Goal: Answer question/provide support: Answer question/provide support

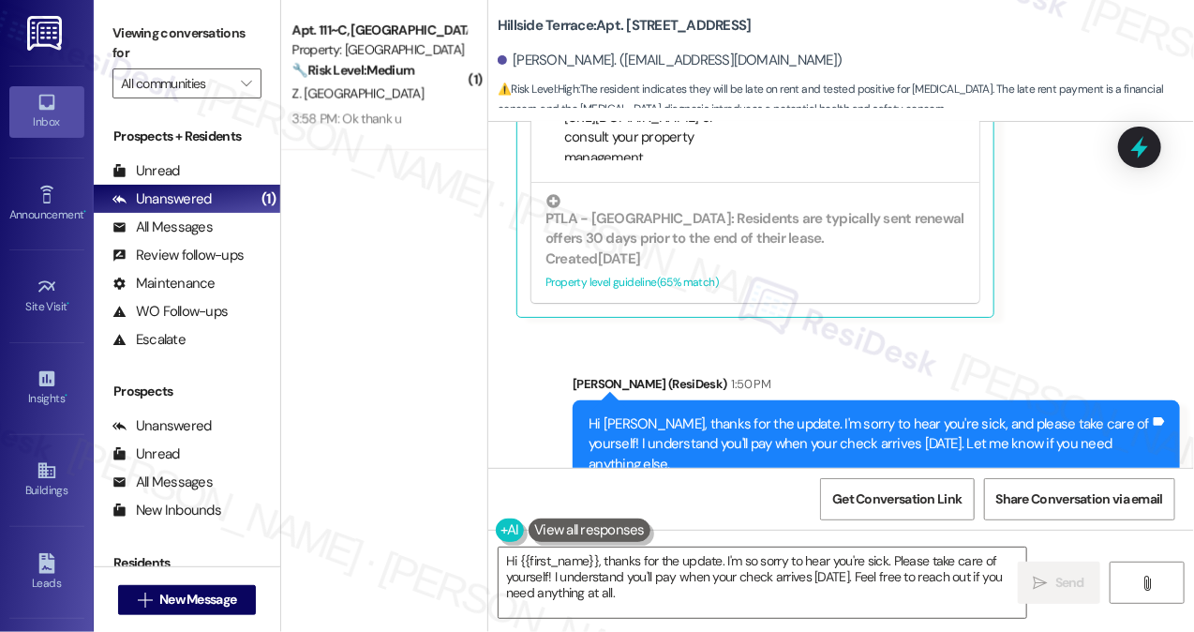
scroll to position [1257, 0]
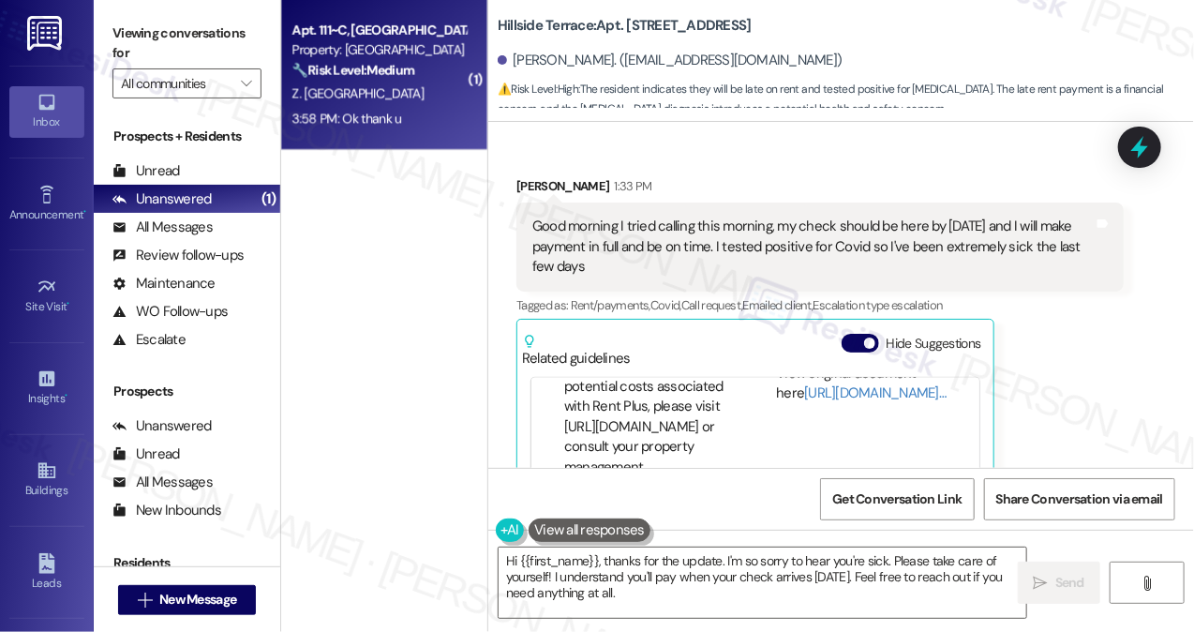
click at [380, 82] on div "Z. [GEOGRAPHIC_DATA]" at bounding box center [378, 93] width 177 height 23
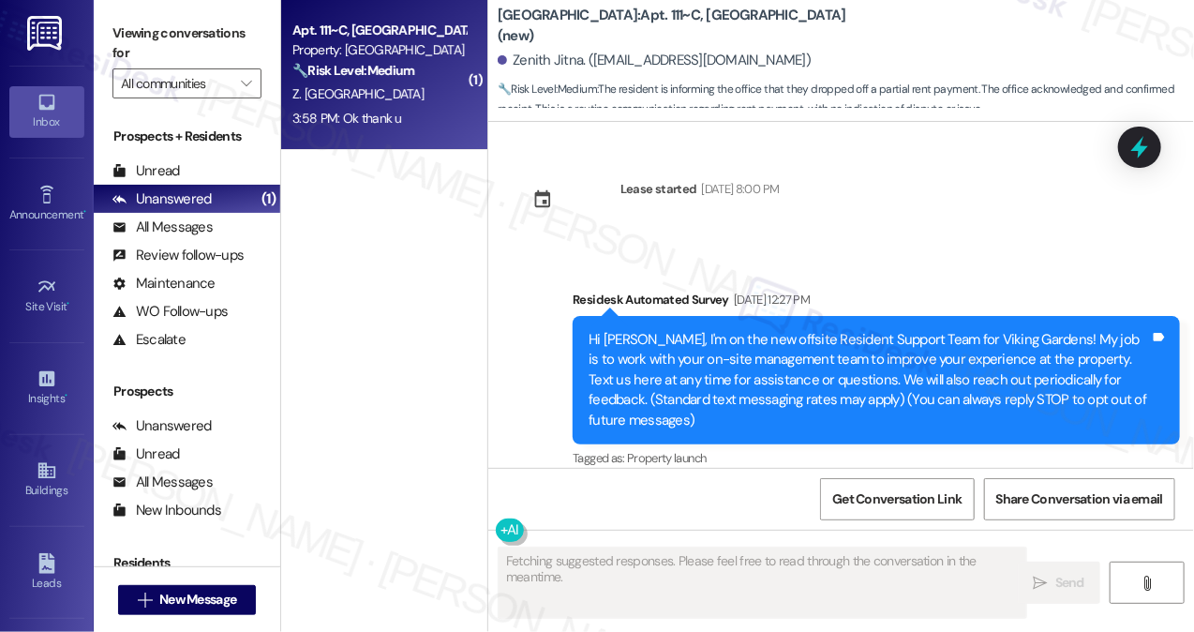
type textarea "Fetching suggested responses. Please feel free to read through the conversation…"
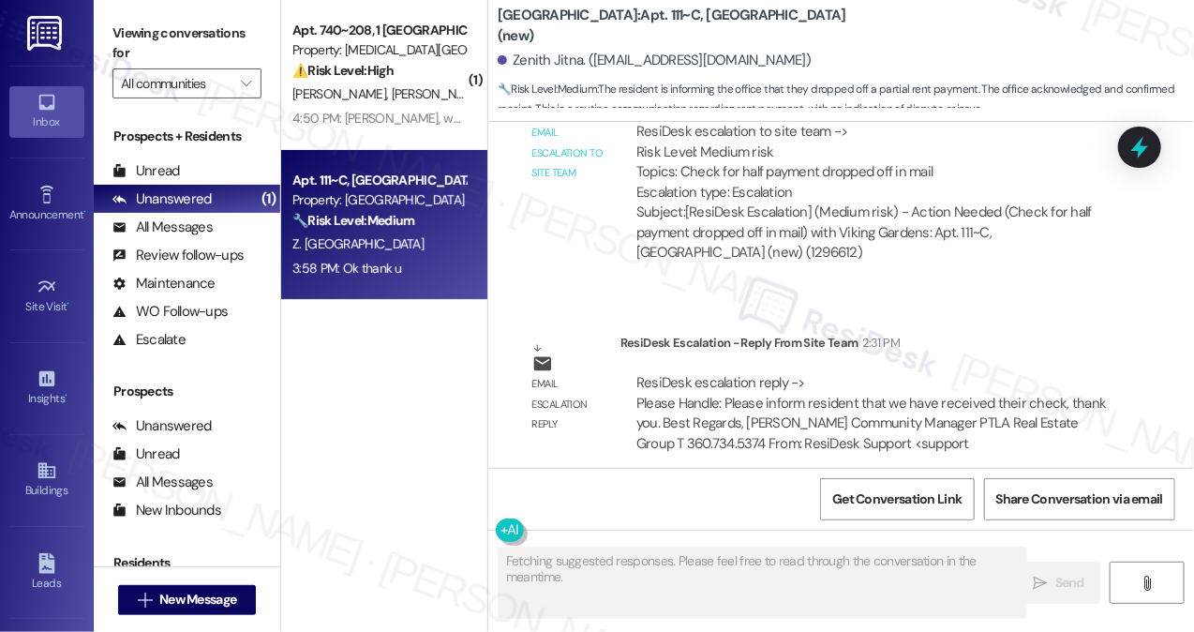
click at [776, 564] on div "Hi [PERSON_NAME], we just want to inform we have received your check. Thank you!" at bounding box center [898, 574] width 501 height 20
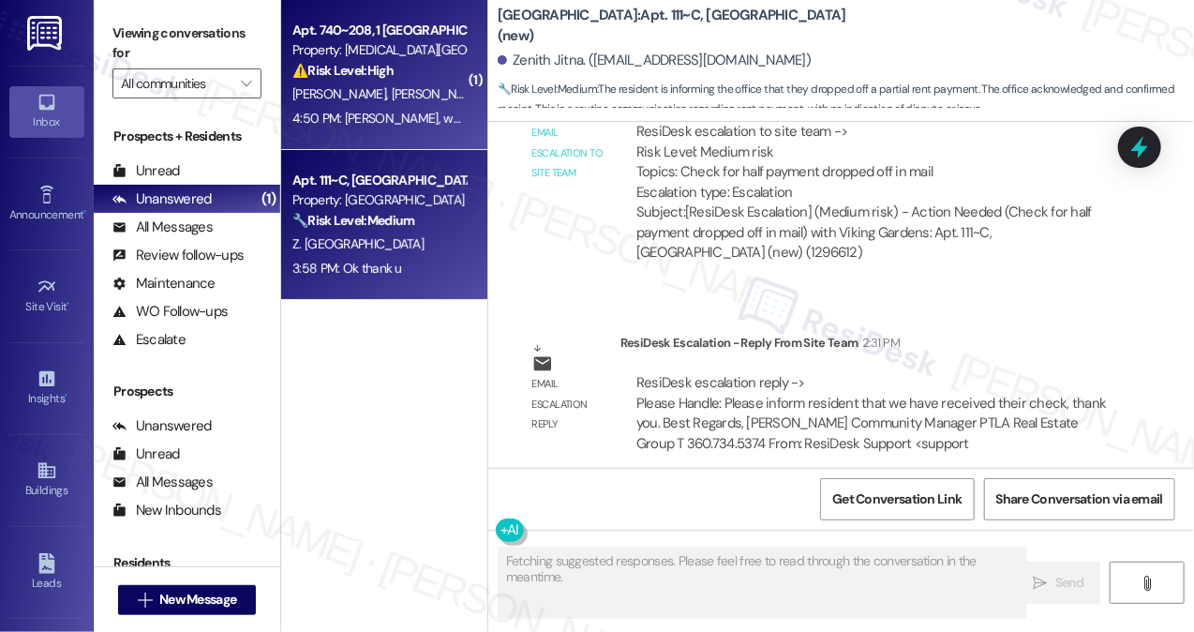
click at [365, 107] on div "4:50 PM: [PERSON_NAME], we need a work order for our kitchen sink is clogged in…" at bounding box center [378, 118] width 177 height 23
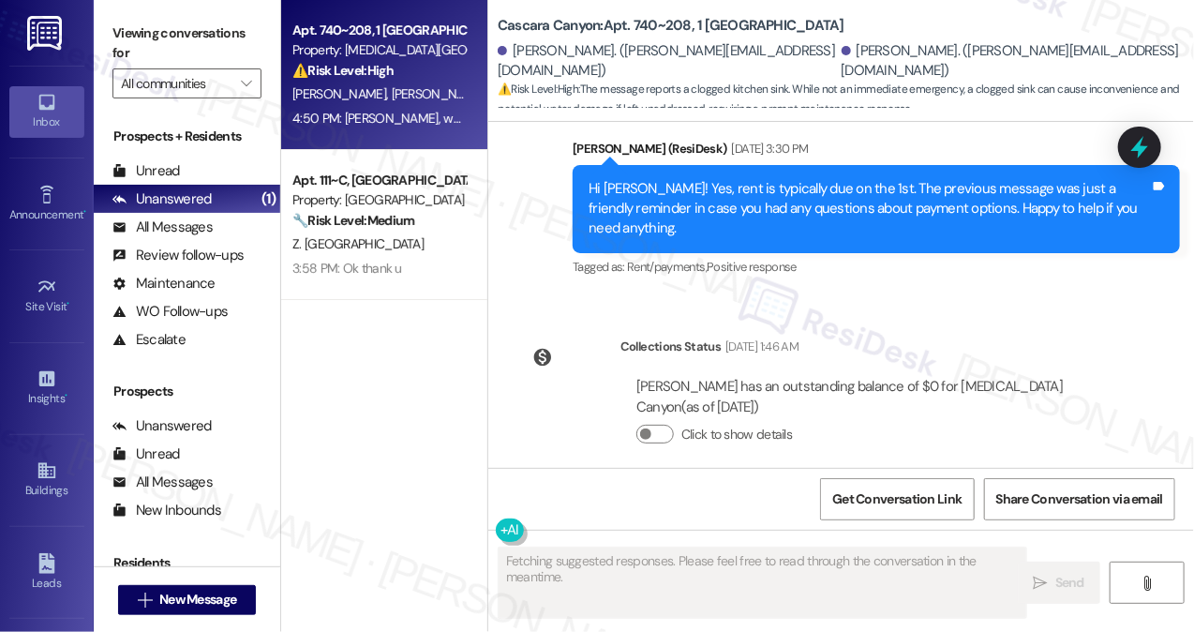
scroll to position [18881, 0]
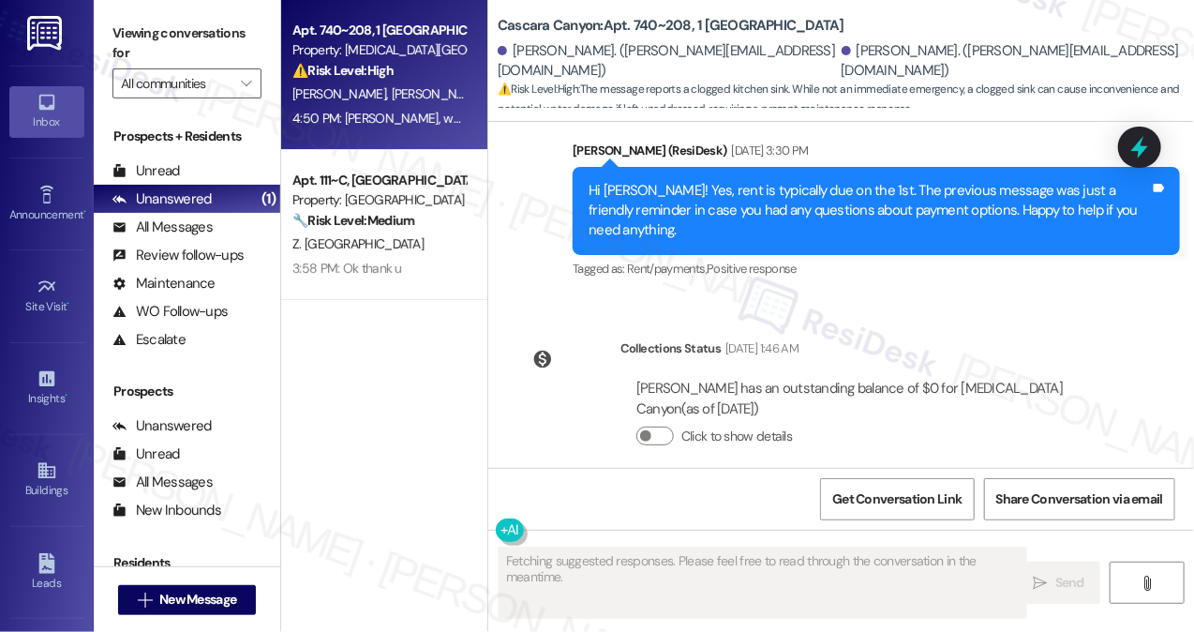
click at [727, 557] on div "[PERSON_NAME], we need a work order for our kitchen sink is clogged in [STREET_…" at bounding box center [819, 591] width 607 height 68
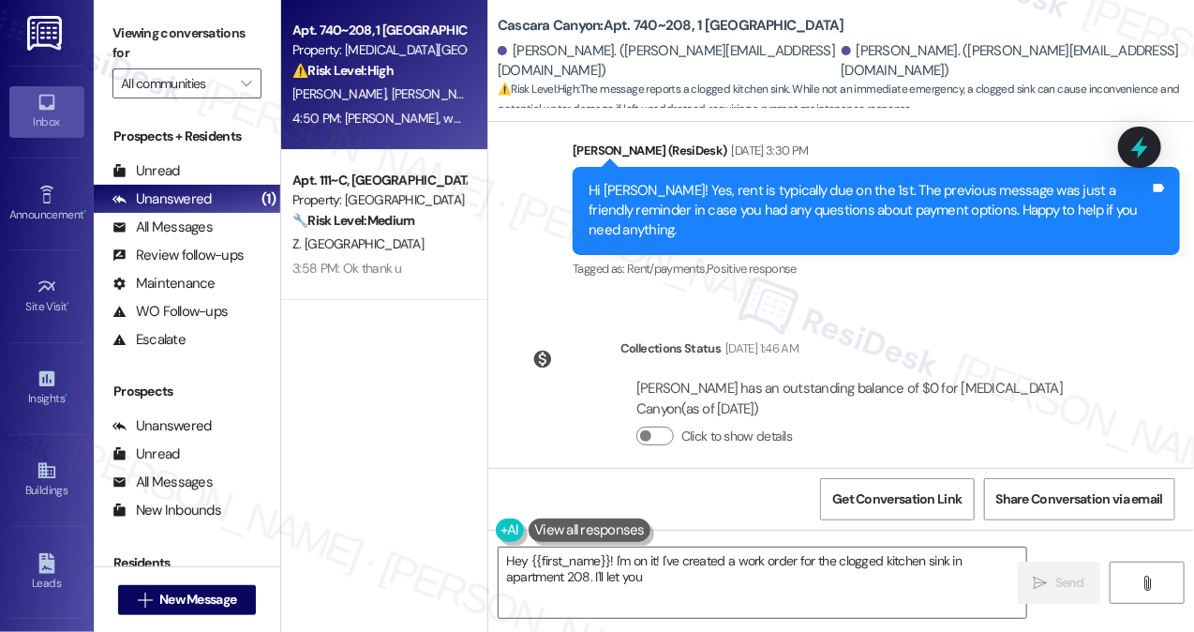
click at [715, 571] on div "[PERSON_NAME], we need a work order for our kitchen sink is clogged in [STREET_…" at bounding box center [812, 591] width 561 height 40
click at [618, 571] on div "[PERSON_NAME], we need a work order for our kitchen sink is clogged in [STREET_…" at bounding box center [812, 591] width 561 height 40
drag, startPoint x: 561, startPoint y: 354, endPoint x: 877, endPoint y: 354, distance: 315.8
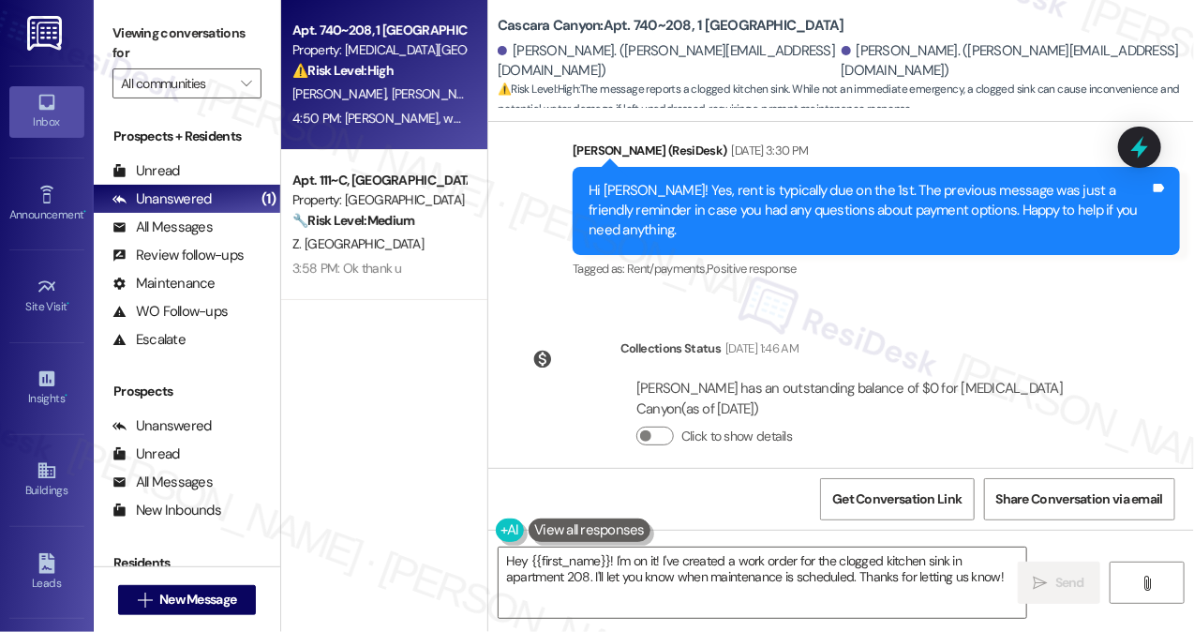
click at [877, 571] on div "[PERSON_NAME], we need a work order for our kitchen sink is clogged in [STREET_…" at bounding box center [812, 591] width 561 height 40
copy div "we need a work order for our kitchen sink is clogged in"
click at [355, 357] on div "Apt. 740~208, 1 [GEOGRAPHIC_DATA] Property: [GEOGRAPHIC_DATA] ⚠️ Risk Level: Hi…" at bounding box center [384, 249] width 206 height 499
click at [675, 580] on textarea "Hey {{first_name}}! I'm on it! I've created a work order for the clogged kitche…" at bounding box center [763, 582] width 528 height 70
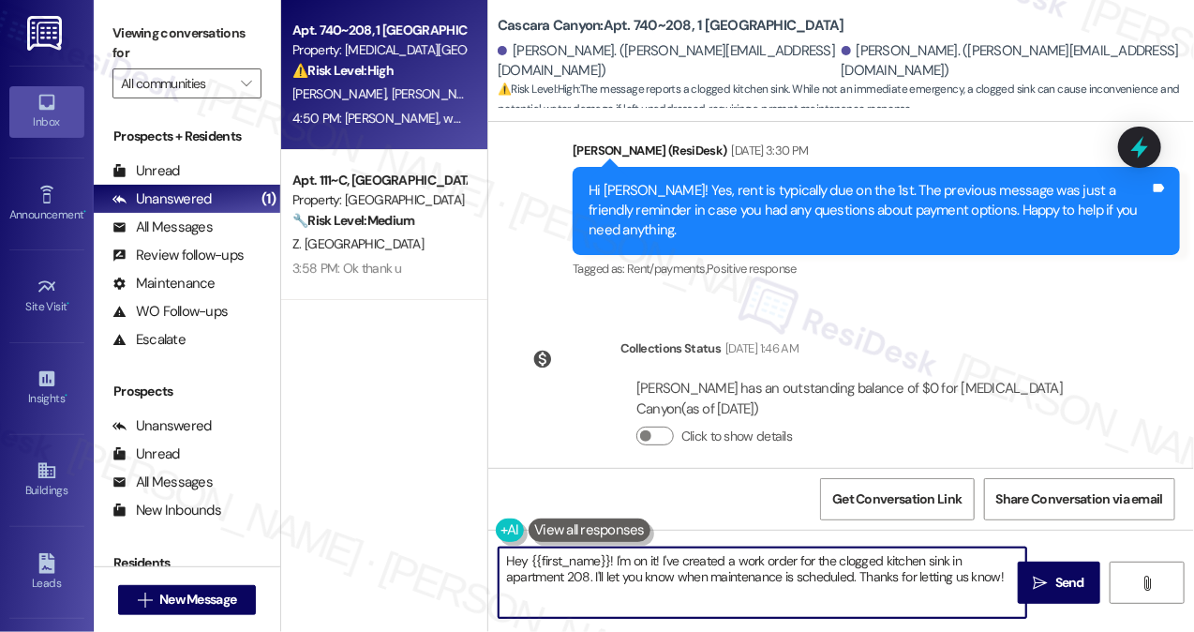
click at [675, 580] on textarea "Hey {{first_name}}! I'm on it! I've created a work order for the clogged kitche…" at bounding box center [763, 582] width 528 height 70
paste textarea "Thanks for letting us know about the kitchen sink. Just to help the maintenance…"
click at [506, 548] on textarea "Thanks for letting us know about the kitchen sink. Just to help the maintenance…" at bounding box center [763, 582] width 528 height 70
click at [806, 576] on textarea "Hey {{first_name}}! I'm on it! I've created a work order for the clogged kitche…" at bounding box center [763, 582] width 528 height 70
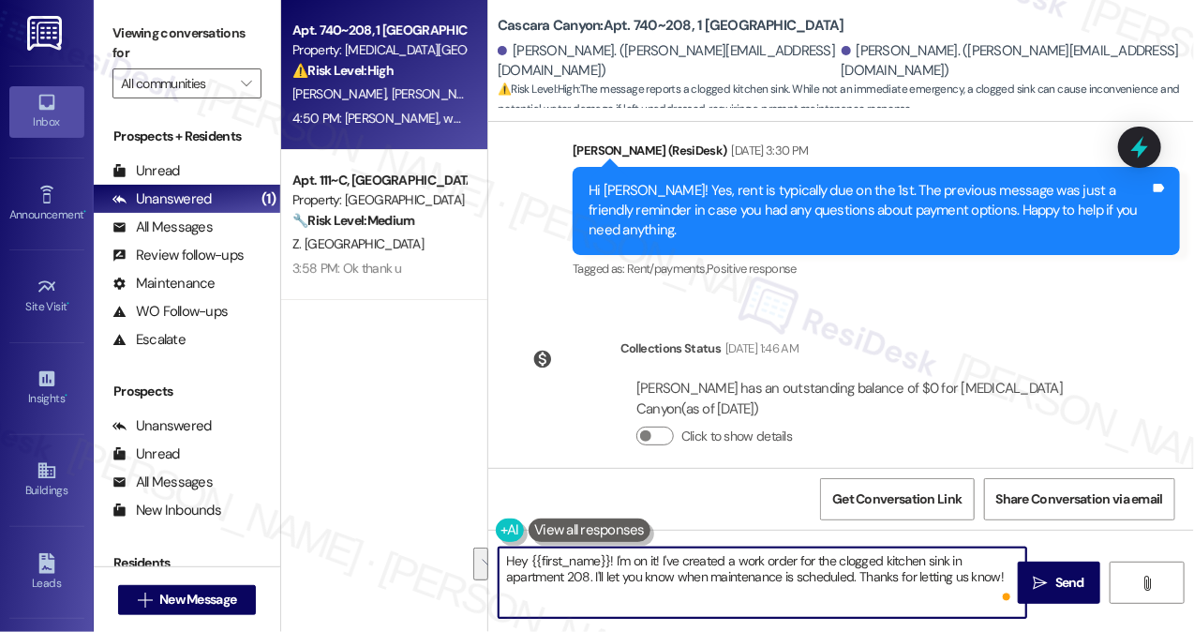
drag, startPoint x: 1004, startPoint y: 573, endPoint x: 615, endPoint y: 558, distance: 389.1
click at [615, 559] on textarea "Hey {{first_name}}! I'm on it! I've created a work order for the clogged kitche…" at bounding box center [763, 582] width 528 height 70
paste textarea "Thanks for letting us know about the kitchen sink. Just to help the maintenance…"
click at [620, 559] on textarea "Hey {{first_name}}! Thanks for letting us know about the kitchen sink. Just to …" at bounding box center [763, 582] width 528 height 70
click at [510, 554] on textarea "Hey {{first_name}}! Thanks for letting us know about the kitchen sink. Just to …" at bounding box center [763, 582] width 528 height 70
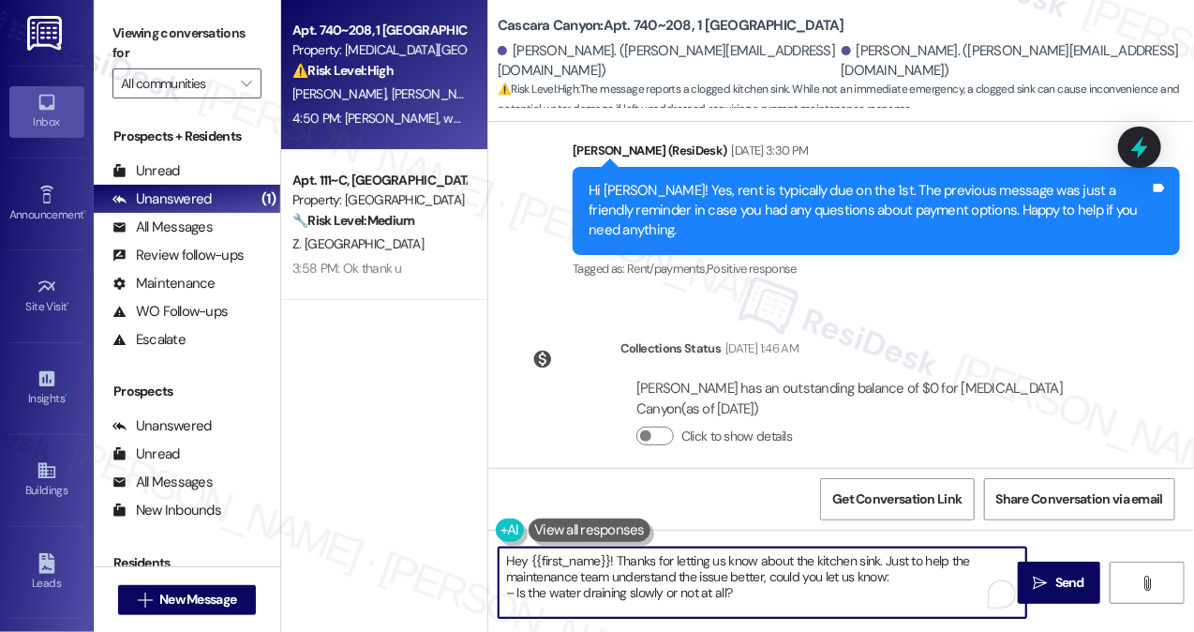
click at [510, 554] on textarea "Hey {{first_name}}! Thanks for letting us know about the kitchen sink. Just to …" at bounding box center [763, 582] width 528 height 70
click at [523, 531] on div "[PERSON_NAME] 4:50 PM" at bounding box center [819, 544] width 607 height 26
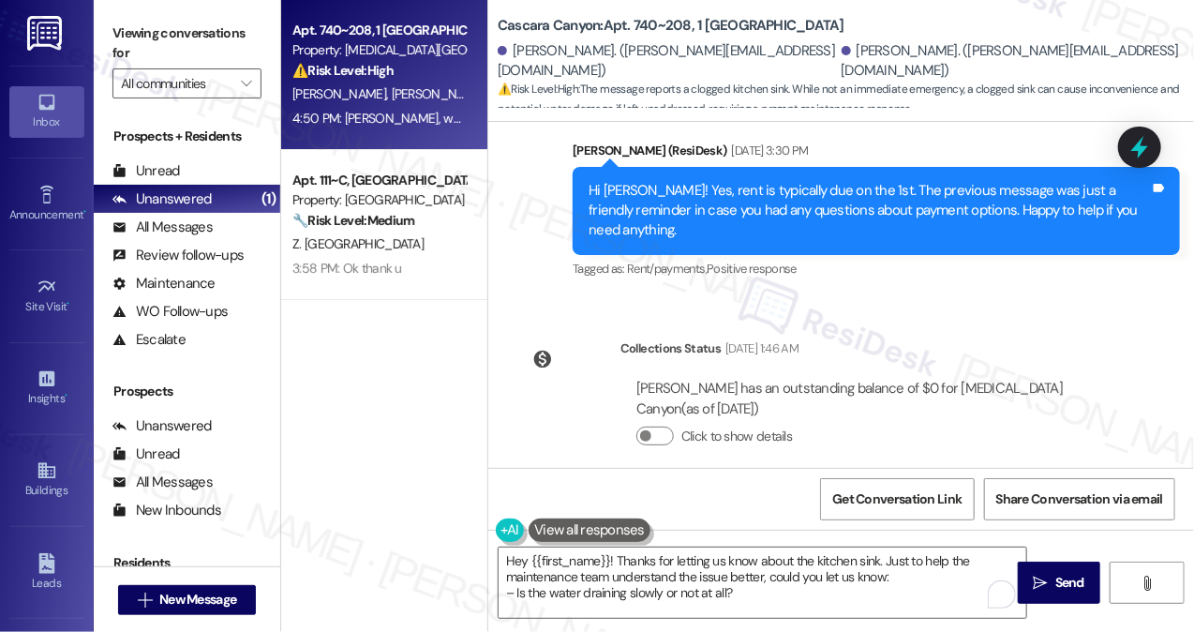
click at [523, 531] on div "[PERSON_NAME] 4:50 PM" at bounding box center [819, 544] width 607 height 26
copy div "[PERSON_NAME]"
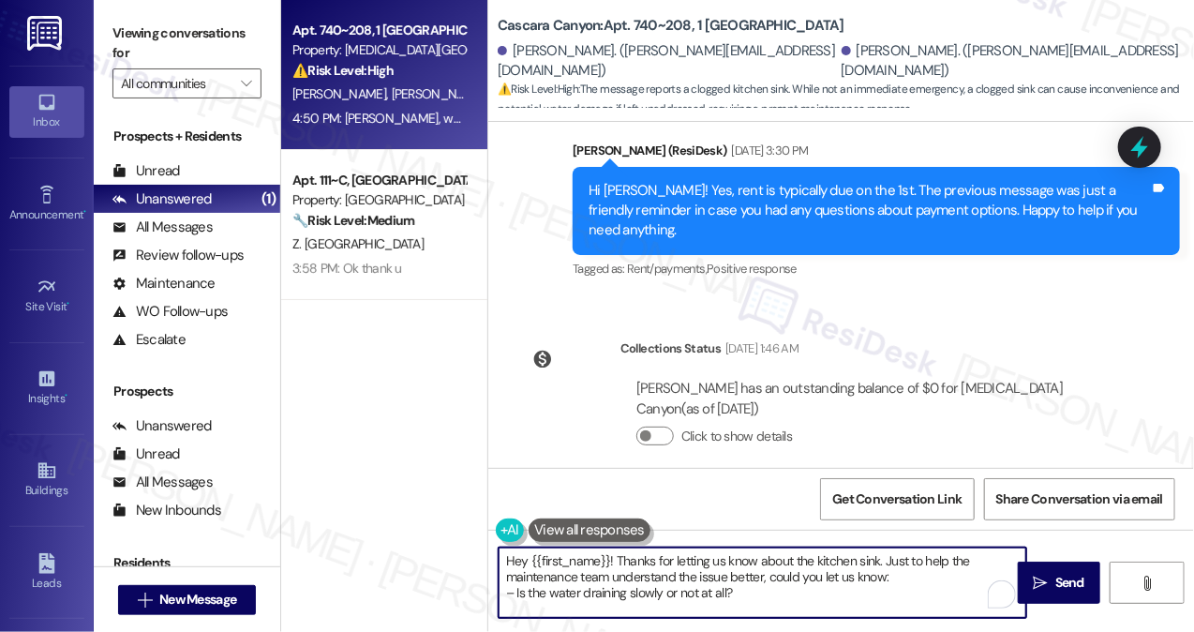
drag, startPoint x: 532, startPoint y: 554, endPoint x: 611, endPoint y: 555, distance: 78.7
click at [611, 555] on textarea "Hey {{first_name}}! Thanks for letting us know about the kitchen sink. Just to …" at bounding box center [763, 582] width 528 height 70
paste textarea "[PERSON_NAME]"
click at [508, 547] on textarea "Hey [PERSON_NAME], thanks for letting us know about the kitchen sink. Just to h…" at bounding box center [763, 582] width 528 height 70
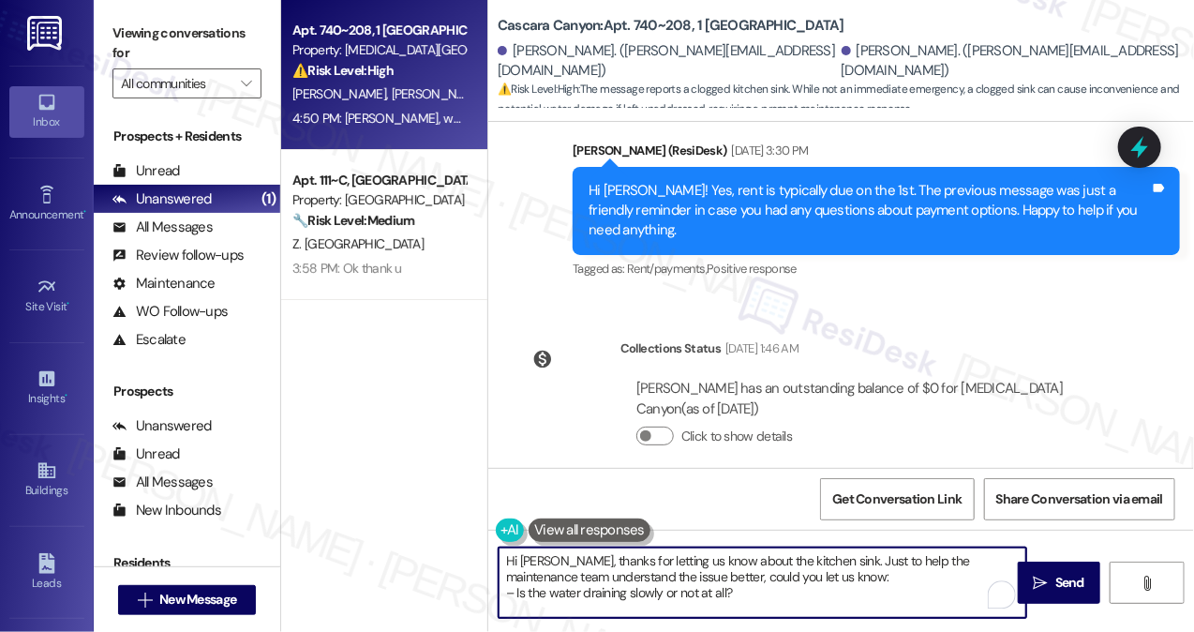
click at [768, 544] on div "Hi [PERSON_NAME], thanks for letting us know about the kitchen sink. Just to he…" at bounding box center [841, 599] width 706 height 141
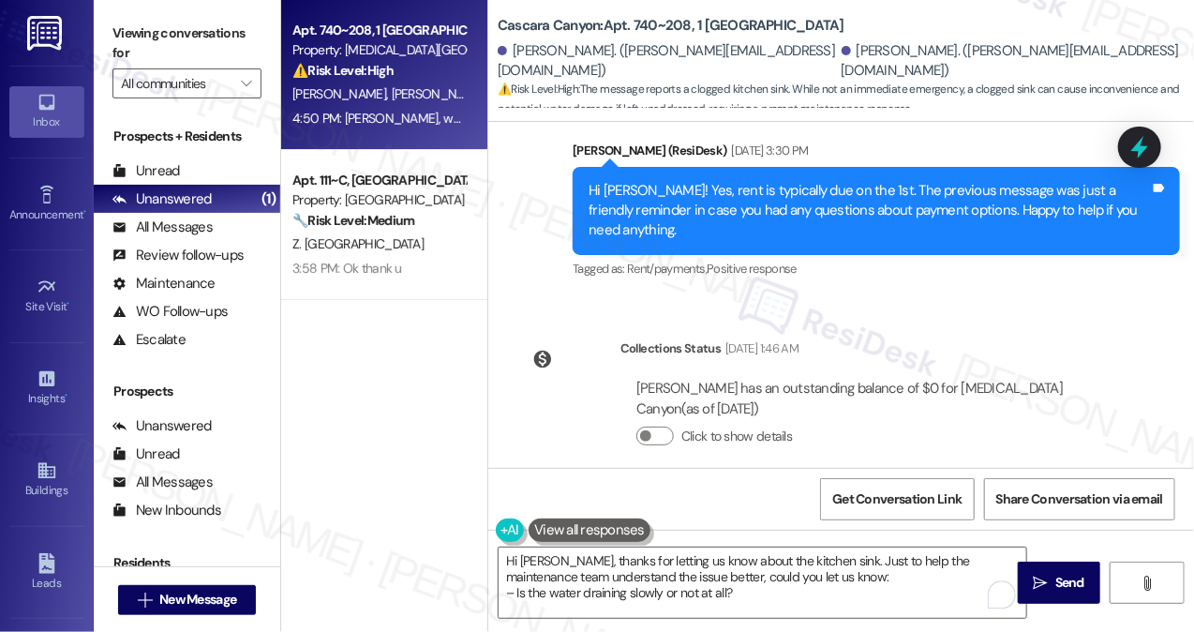
click at [768, 544] on div "Hi [PERSON_NAME], thanks for letting us know about the kitchen sink. Just to he…" at bounding box center [841, 599] width 706 height 141
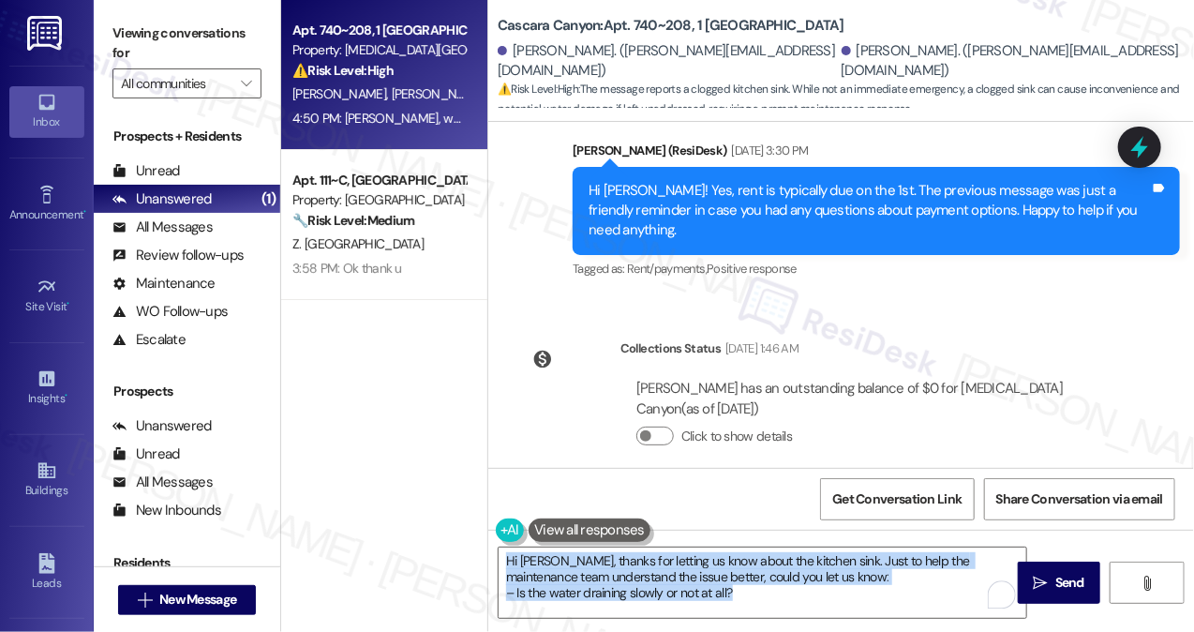
click at [768, 544] on div "Hi [PERSON_NAME], thanks for letting us know about the kitchen sink. Just to he…" at bounding box center [841, 599] width 706 height 141
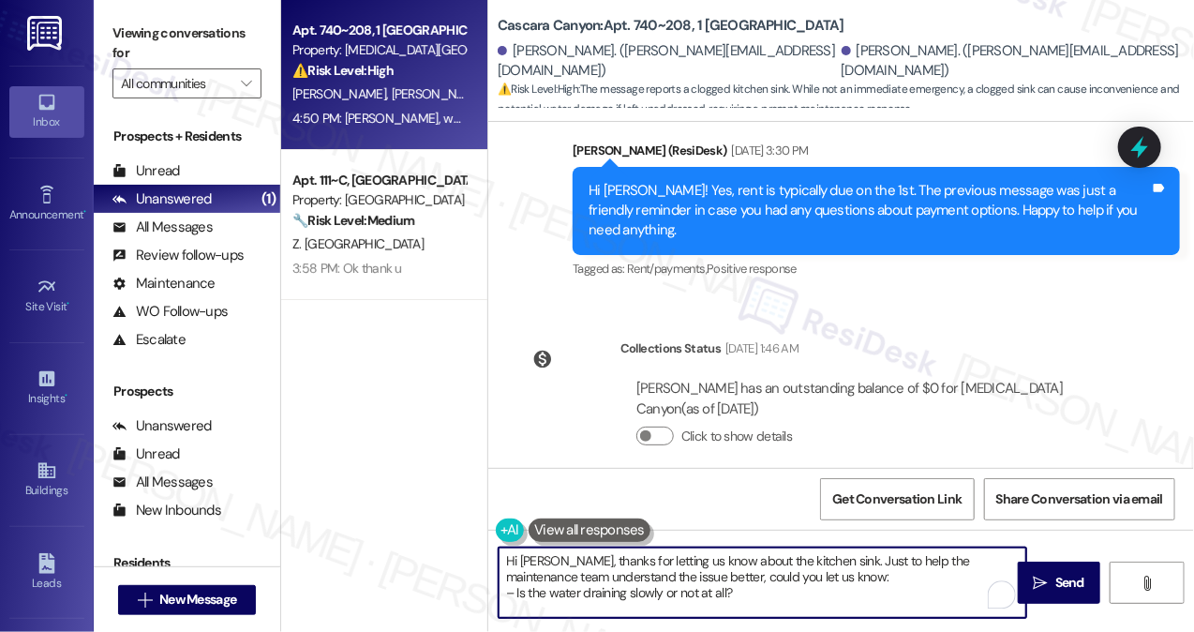
click at [842, 558] on textarea "Hi [PERSON_NAME], thanks for letting us know about the kitchen sink. Just to he…" at bounding box center [763, 582] width 528 height 70
click at [717, 588] on textarea "Hi [PERSON_NAME], thanks for letting us know about the kitchen sink. Just to he…" at bounding box center [763, 582] width 528 height 70
click at [511, 589] on textarea "Hi [PERSON_NAME], thanks for letting us know about the kitchen sink. Just to he…" at bounding box center [763, 582] width 528 height 70
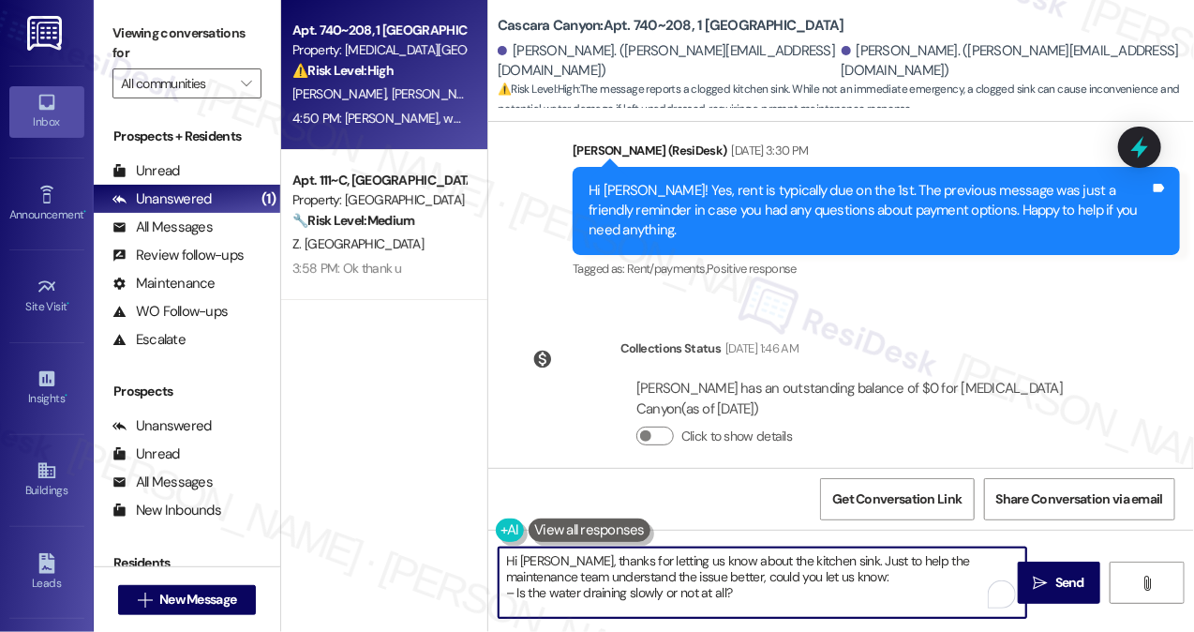
click at [839, 579] on textarea "Hi [PERSON_NAME], thanks for letting us know about the kitchen sink. Just to he…" at bounding box center [763, 582] width 528 height 70
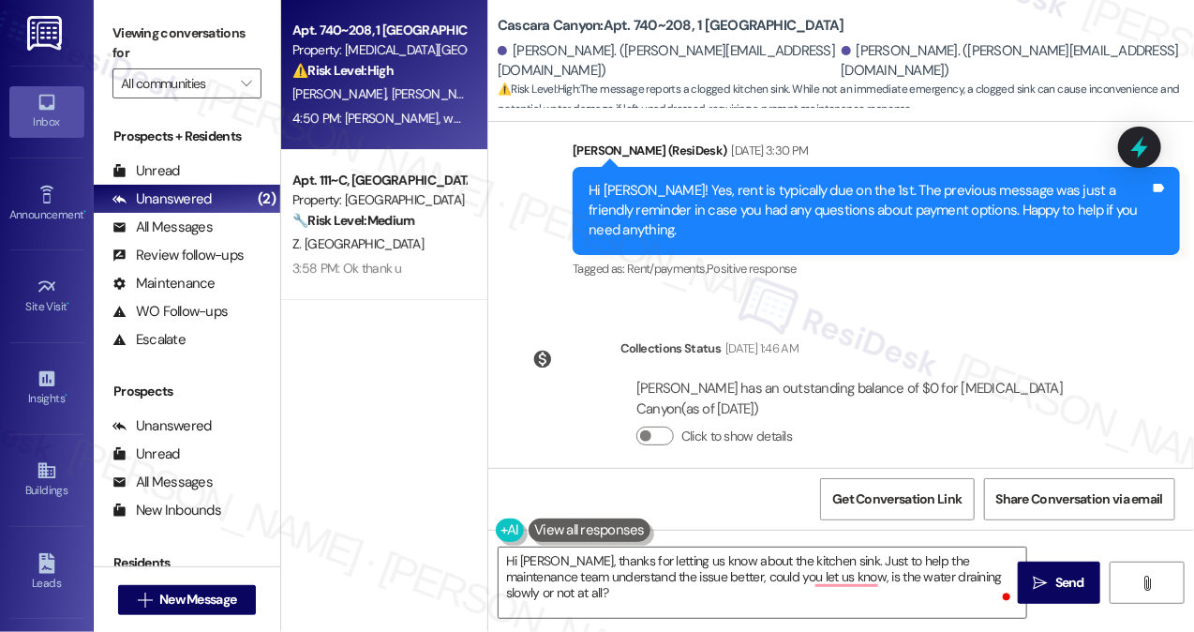
click at [315, 329] on div "Apt. 740~208, 1 [GEOGRAPHIC_DATA] Property: [GEOGRAPHIC_DATA] ⚠️ Risk Level: Hi…" at bounding box center [384, 249] width 206 height 499
click at [626, 592] on textarea "Hi [PERSON_NAME], thanks for letting us know about the kitchen sink. Just to he…" at bounding box center [763, 582] width 528 height 70
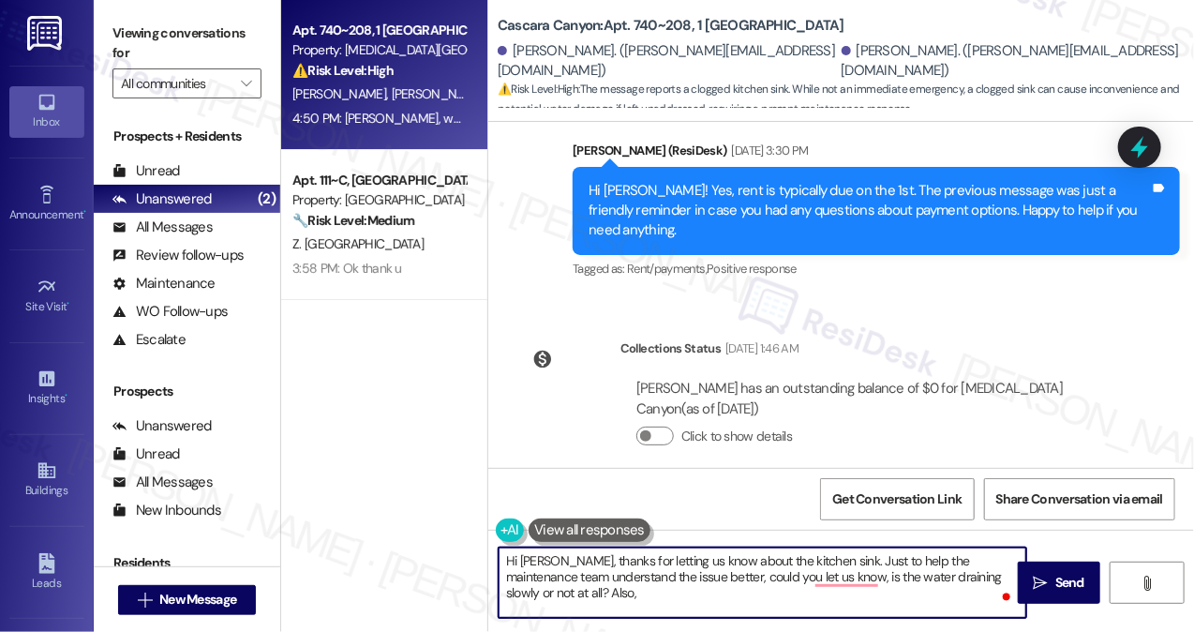
paste textarea "Are you seeing any water backing up into the sink"
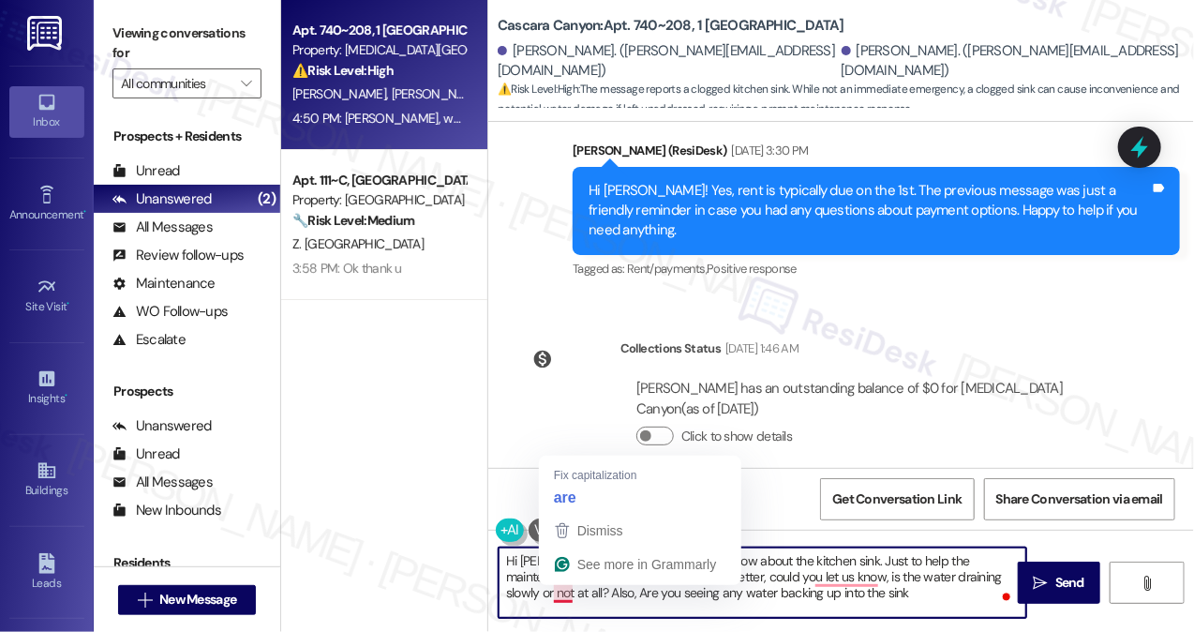
click at [554, 590] on textarea "Hi [PERSON_NAME], thanks for letting us know about the kitchen sink. Just to he…" at bounding box center [763, 582] width 528 height 70
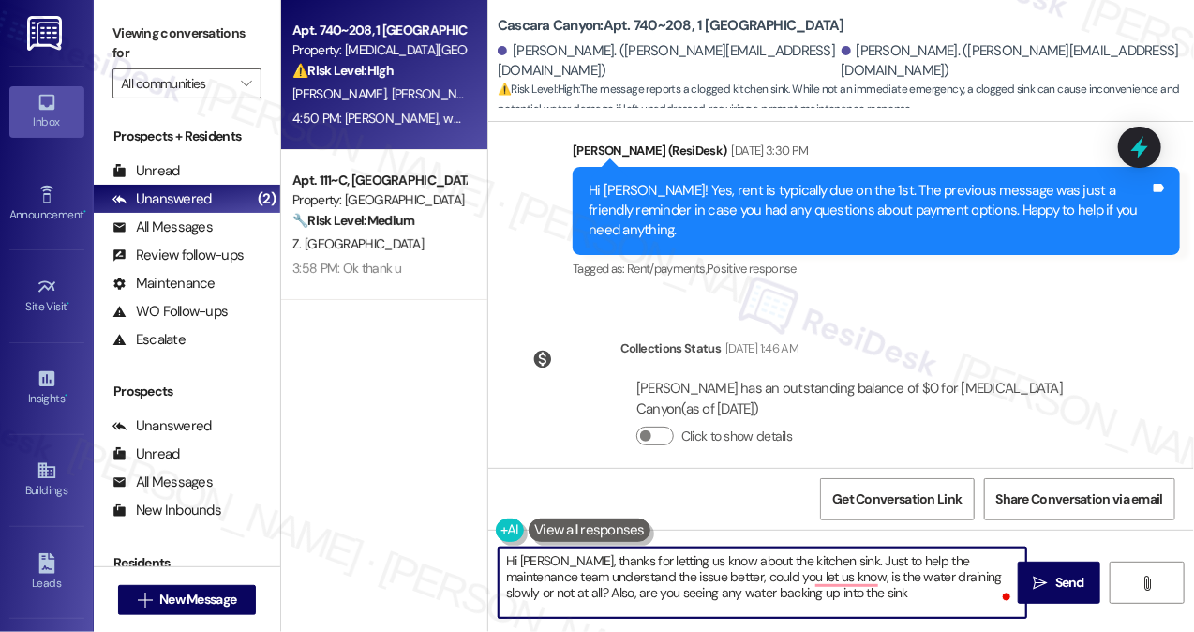
click at [858, 590] on textarea "Hi [PERSON_NAME], thanks for letting us know about the kitchen sink. Just to he…" at bounding box center [763, 582] width 528 height 70
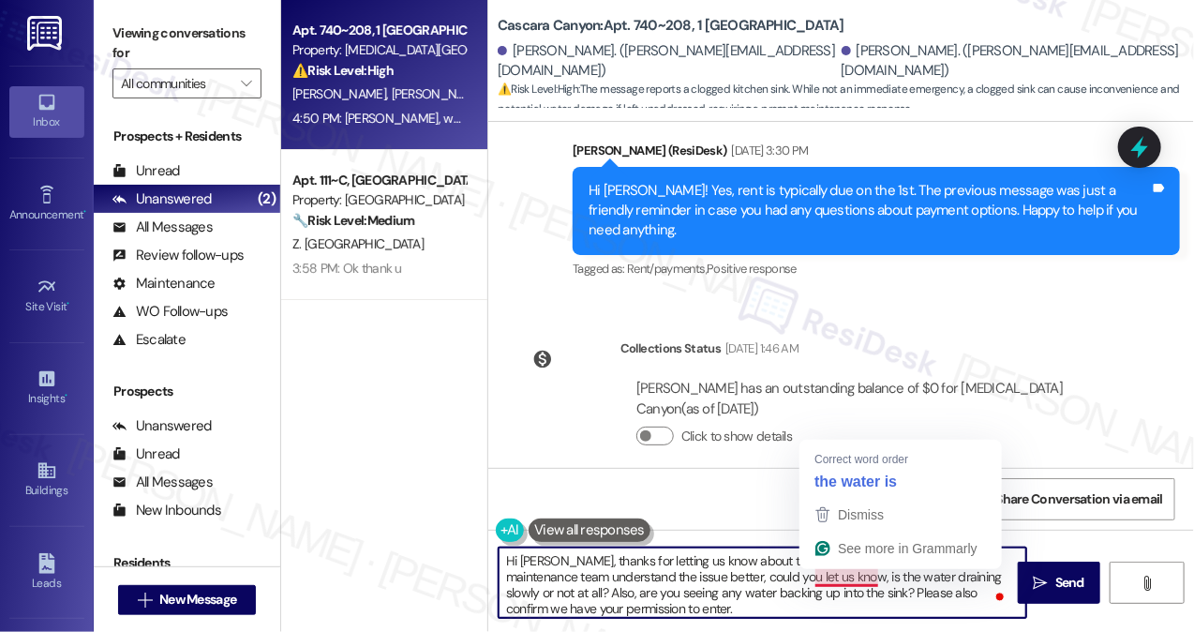
click at [752, 571] on textarea "Hi [PERSON_NAME], thanks for letting us know about the kitchen sink. Just to he…" at bounding box center [763, 582] width 528 height 70
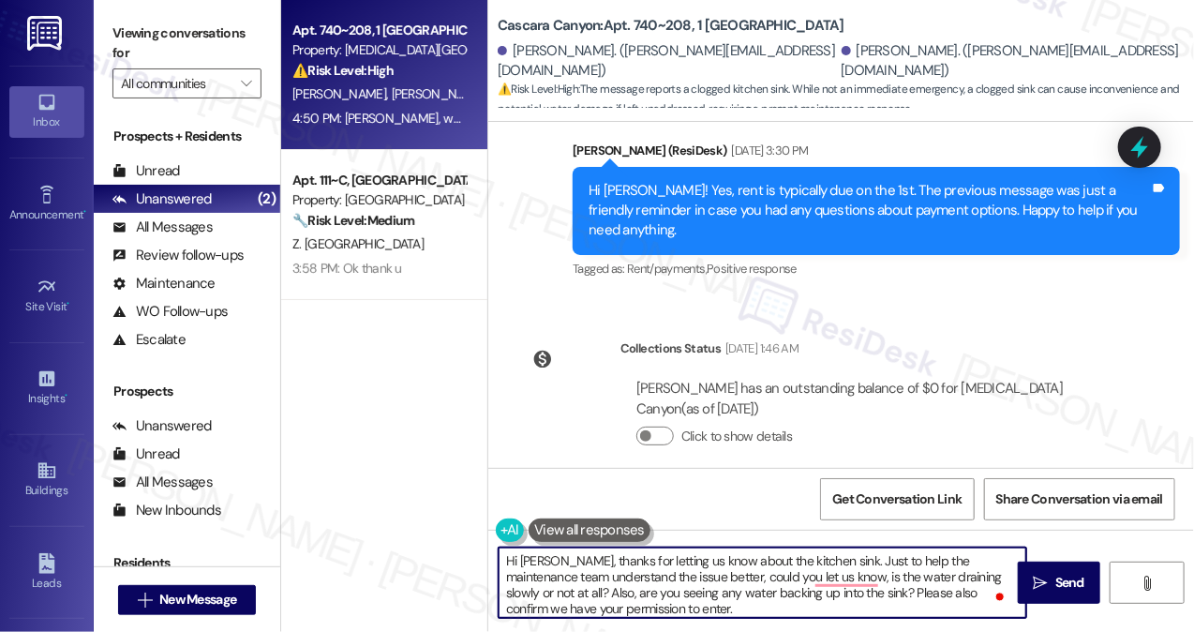
click at [662, 559] on textarea "Hi [PERSON_NAME], thanks for letting us know about the kitchen sink. Just to he…" at bounding box center [763, 582] width 528 height 70
click at [608, 581] on textarea "Hi [PERSON_NAME], thanks for letting us know about the kitchen sink. Just to he…" at bounding box center [763, 582] width 528 height 70
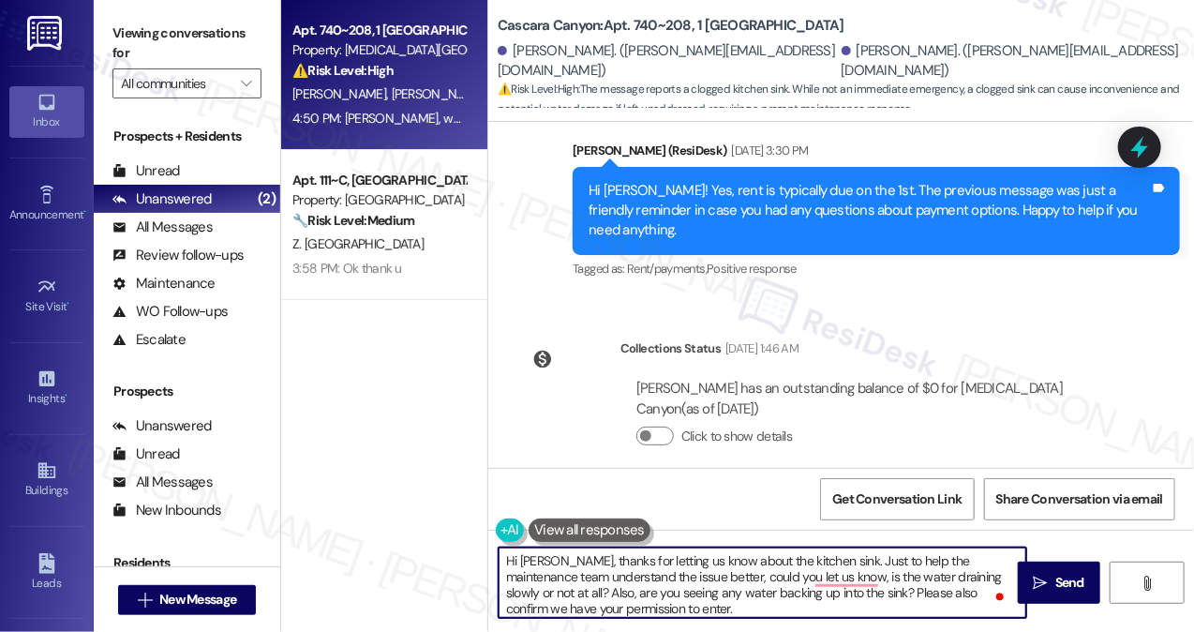
click at [608, 581] on textarea "Hi [PERSON_NAME], thanks for letting us know about the kitchen sink. Just to he…" at bounding box center [763, 582] width 528 height 70
click at [833, 576] on textarea "Hi [PERSON_NAME], thanks for letting us know about the kitchen sink. Just to he…" at bounding box center [763, 582] width 528 height 70
click at [816, 576] on textarea "Hi [PERSON_NAME], thanks for letting us know about the kitchen sink. Just to he…" at bounding box center [763, 582] width 528 height 70
click at [811, 575] on textarea "Hi [PERSON_NAME], thanks for letting us know about the kitchen sink. Just to he…" at bounding box center [763, 582] width 528 height 70
click at [791, 609] on textarea "Hi [PERSON_NAME], thanks for letting us know about the kitchen sink. Just to he…" at bounding box center [763, 582] width 528 height 70
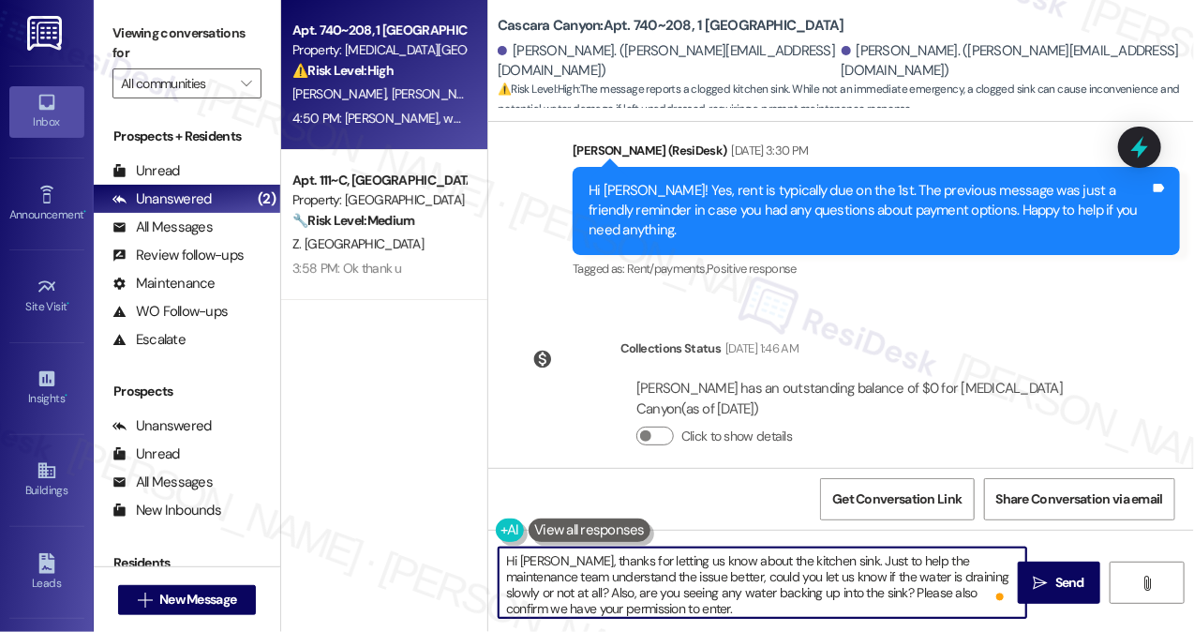
click at [853, 578] on textarea "Hi [PERSON_NAME], thanks for letting us know about the kitchen sink. Just to he…" at bounding box center [763, 582] width 528 height 70
click at [637, 601] on textarea "Hi [PERSON_NAME], thanks for letting us know about the kitchen sink. Just to he…" at bounding box center [763, 582] width 528 height 70
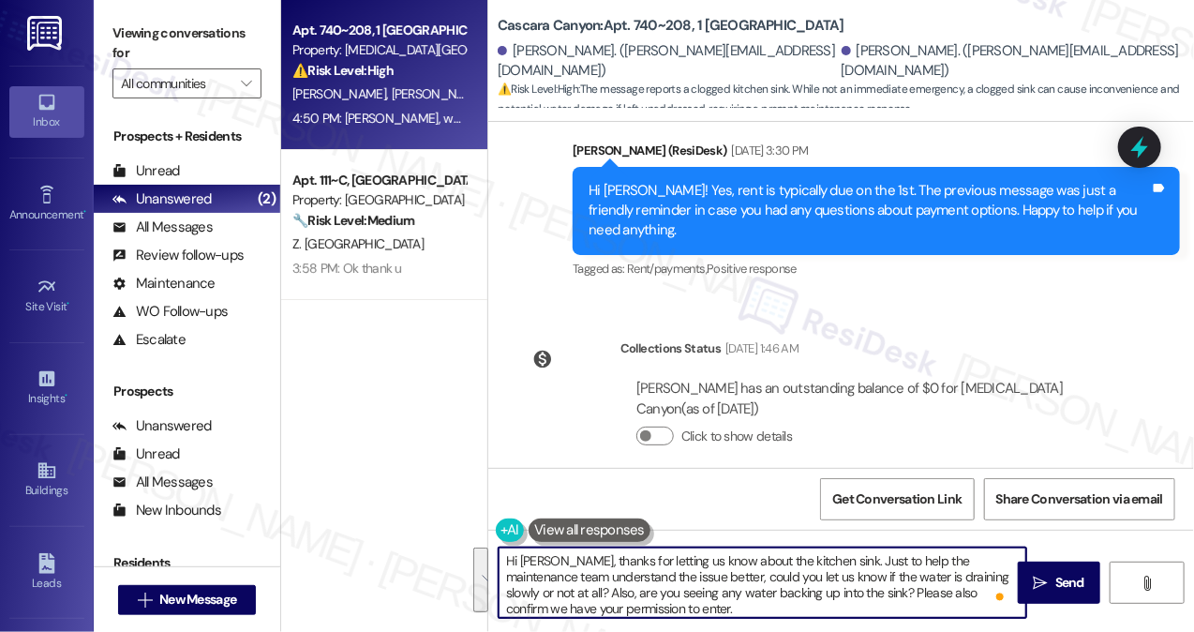
click at [637, 601] on textarea "Hi [PERSON_NAME], thanks for letting us know about the kitchen sink. Just to he…" at bounding box center [763, 582] width 528 height 70
click at [751, 603] on textarea "Hi [PERSON_NAME], thanks for letting us know about the kitchen sink. Just to he…" at bounding box center [763, 582] width 528 height 70
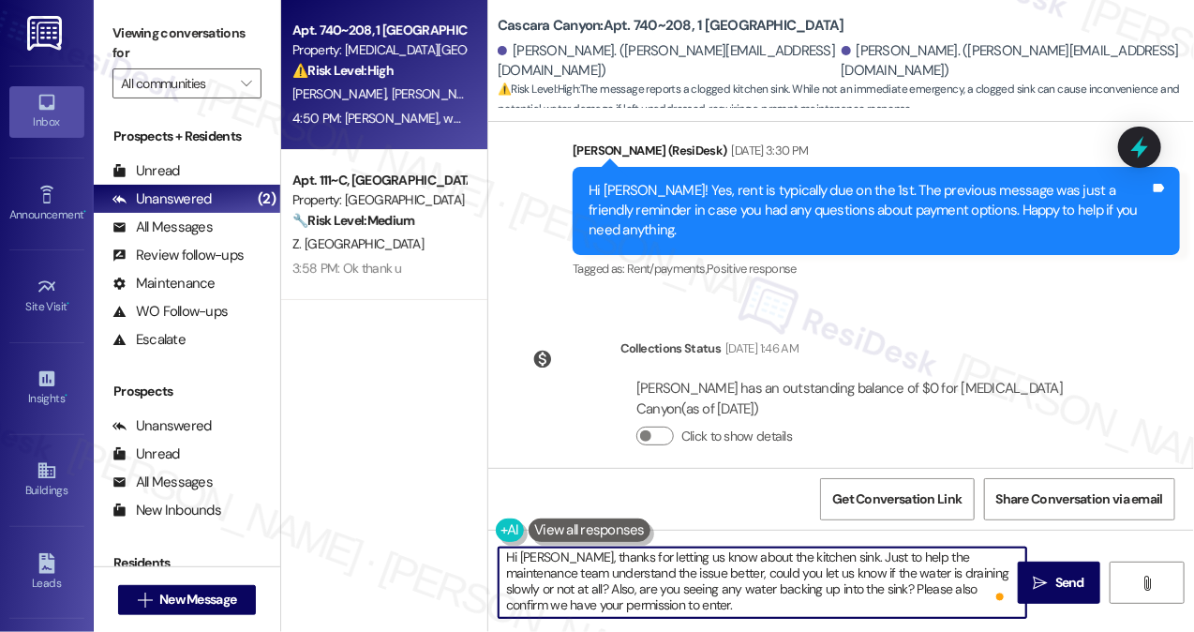
scroll to position [0, 0]
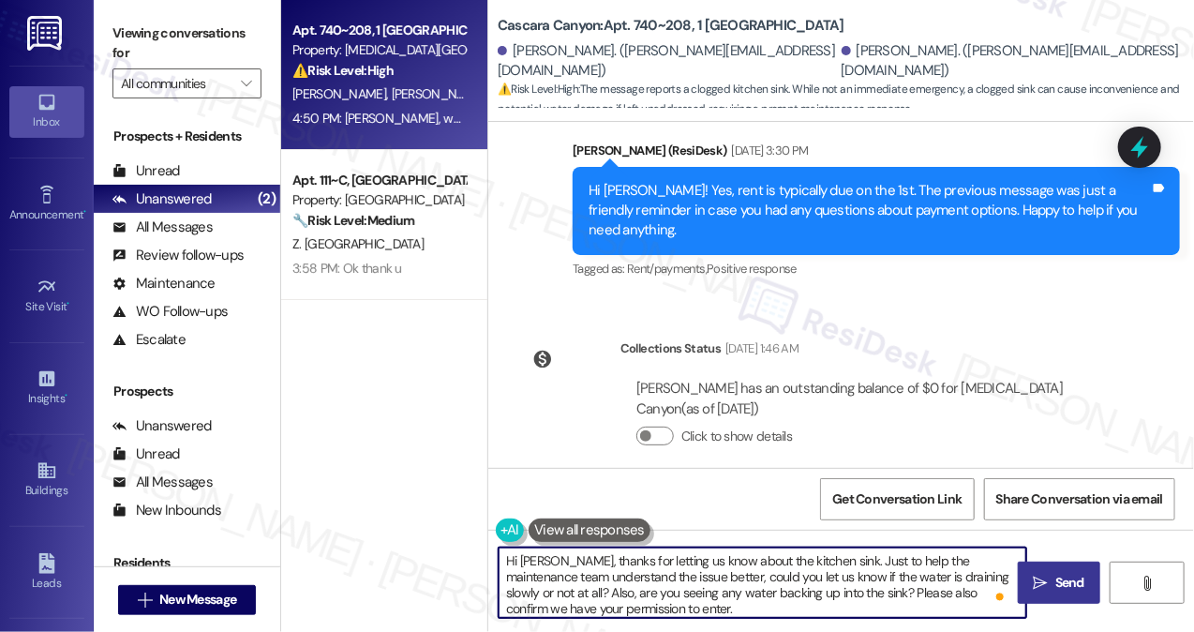
type textarea "Hi [PERSON_NAME], thanks for letting us know about the kitchen sink. Just to he…"
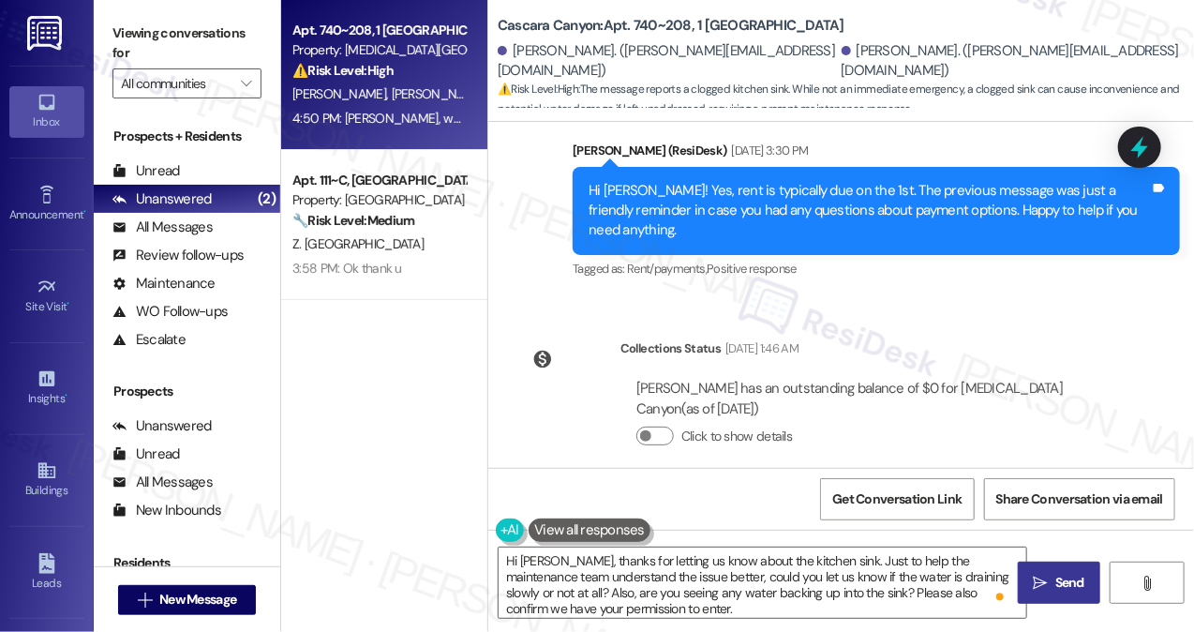
click at [1047, 577] on icon "" at bounding box center [1041, 582] width 14 height 15
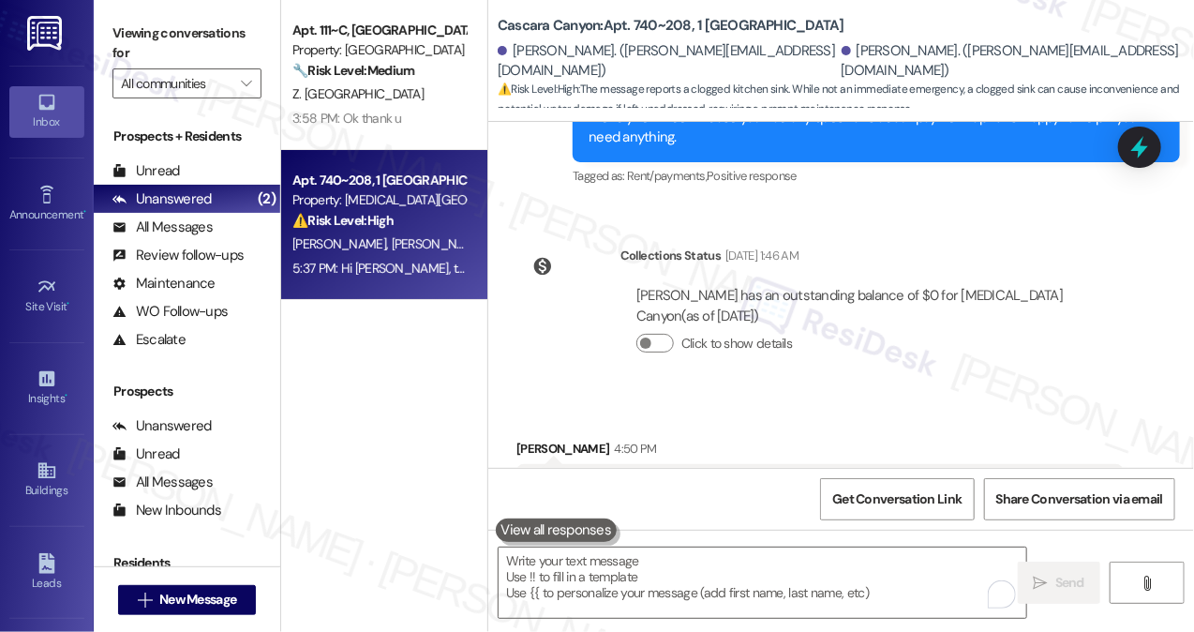
scroll to position [18880, 0]
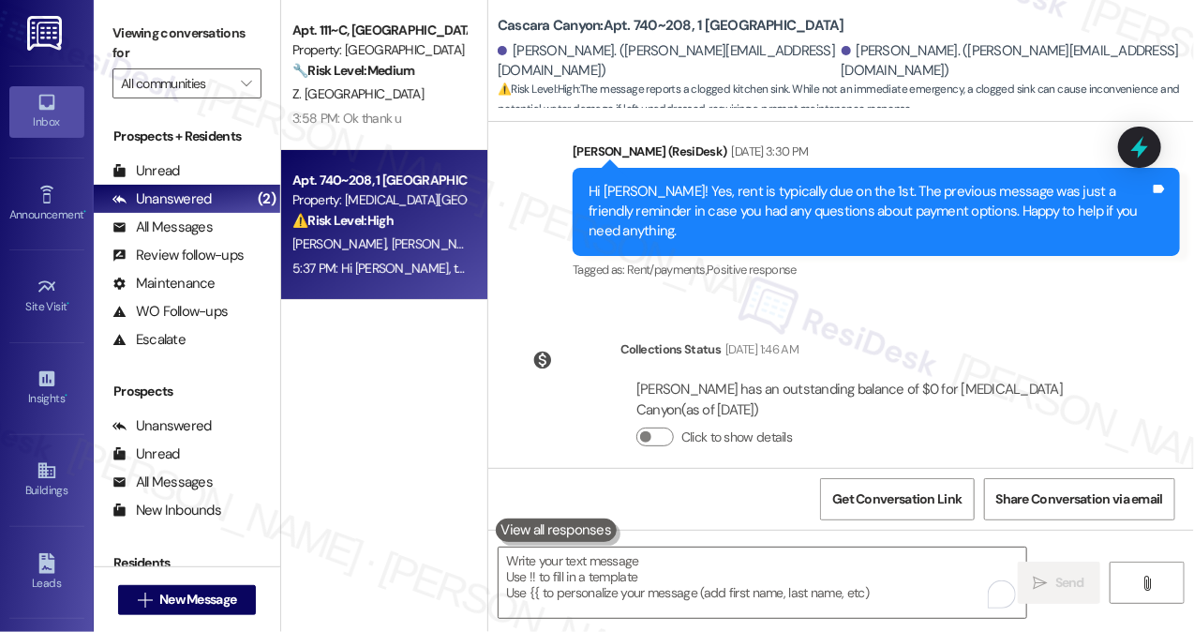
click at [697, 55] on div "[PERSON_NAME]. ([PERSON_NAME][EMAIL_ADDRESS][DOMAIN_NAME])" at bounding box center [667, 61] width 339 height 40
drag, startPoint x: 633, startPoint y: 26, endPoint x: 688, endPoint y: 24, distance: 54.4
click at [688, 24] on b "Cascara Canyon: Apt. 740~208, 1 [GEOGRAPHIC_DATA]" at bounding box center [671, 26] width 347 height 20
copy b "740~208"
click at [931, 26] on div "Cascara Canyon: Apt. 740~208, 1 Cascara Canyon [PERSON_NAME]. ([PERSON_NAME][EM…" at bounding box center [846, 56] width 696 height 103
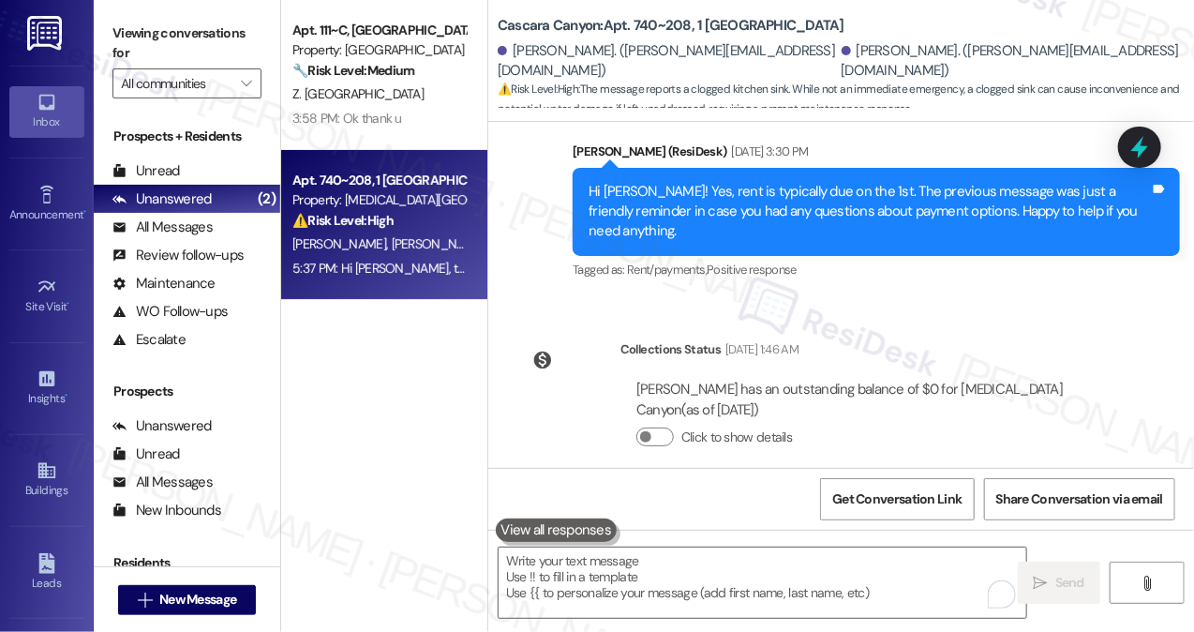
click at [334, 388] on div "Apt. 111~C, [GEOGRAPHIC_DATA] (new) Property: Viking Gardens 🔧 Risk Level: Medi…" at bounding box center [384, 249] width 206 height 499
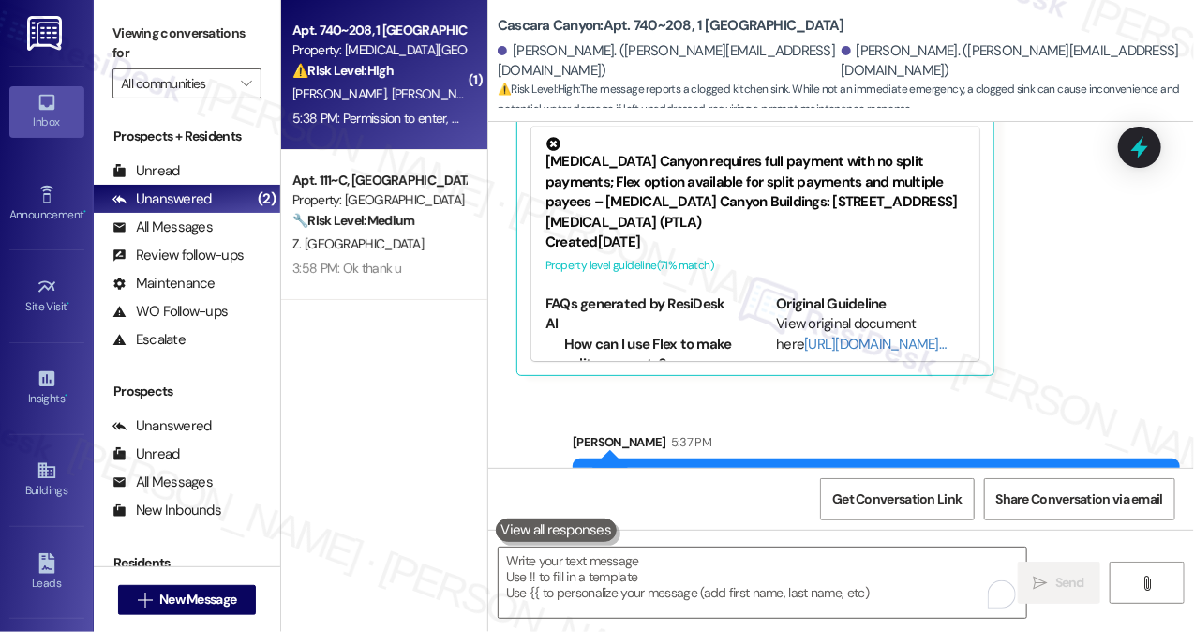
scroll to position [19484, 0]
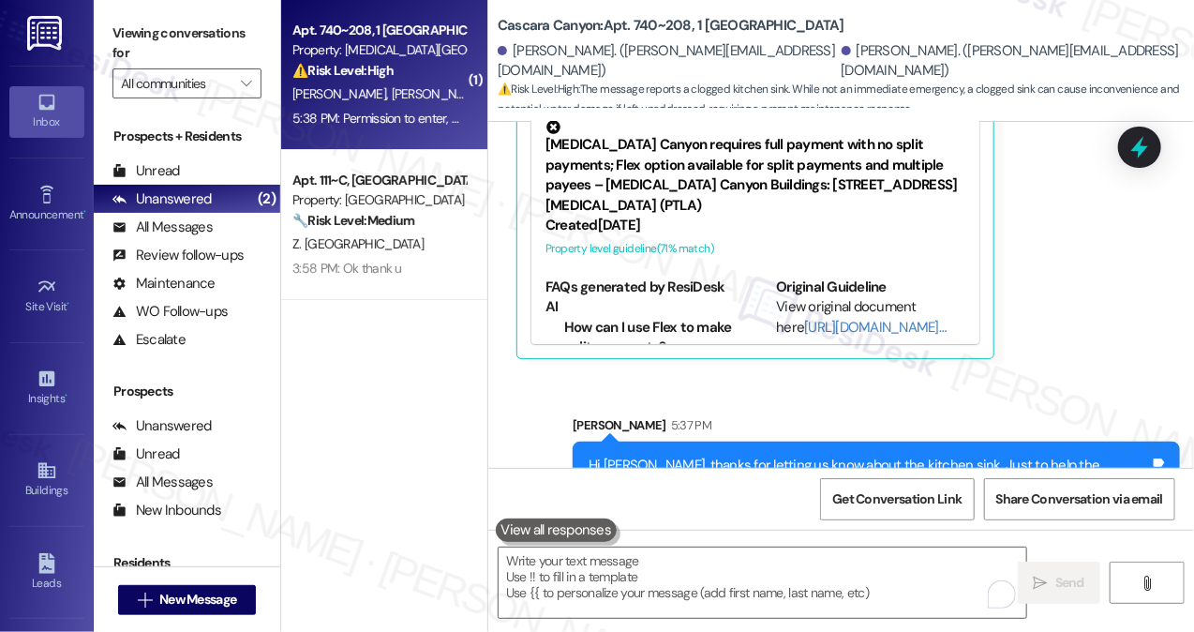
click at [802, 455] on div "Hi [PERSON_NAME], thanks for letting us know about the kitchen sink. Just to he…" at bounding box center [868, 495] width 561 height 81
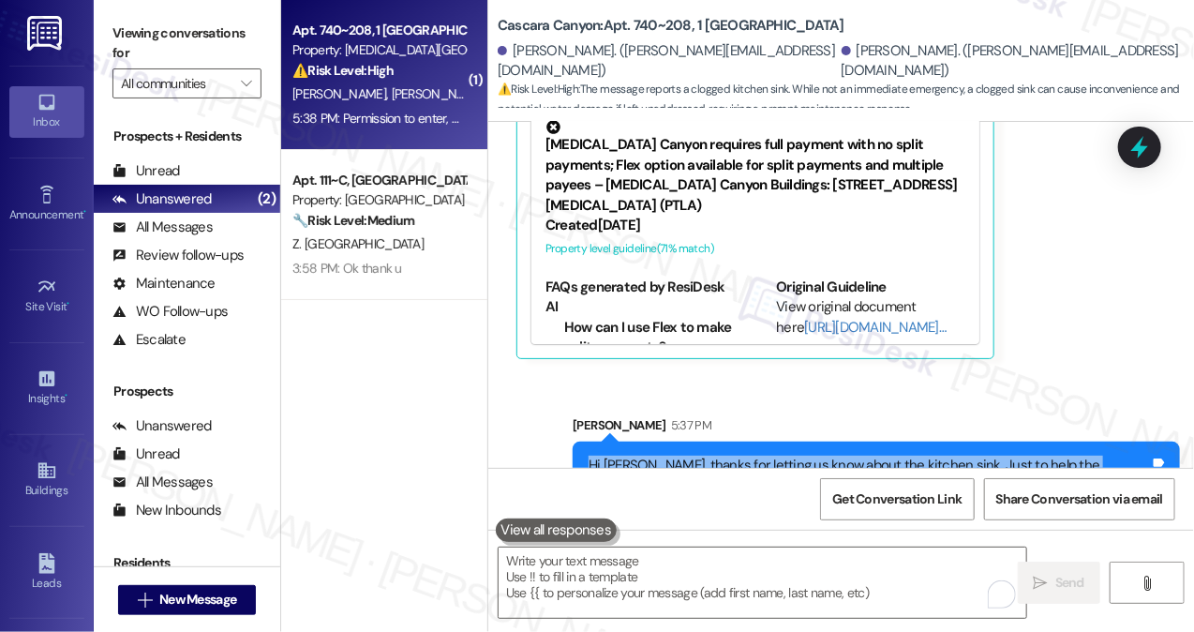
click at [802, 455] on div "Hi [PERSON_NAME], thanks for letting us know about the kitchen sink. Just to he…" at bounding box center [868, 495] width 561 height 81
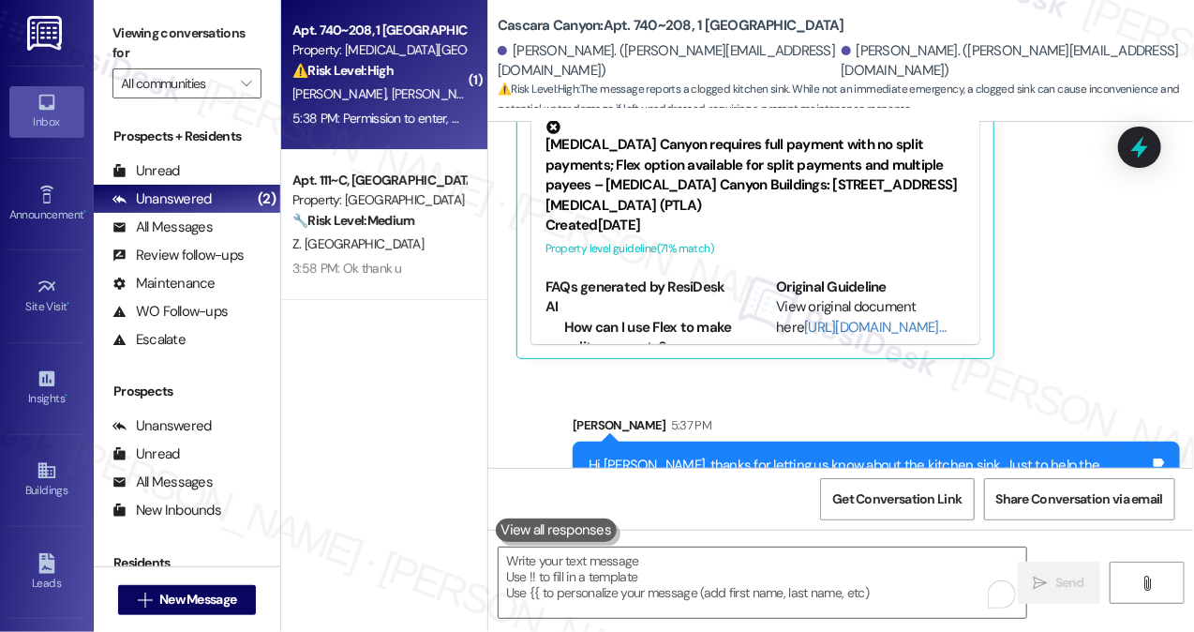
click at [830, 455] on div "Hi [PERSON_NAME], thanks for letting us know about the kitchen sink. Just to he…" at bounding box center [868, 495] width 561 height 81
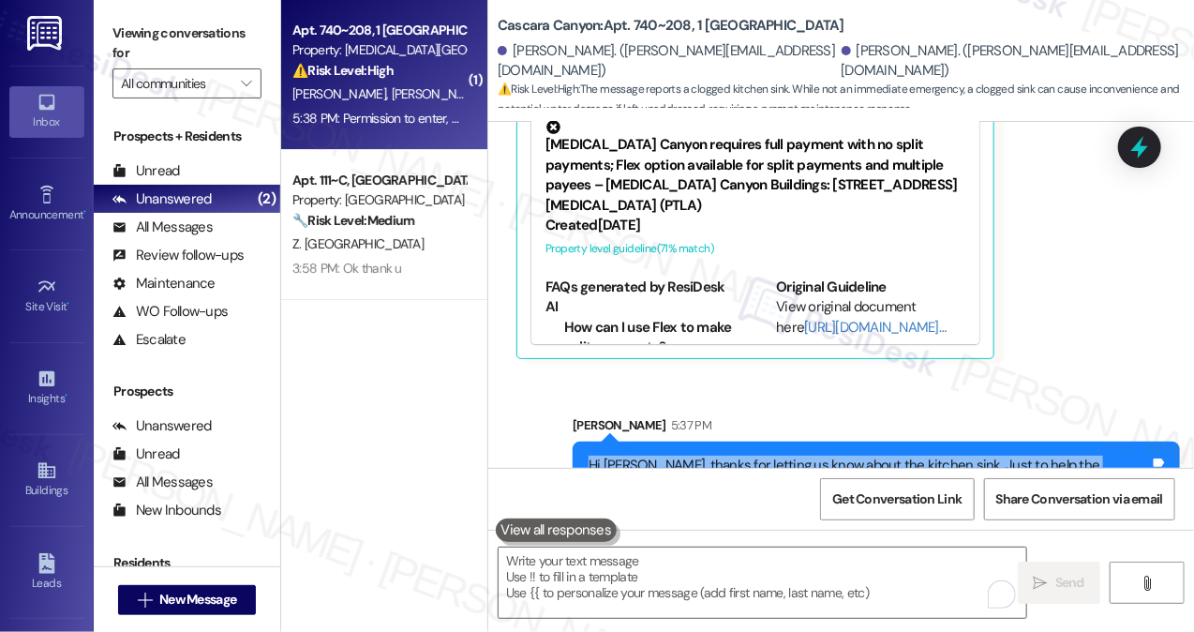
click at [830, 455] on div "Hi [PERSON_NAME], thanks for letting us know about the kitchen sink. Just to he…" at bounding box center [868, 495] width 561 height 81
click at [850, 455] on div "Hi [PERSON_NAME], thanks for letting us know about the kitchen sink. Just to he…" at bounding box center [868, 495] width 561 height 81
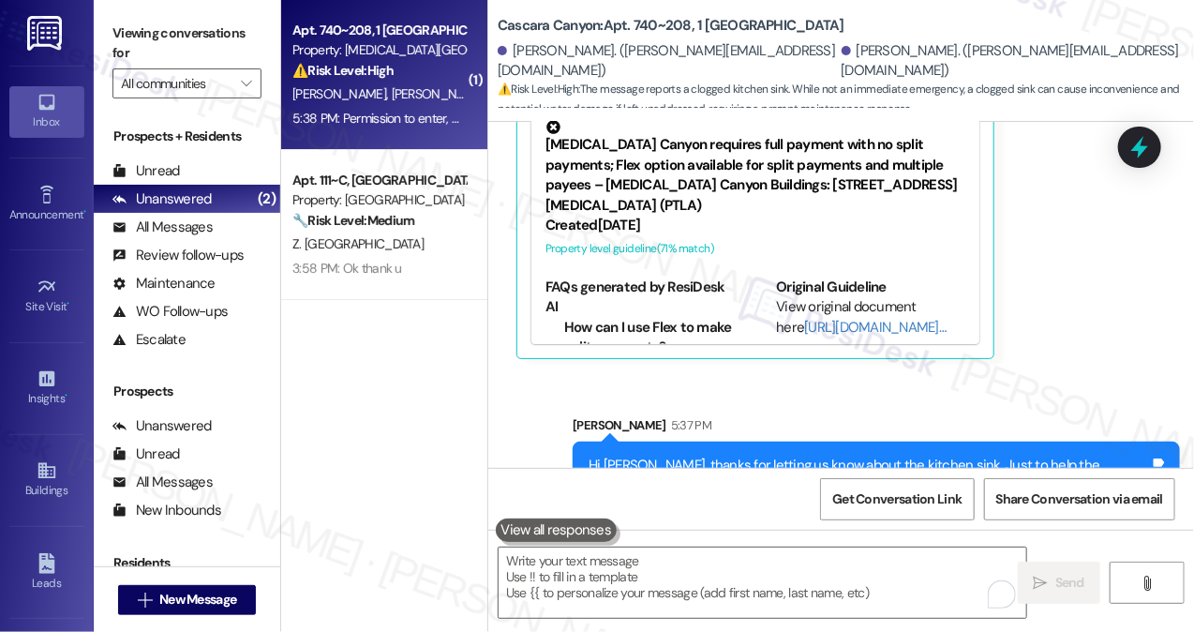
click at [850, 455] on div "Hi [PERSON_NAME], thanks for letting us know about the kitchen sink. Just to he…" at bounding box center [868, 495] width 561 height 81
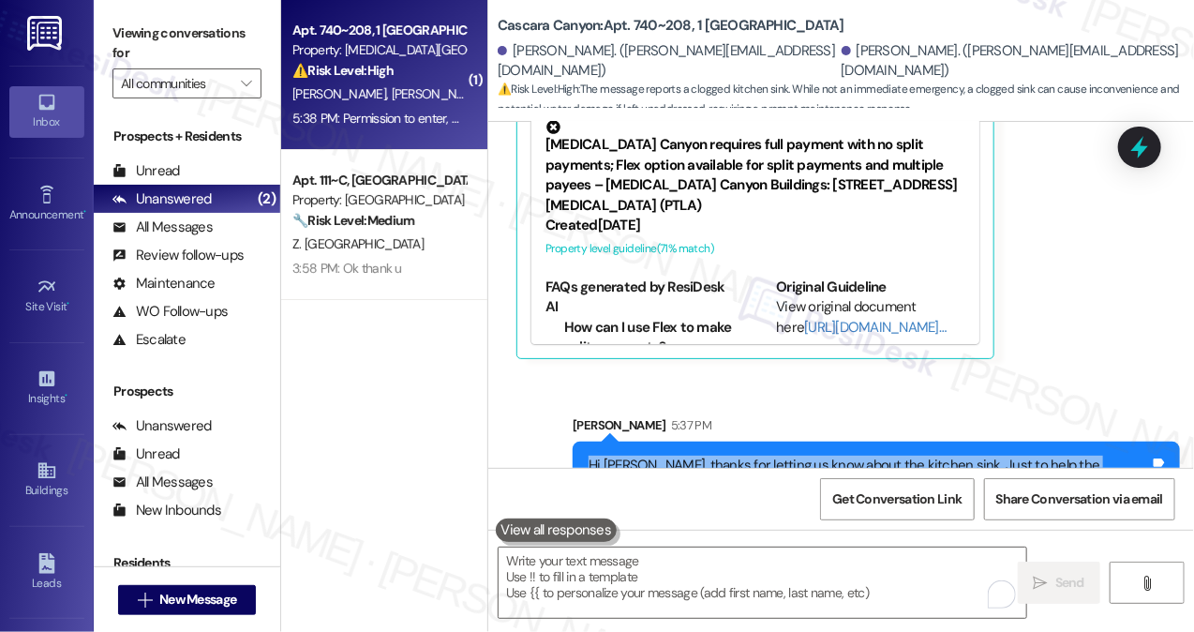
click at [850, 455] on div "Hi [PERSON_NAME], thanks for letting us know about the kitchen sink. Just to he…" at bounding box center [868, 495] width 561 height 81
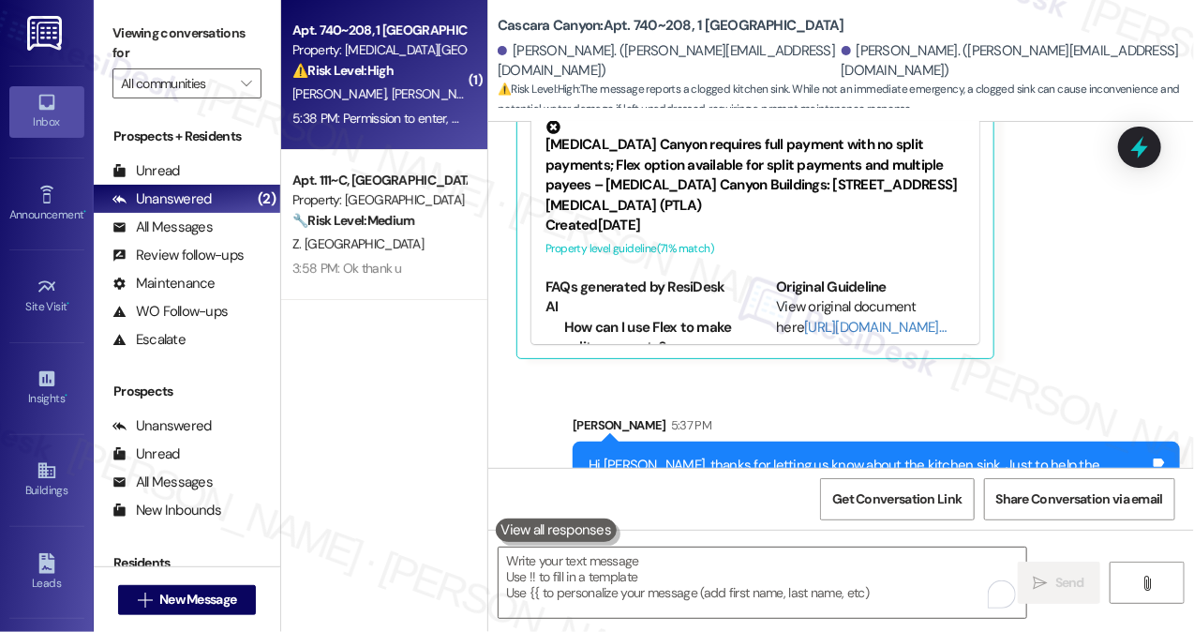
copy div "Permission to enter, water is backing up into sink Tags and notes"
click at [727, 21] on b "Cascara Canyon: Apt. 740~208, 1 [GEOGRAPHIC_DATA]" at bounding box center [671, 26] width 347 height 20
drag, startPoint x: 633, startPoint y: 25, endPoint x: 686, endPoint y: 25, distance: 52.5
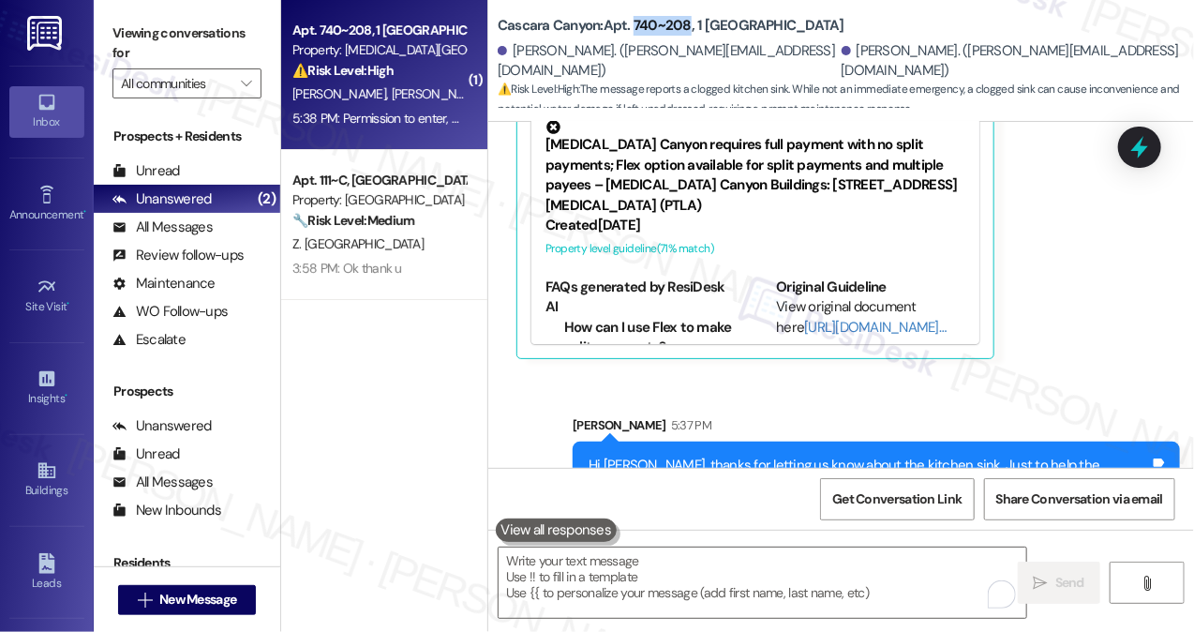
click at [686, 25] on b "Cascara Canyon: Apt. 740~208, 1 [GEOGRAPHIC_DATA]" at bounding box center [671, 26] width 347 height 20
click at [841, 39] on div "Cascara Canyon: Apt. 740~208, 1 Cascara Canyon [PERSON_NAME]. ([PERSON_NAME][EM…" at bounding box center [846, 56] width 696 height 103
drag, startPoint x: 808, startPoint y: 26, endPoint x: 693, endPoint y: 30, distance: 114.4
click at [693, 30] on div "Cascara Canyon: Apt. 740~208, 1 [GEOGRAPHIC_DATA]" at bounding box center [685, 25] width 375 height 23
copy b "1 [GEOGRAPHIC_DATA]"
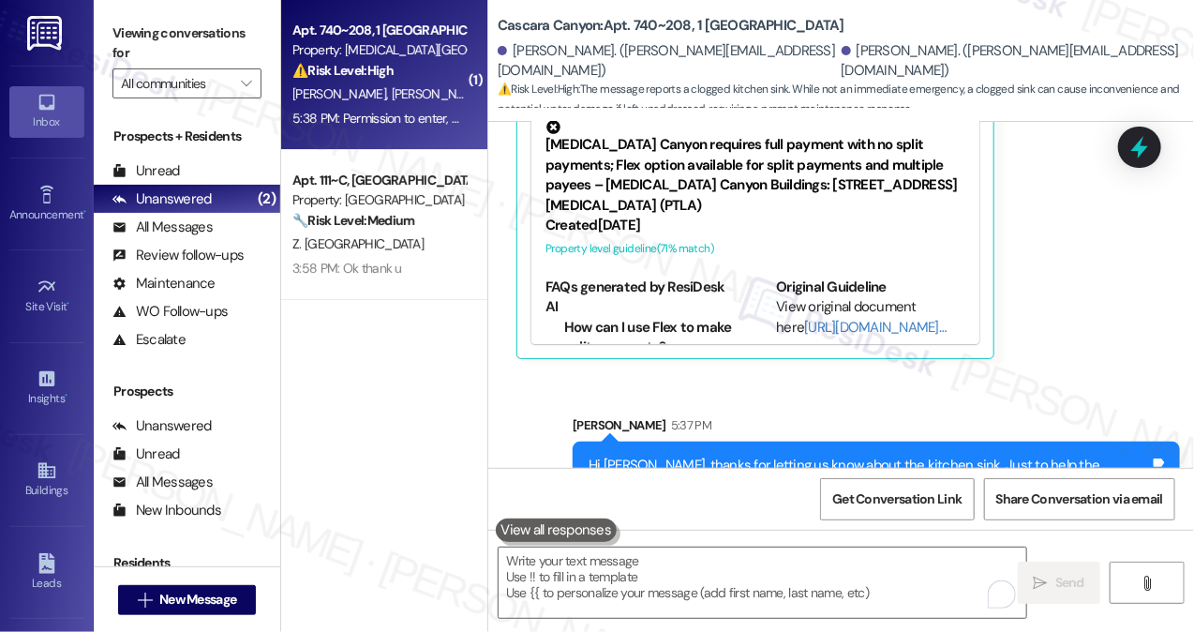
click at [328, 371] on div "( 1 ) Apt. 740~208, 1 [MEDICAL_DATA][GEOGRAPHIC_DATA] Property: [MEDICAL_DATA][…" at bounding box center [384, 249] width 206 height 499
click at [337, 318] on div "( 1 ) Apt. 740~208, 1 [MEDICAL_DATA][GEOGRAPHIC_DATA] Property: [MEDICAL_DATA][…" at bounding box center [384, 249] width 206 height 499
drag, startPoint x: 817, startPoint y: 29, endPoint x: 694, endPoint y: 25, distance: 122.8
click at [694, 25] on div "Cascara Canyon: Apt. 740~208, 1 [GEOGRAPHIC_DATA]" at bounding box center [685, 25] width 375 height 23
copy b "1 [GEOGRAPHIC_DATA]"
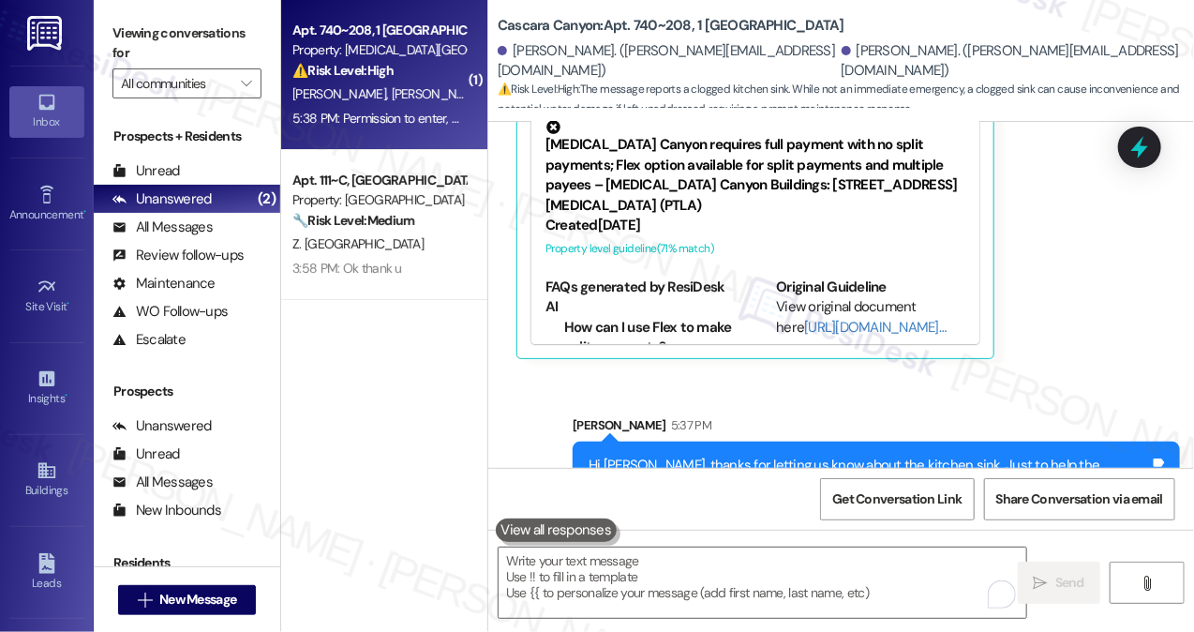
click at [252, 13] on div "Viewing conversations for All communities " at bounding box center [187, 58] width 186 height 117
drag, startPoint x: 747, startPoint y: 581, endPoint x: 752, endPoint y: 543, distance: 38.8
click at [747, 582] on textarea "To enrich screen reader interactions, please activate Accessibility in Grammarl…" at bounding box center [763, 582] width 528 height 70
drag, startPoint x: 825, startPoint y: 22, endPoint x: 705, endPoint y: 20, distance: 120.0
click at [705, 20] on div "Cascara Canyon: Apt. 740~208, 1 [GEOGRAPHIC_DATA]" at bounding box center [685, 25] width 375 height 23
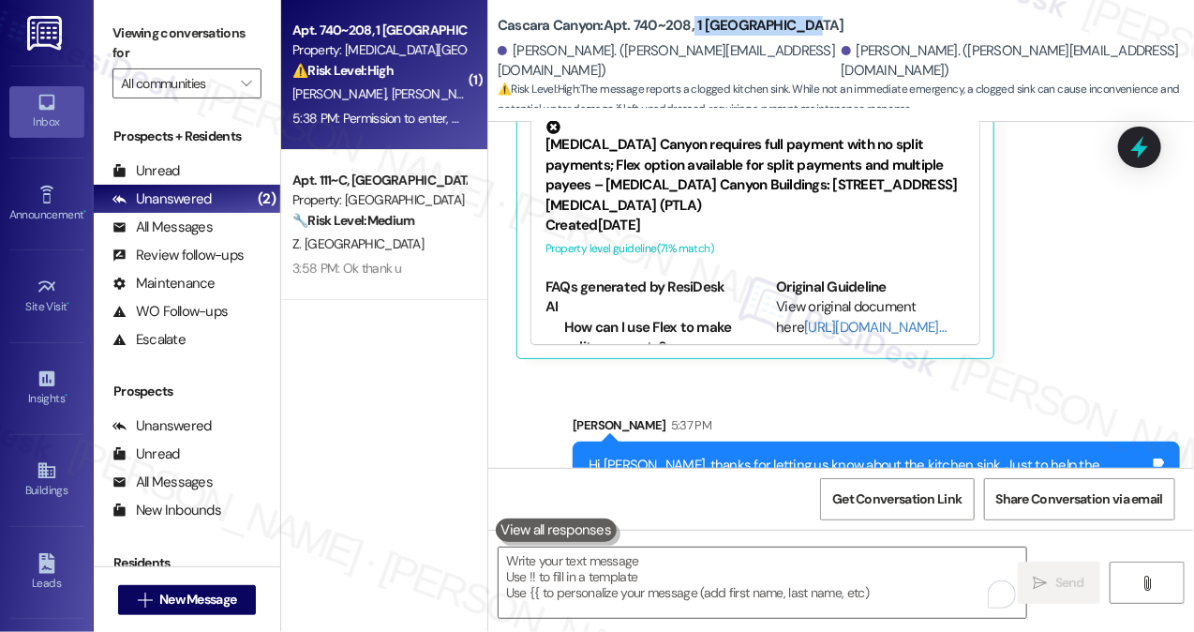
drag, startPoint x: 692, startPoint y: 22, endPoint x: 839, endPoint y: 22, distance: 146.2
click at [839, 22] on div "Cascara Canyon: Apt. 740~208, 1 [GEOGRAPHIC_DATA]" at bounding box center [685, 25] width 375 height 23
click at [836, 22] on div "Cascara Canyon: Apt. 740~208, 1 [GEOGRAPHIC_DATA]" at bounding box center [685, 25] width 375 height 23
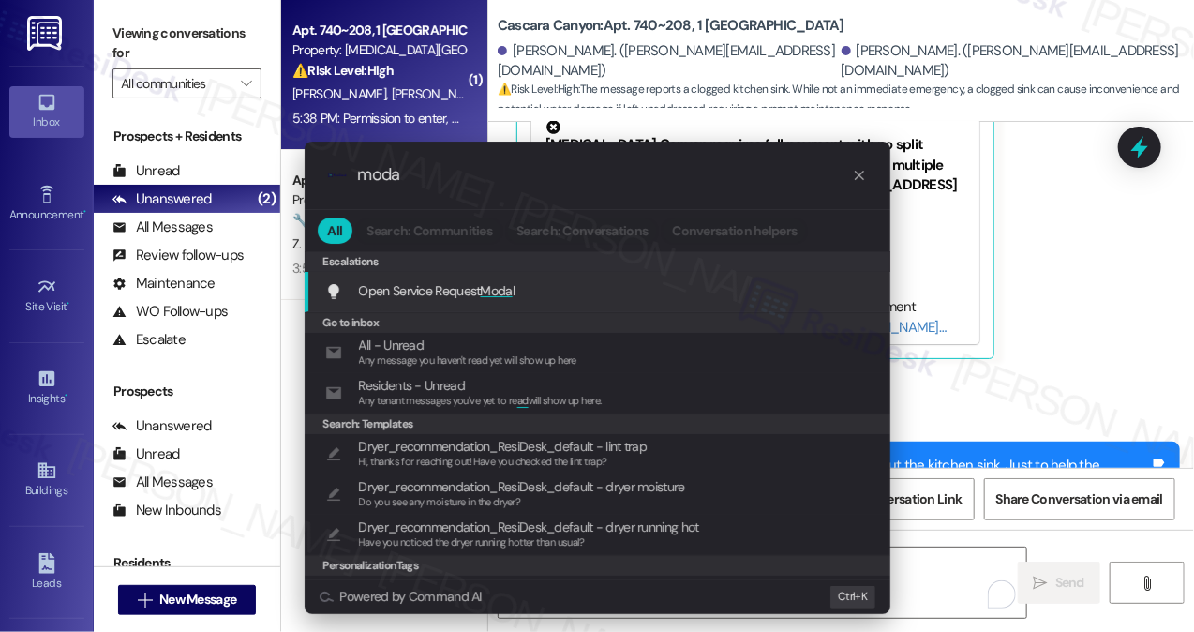
click at [509, 290] on span "Moda" at bounding box center [497, 290] width 32 height 17
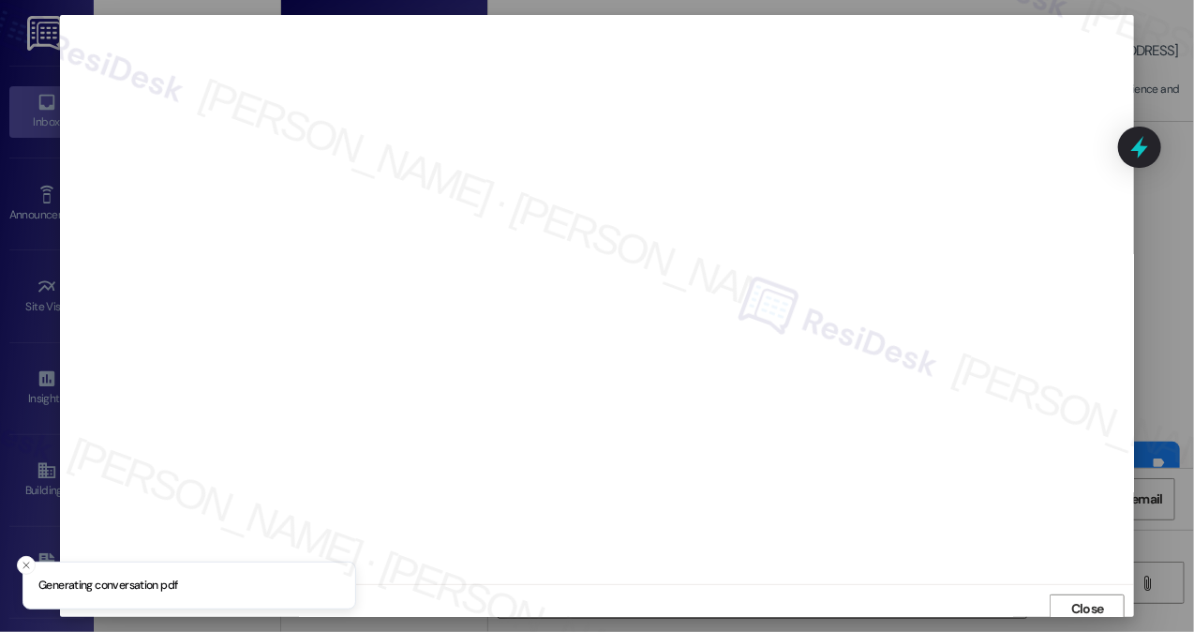
scroll to position [7, 0]
click at [1060, 597] on button "Close" at bounding box center [1087, 603] width 75 height 30
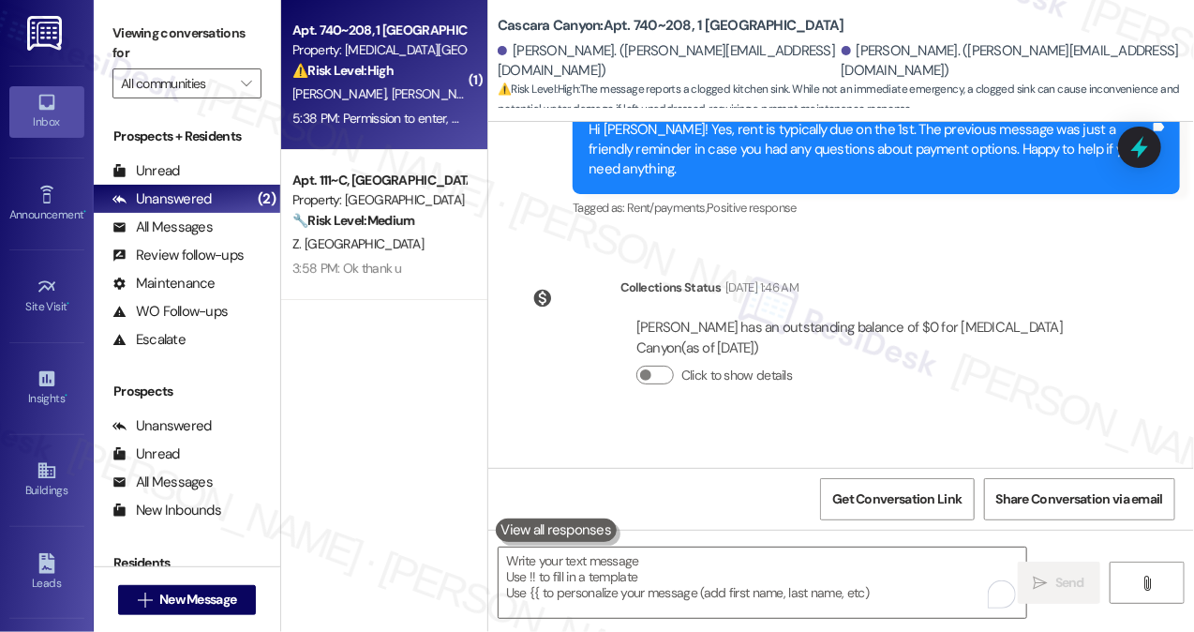
scroll to position [18921, 0]
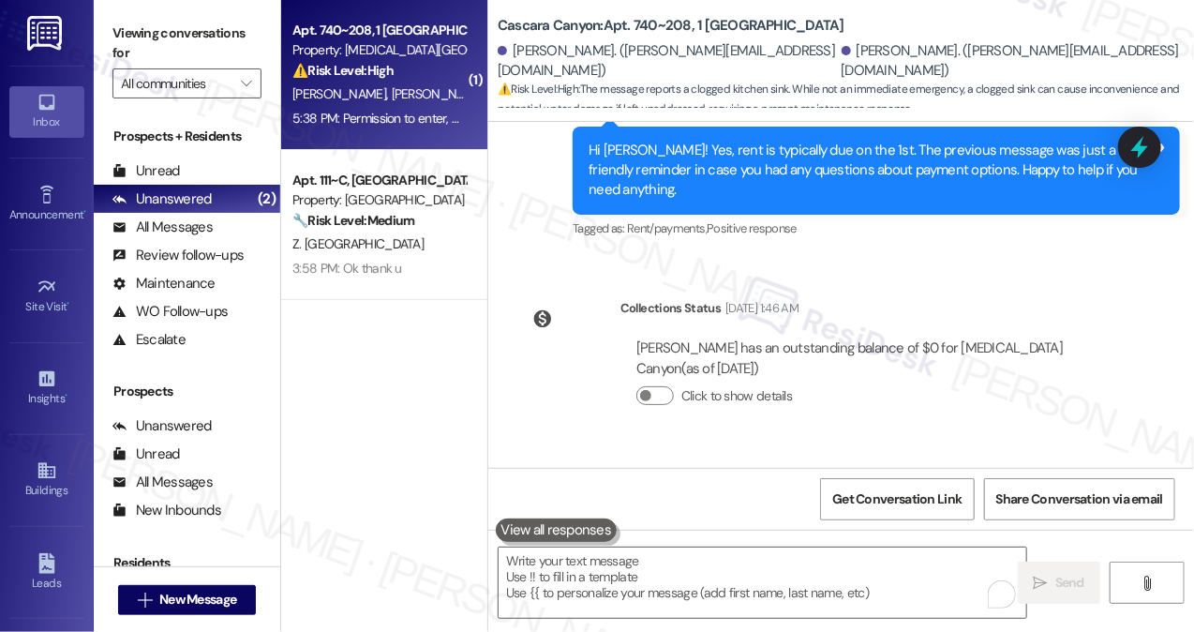
drag, startPoint x: 733, startPoint y: 311, endPoint x: 862, endPoint y: 311, distance: 129.3
click at [862, 530] on div "[PERSON_NAME], we need a work order for our kitchen sink is clogged in [STREET_…" at bounding box center [812, 550] width 561 height 40
copy div "kitchen sink is clogged"
click at [347, 331] on div "( 1 ) Apt. 740~208, 1 [MEDICAL_DATA][GEOGRAPHIC_DATA] Property: [MEDICAL_DATA][…" at bounding box center [384, 249] width 206 height 499
click at [626, 530] on div "[PERSON_NAME], we need a work order for our kitchen sink is clogged in [STREET_…" at bounding box center [812, 550] width 561 height 40
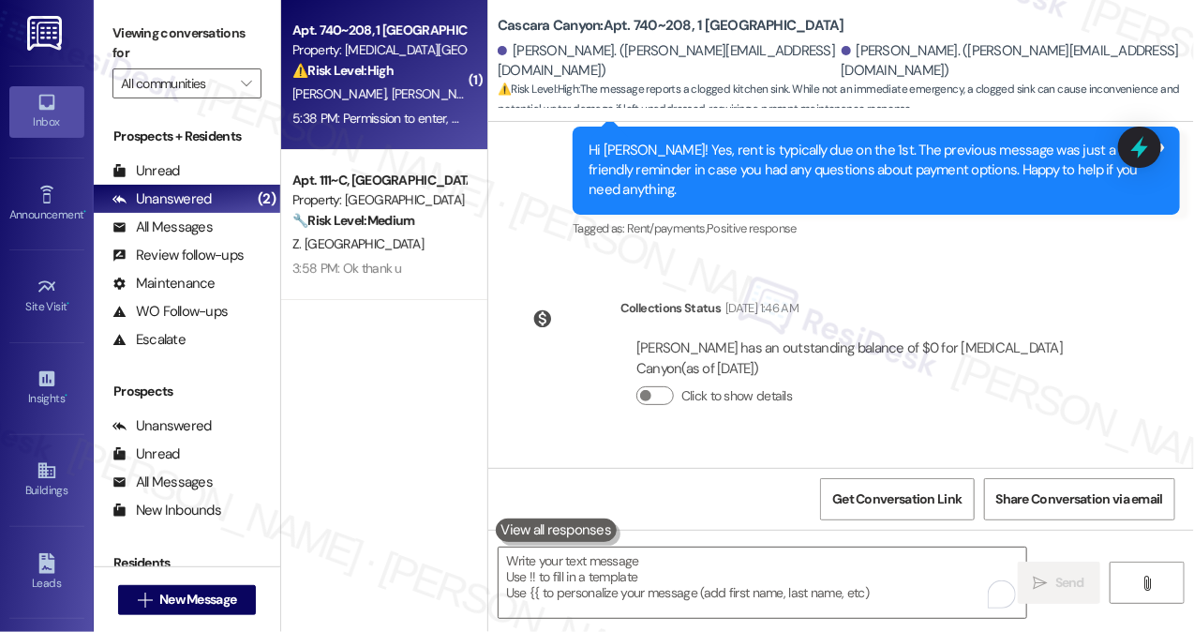
click at [626, 530] on div "[PERSON_NAME], we need a work order for our kitchen sink is clogged in [STREET_…" at bounding box center [812, 550] width 561 height 40
click at [352, 392] on div "( 1 ) Apt. 740~208, 1 [MEDICAL_DATA][GEOGRAPHIC_DATA] Property: [MEDICAL_DATA][…" at bounding box center [384, 249] width 206 height 499
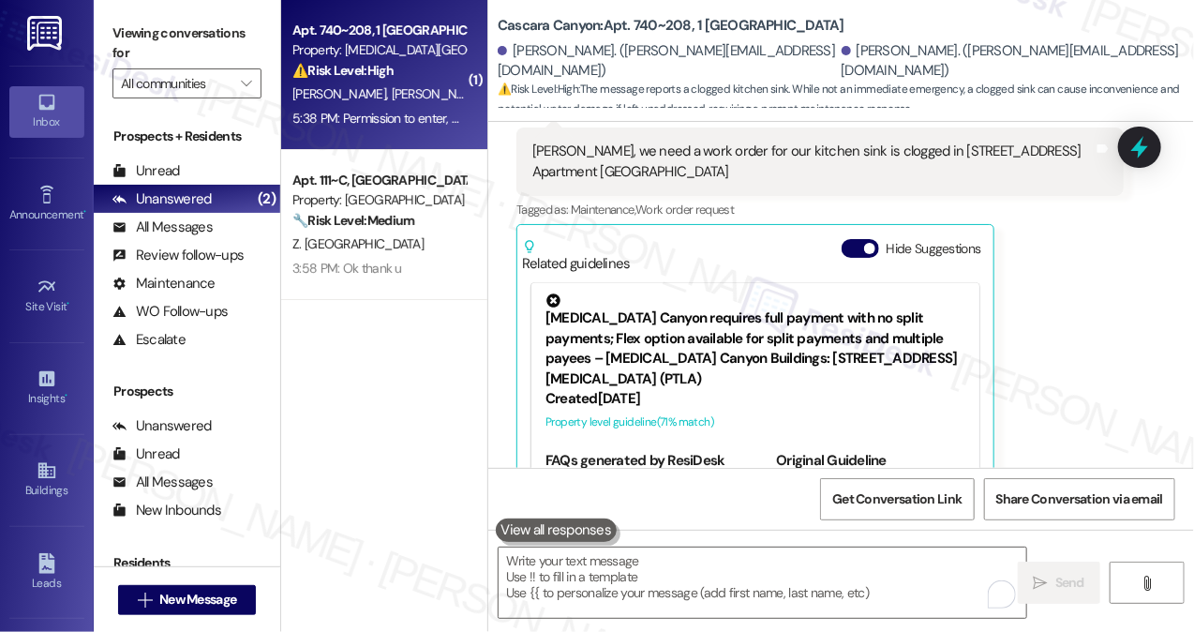
scroll to position [19484, 0]
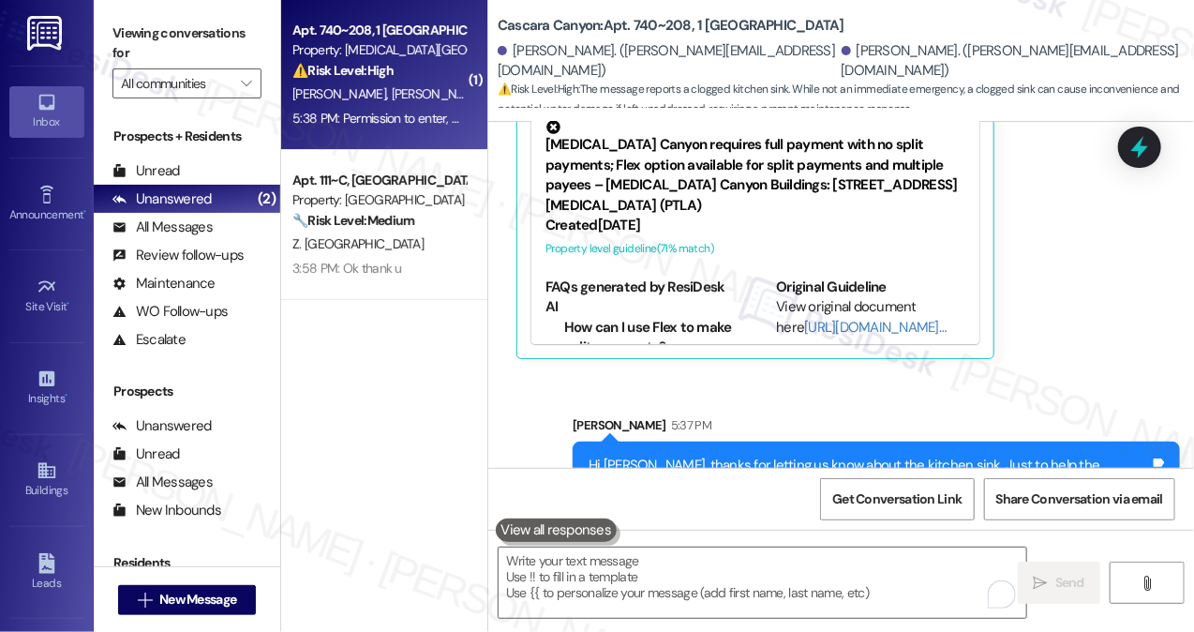
drag, startPoint x: 648, startPoint y: 428, endPoint x: 846, endPoint y: 428, distance: 197.7
click at [846, 591] on div "Received via SMS [PERSON_NAME] 5:38 PM Permission to enter, water is backing up…" at bounding box center [685, 642] width 367 height 102
copy div "water is backing up into sink Tags and notes"
click at [307, 338] on div "( 1 ) Apt. 740~208, 1 [MEDICAL_DATA][GEOGRAPHIC_DATA] Property: [MEDICAL_DATA][…" at bounding box center [384, 249] width 206 height 499
click at [379, 323] on div "( 1 ) Apt. 740~208, 1 [MEDICAL_DATA][GEOGRAPHIC_DATA] Property: [MEDICAL_DATA][…" at bounding box center [384, 249] width 206 height 499
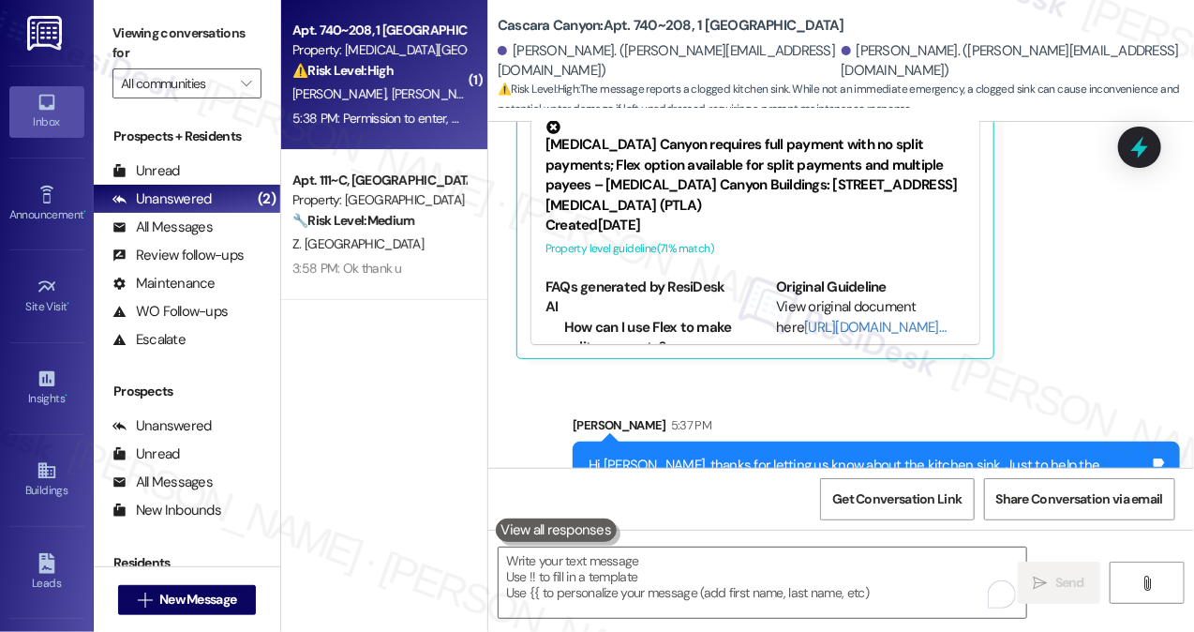
click at [345, 350] on div "( 1 ) Apt. 740~208, 1 [MEDICAL_DATA][GEOGRAPHIC_DATA] Property: [MEDICAL_DATA][…" at bounding box center [384, 249] width 206 height 499
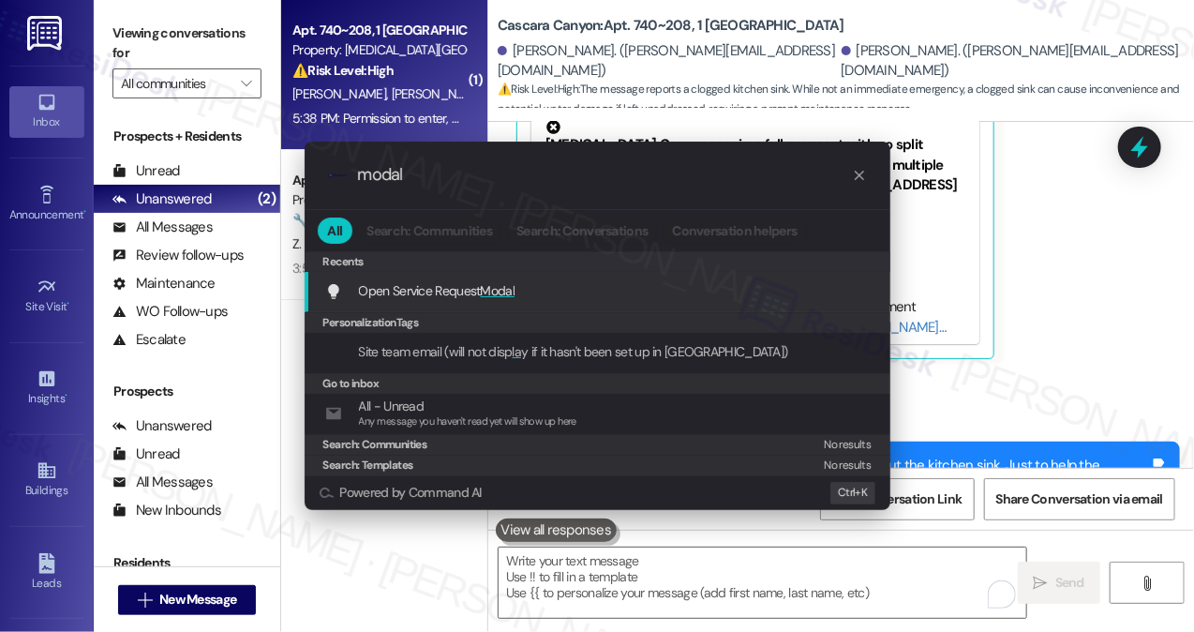
click at [512, 291] on span "Modal" at bounding box center [498, 290] width 35 height 17
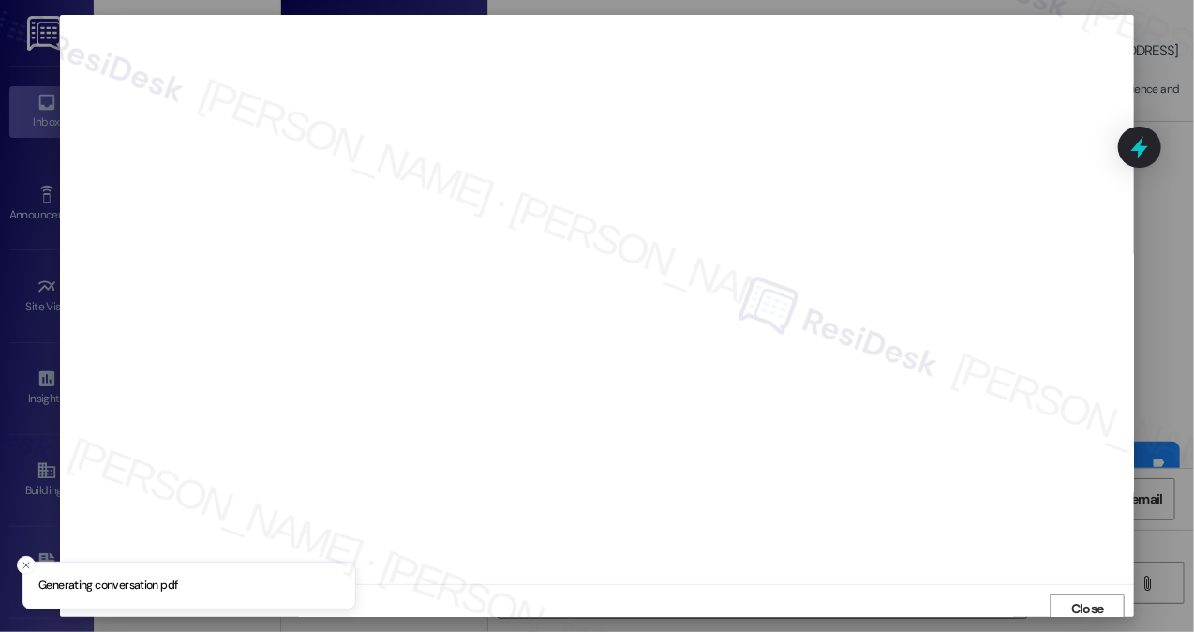
scroll to position [7, 0]
click at [1087, 599] on span "Close" at bounding box center [1087, 602] width 33 height 20
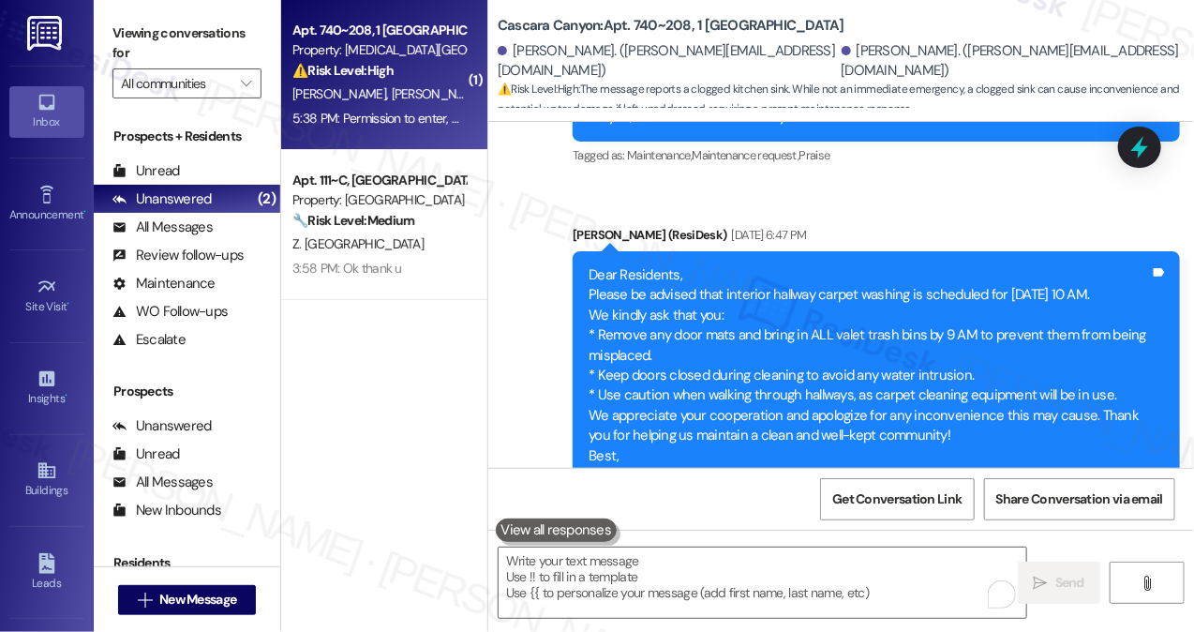
scroll to position [4722, 0]
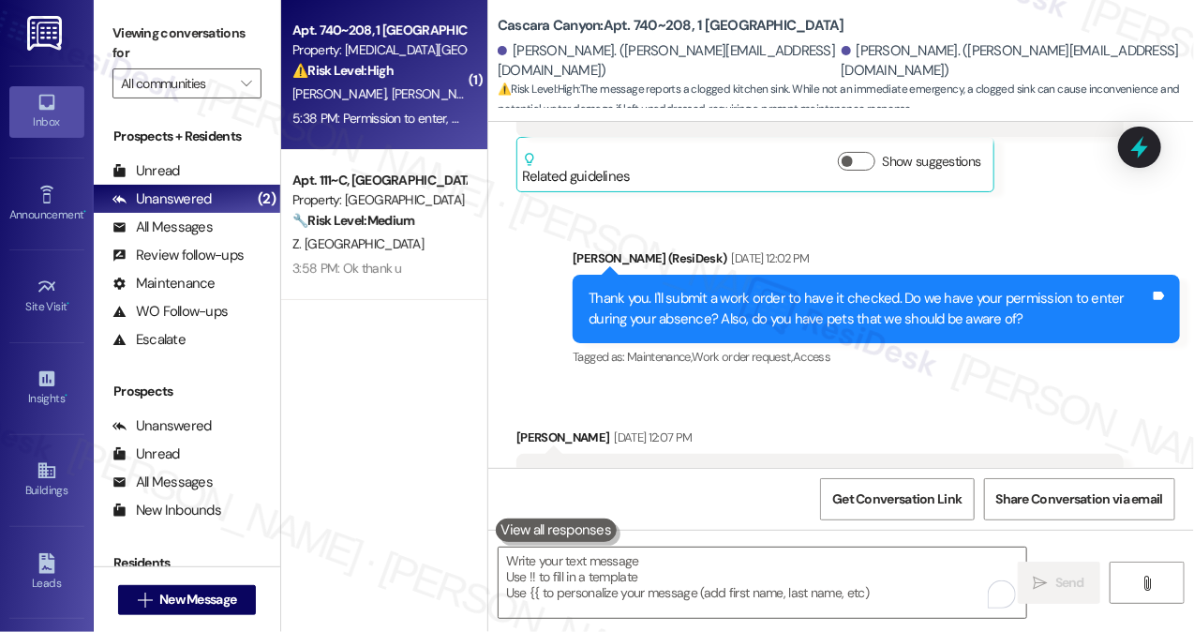
click at [901, 343] on div "Tagged as: Maintenance , Click to highlight conversations about Maintenance Wor…" at bounding box center [876, 356] width 607 height 27
click at [757, 289] on div "Thank you. I'll submit a work order to have it checked. Do we have your permiss…" at bounding box center [868, 309] width 561 height 40
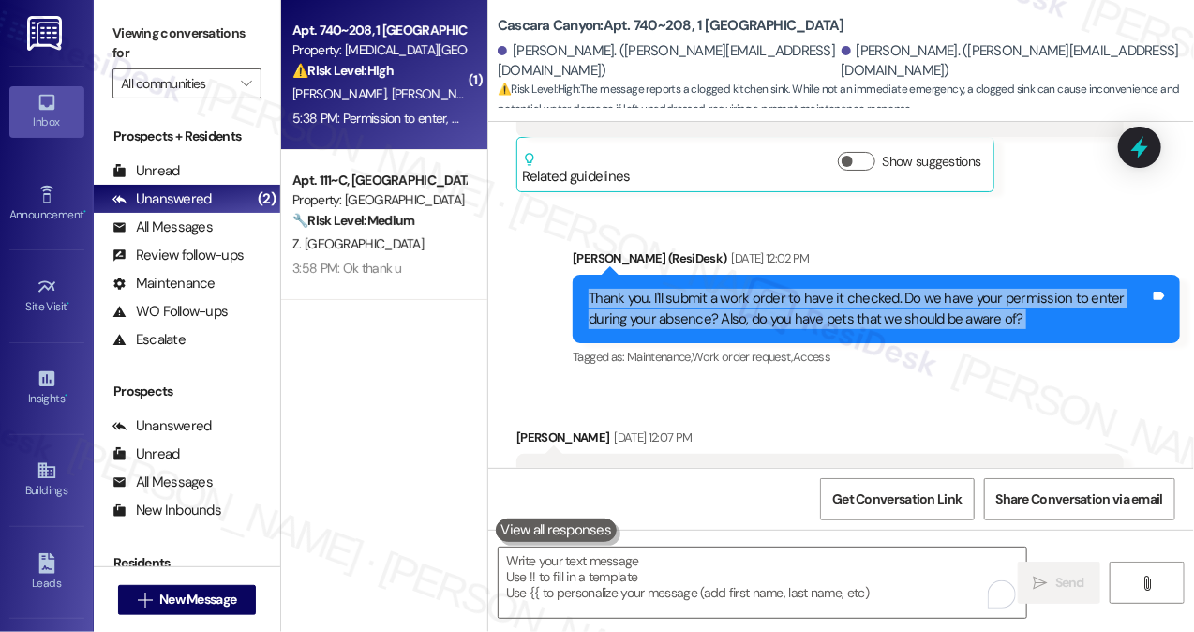
click at [757, 289] on div "Thank you. I'll submit a work order to have it checked. Do we have your permiss…" at bounding box center [868, 309] width 561 height 40
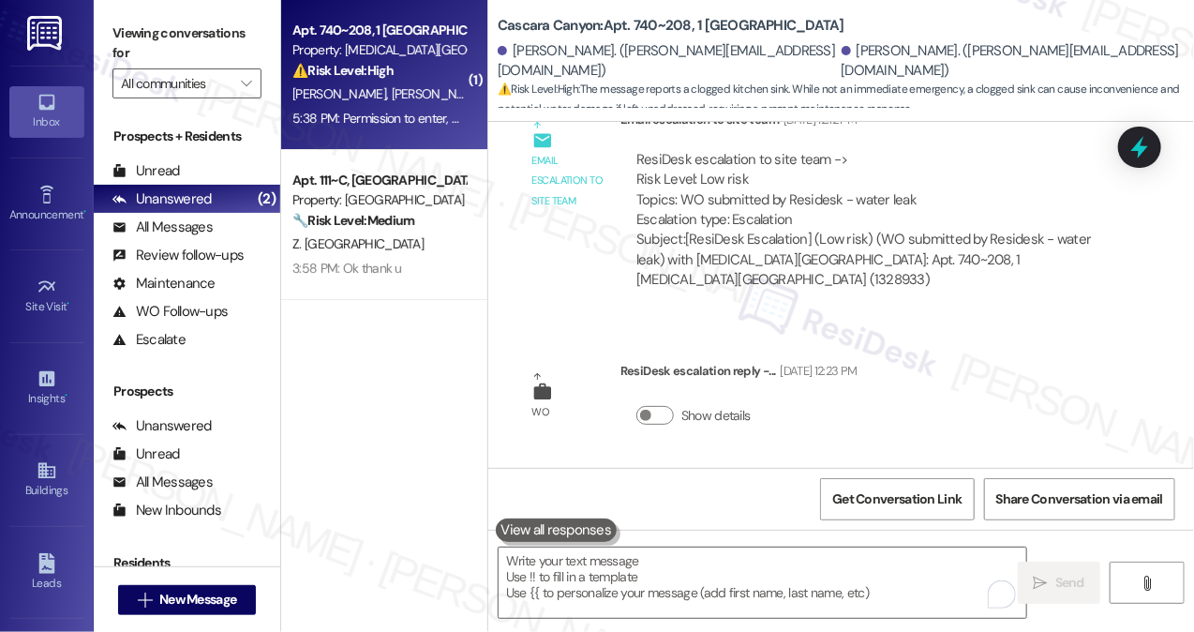
click at [1124, 161] on div at bounding box center [1139, 147] width 43 height 41
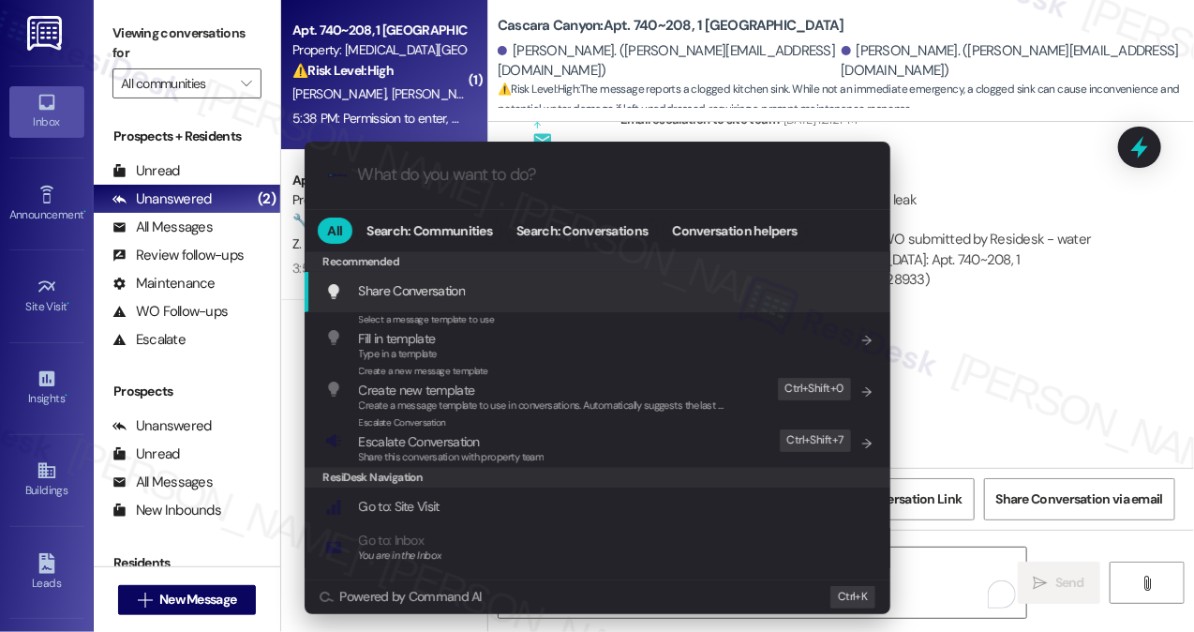
click at [1130, 156] on div ".cls-1{fill:#0a055f;}.cls-2{fill:#0cc4c4;} resideskLogoBlueOrange All Search: C…" at bounding box center [597, 316] width 1194 height 632
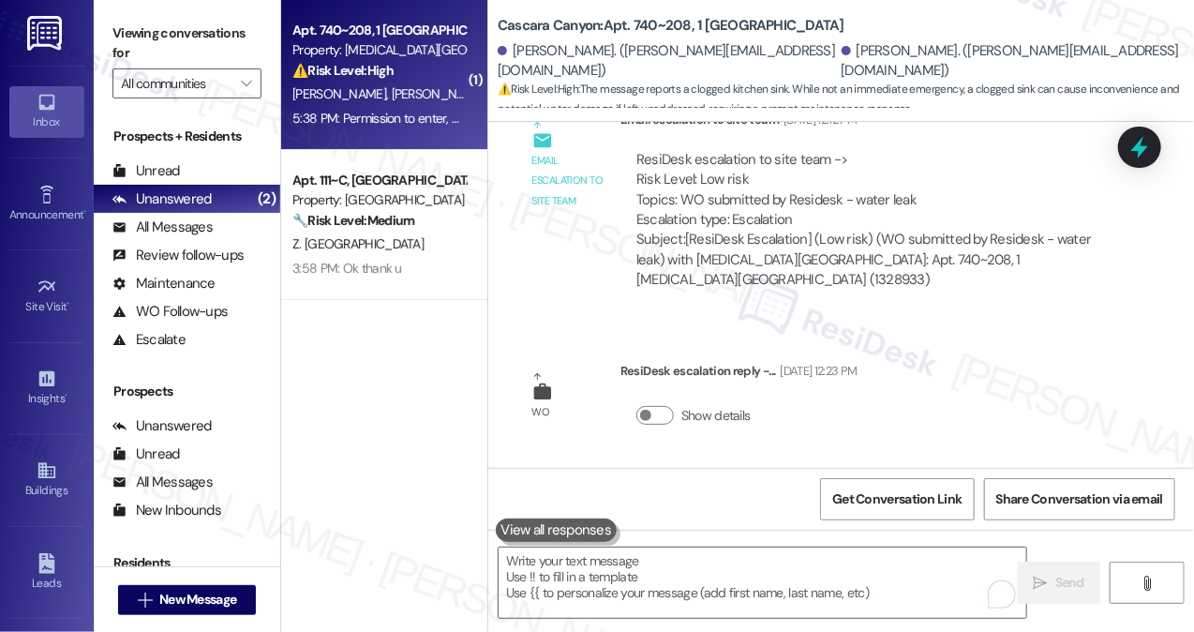
click at [1142, 149] on icon at bounding box center [1139, 147] width 17 height 22
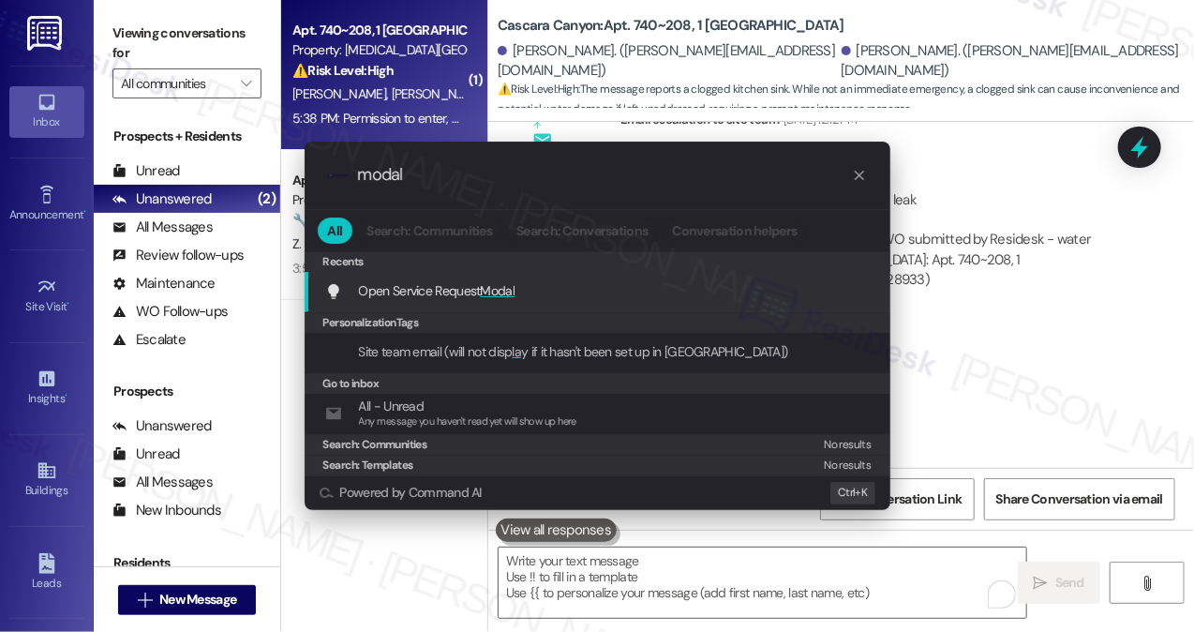
click at [505, 282] on span "Modal" at bounding box center [498, 290] width 35 height 17
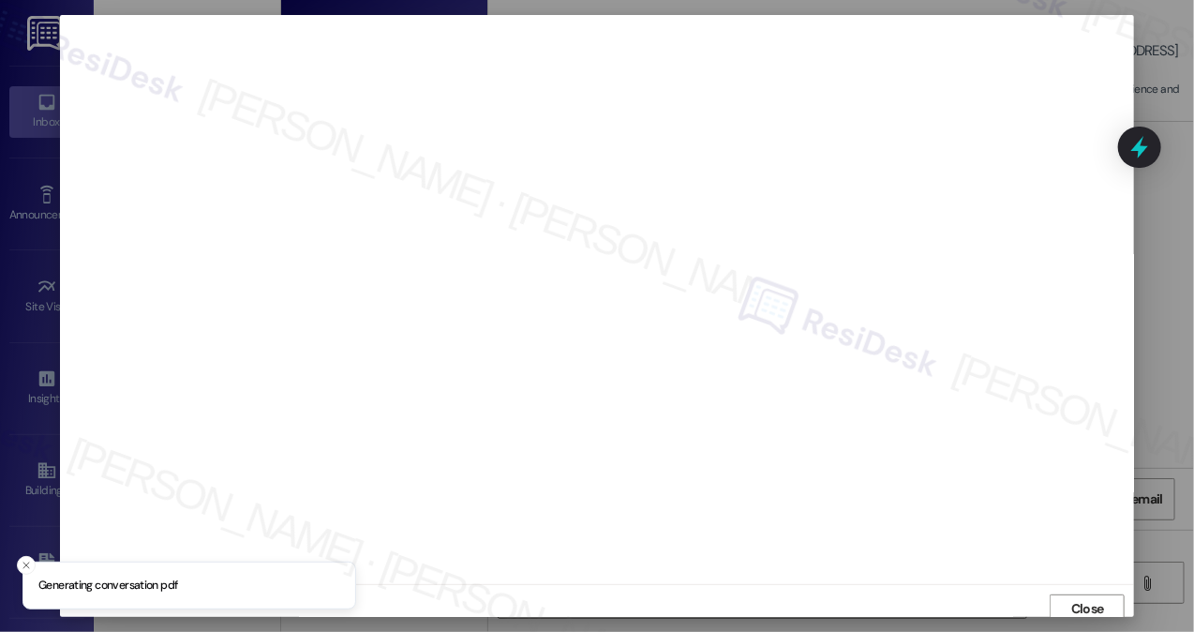
scroll to position [7, 0]
click at [1075, 597] on span "Close" at bounding box center [1087, 602] width 33 height 20
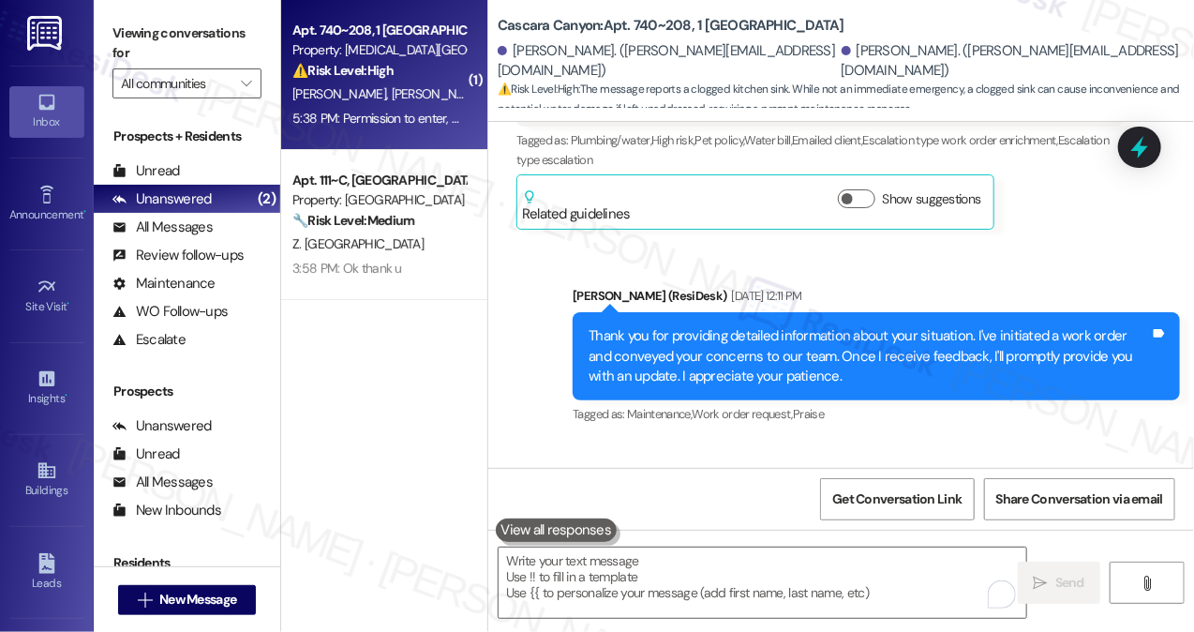
scroll to position [5378, 0]
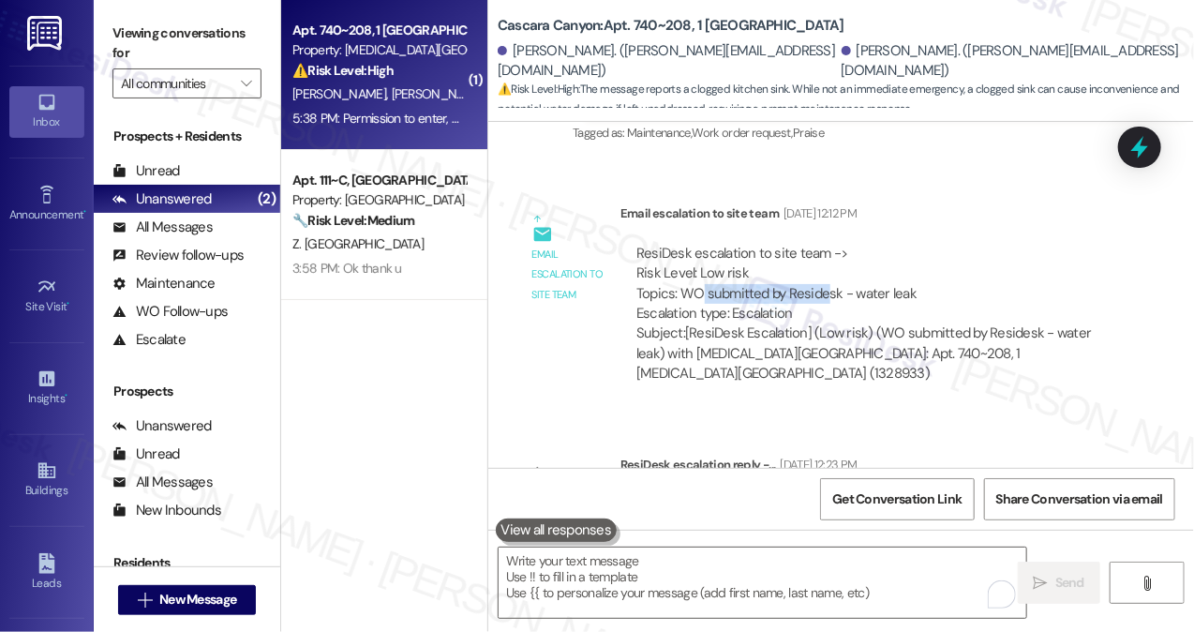
drag, startPoint x: 698, startPoint y: 264, endPoint x: 838, endPoint y: 275, distance: 140.0
click at [833, 275] on div "ResiDesk escalation to site team -> Risk Level: Low risk Topics: WO submitted b…" at bounding box center [871, 284] width 471 height 81
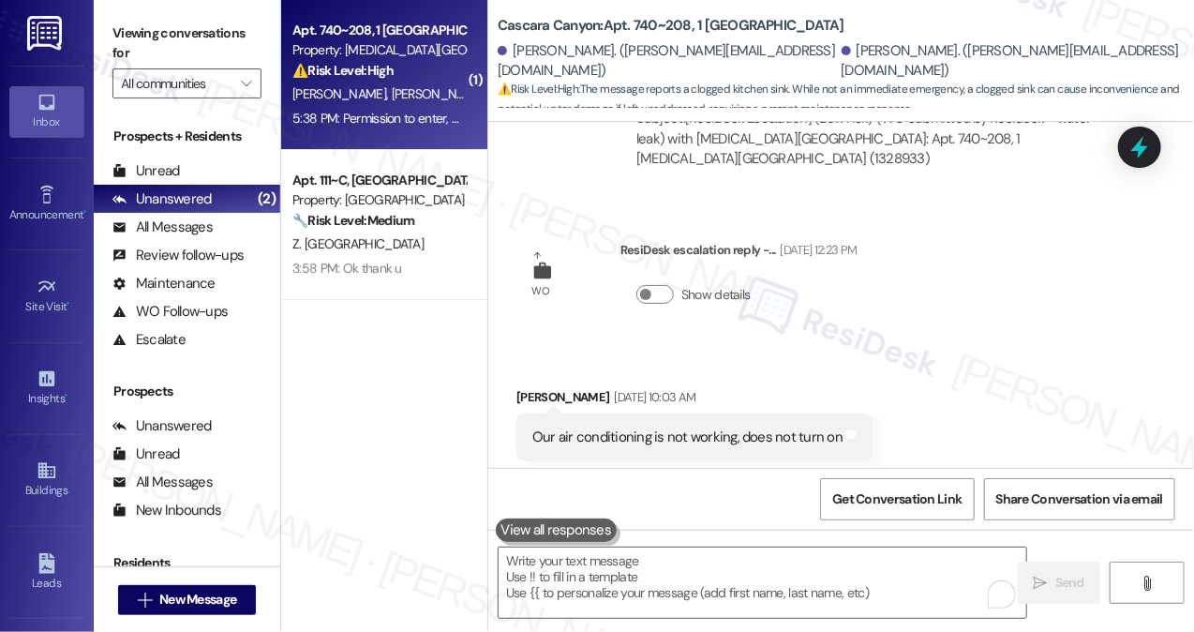
scroll to position [5659, 0]
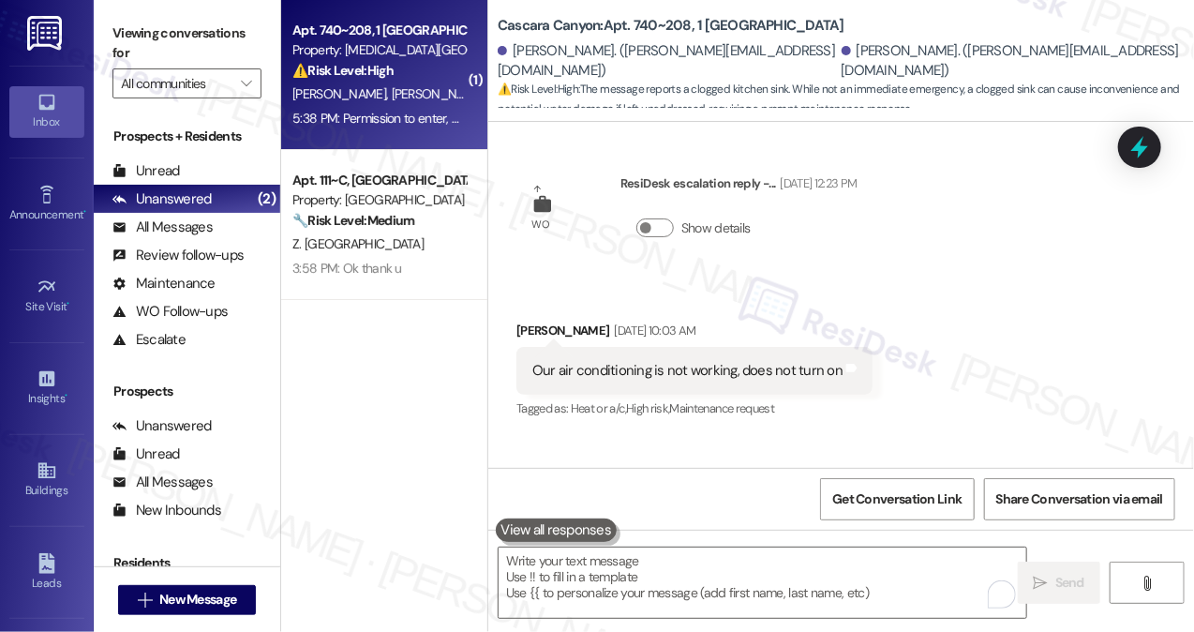
click at [1035, 194] on div "Lease started [DATE] 8:00 PM Survey, sent via SMS Residesk Automated Survey [DA…" at bounding box center [841, 295] width 706 height 346
click at [1138, 158] on icon at bounding box center [1139, 147] width 24 height 24
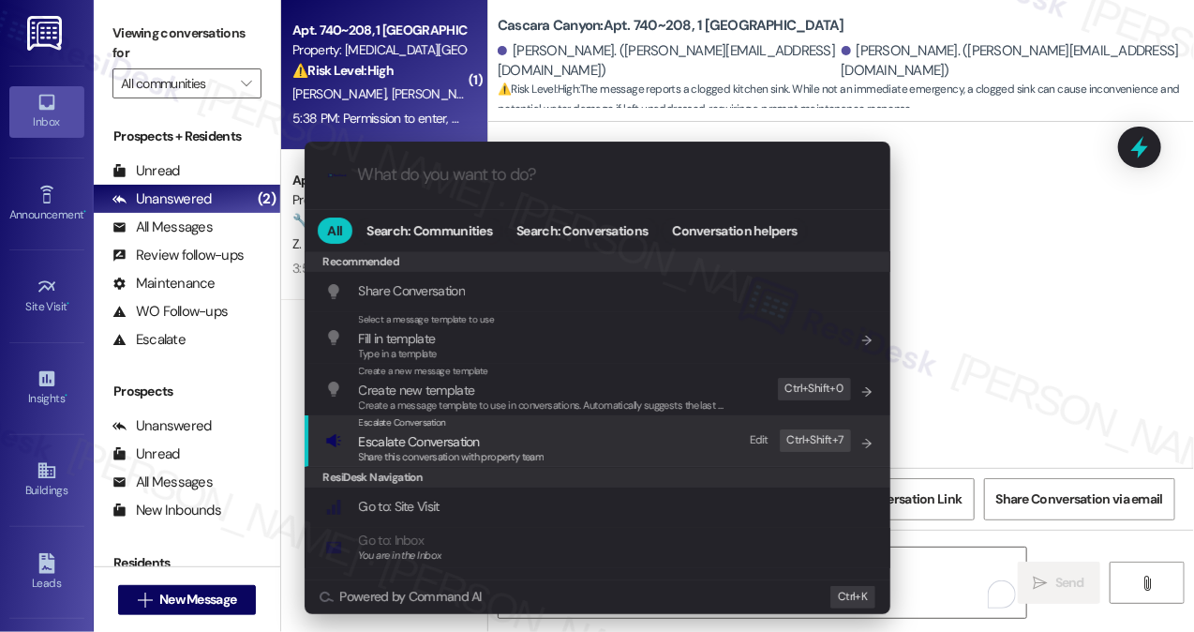
click at [596, 436] on div "Escalate Conversation Escalate Conversation Share this conversation with proper…" at bounding box center [599, 440] width 548 height 51
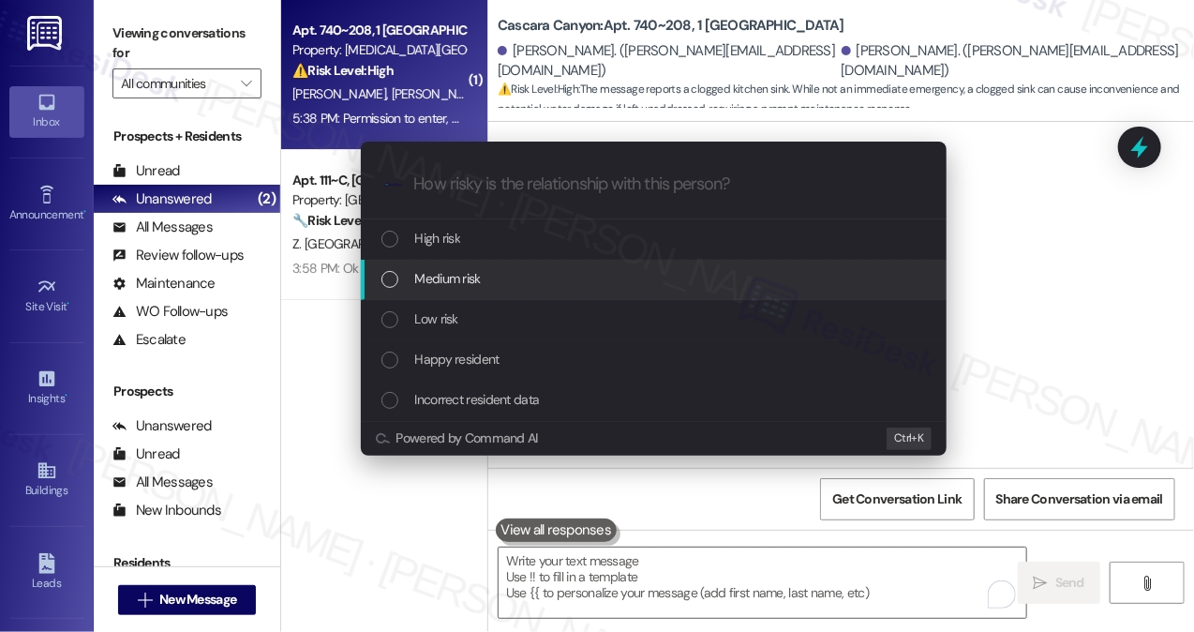
click at [469, 281] on span "Medium risk" at bounding box center [448, 278] width 66 height 21
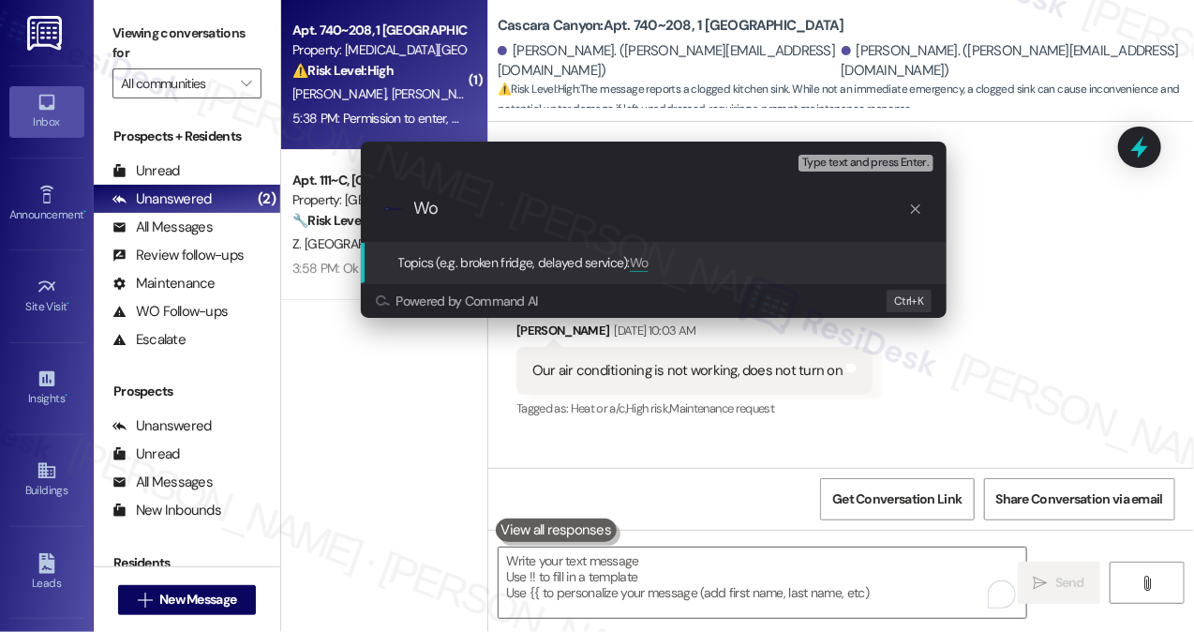
type input "W"
type input "O"
paste input "8478737"
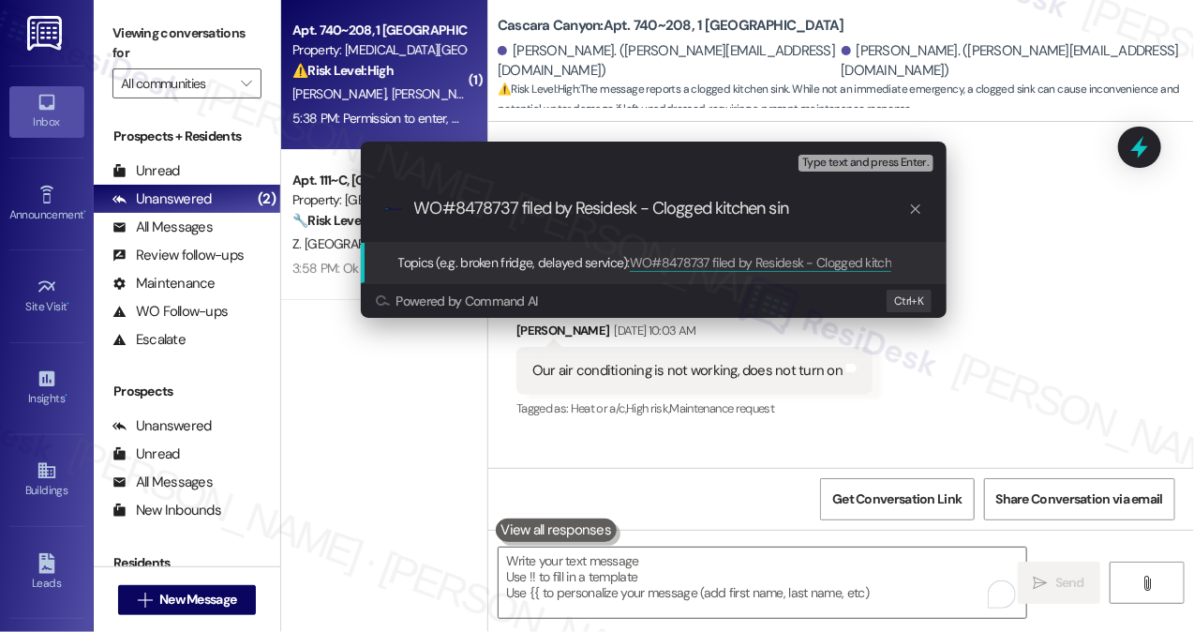
type input "WO#8478737 filed by Residesk - Clogged kitchen sink"
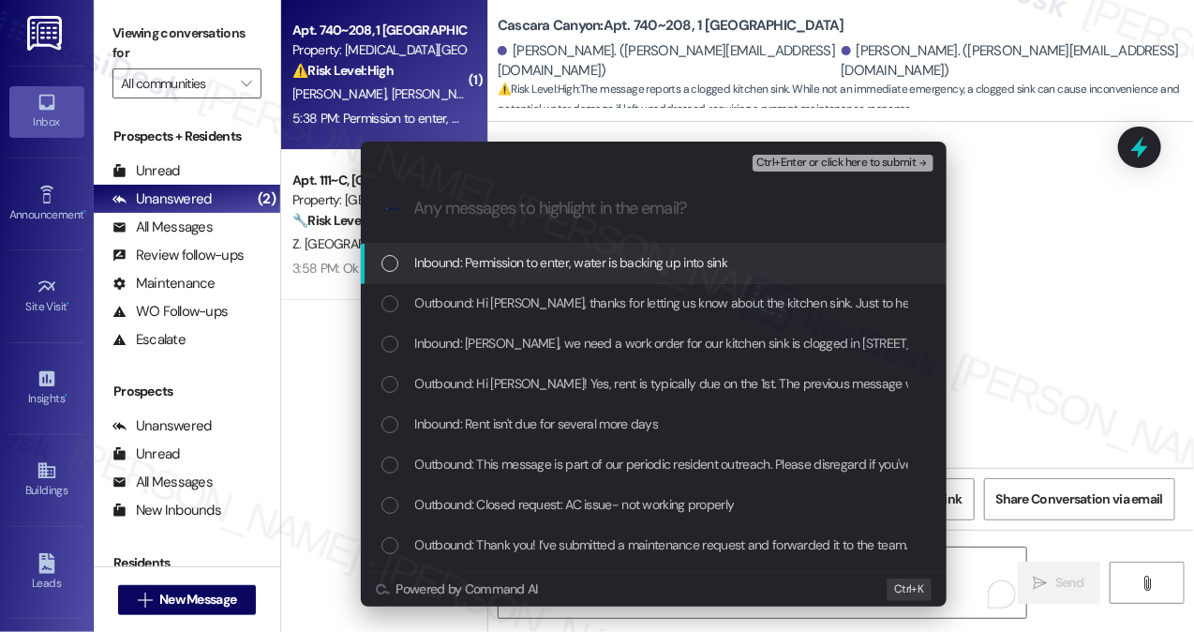
click at [514, 268] on span "Inbound: Permission to enter, water is backing up into sink" at bounding box center [571, 262] width 313 height 21
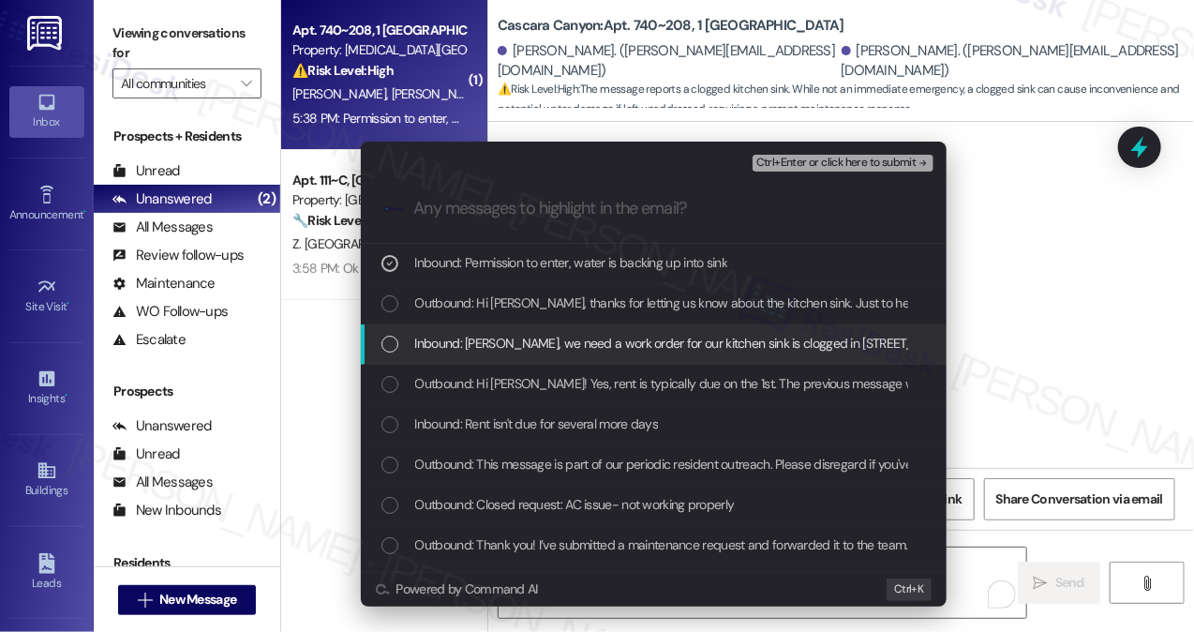
click at [538, 347] on span "Inbound: [PERSON_NAME], we need a work order for our kitchen sink is clogged in…" at bounding box center [784, 343] width 738 height 21
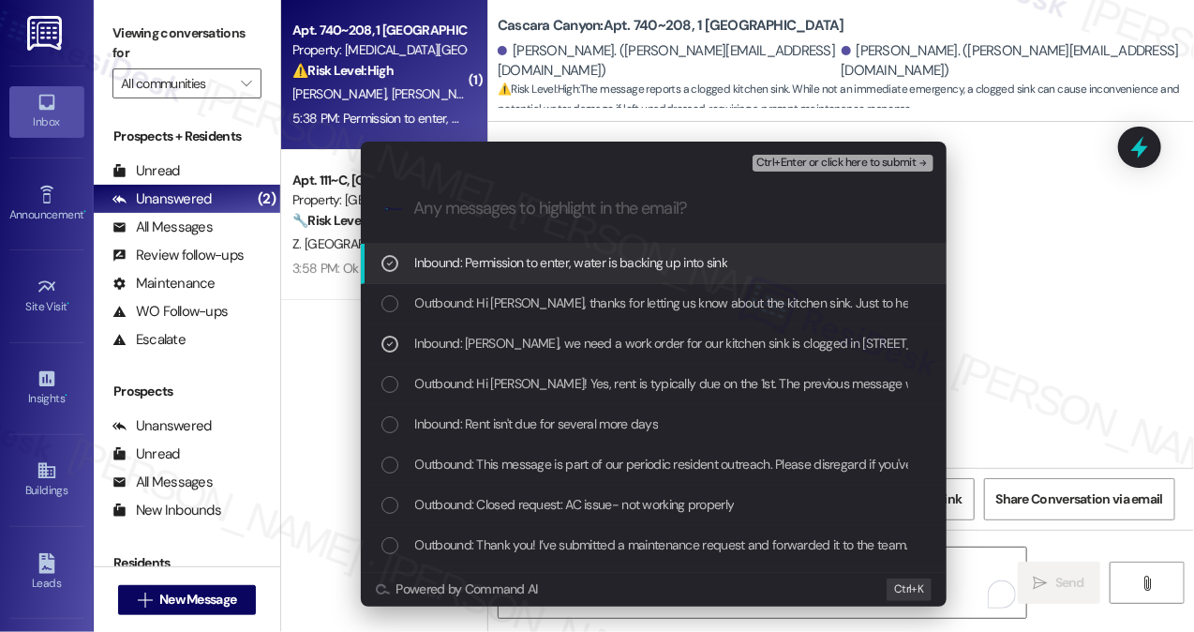
click at [844, 162] on span "Ctrl+Enter or click here to submit" at bounding box center [836, 162] width 160 height 13
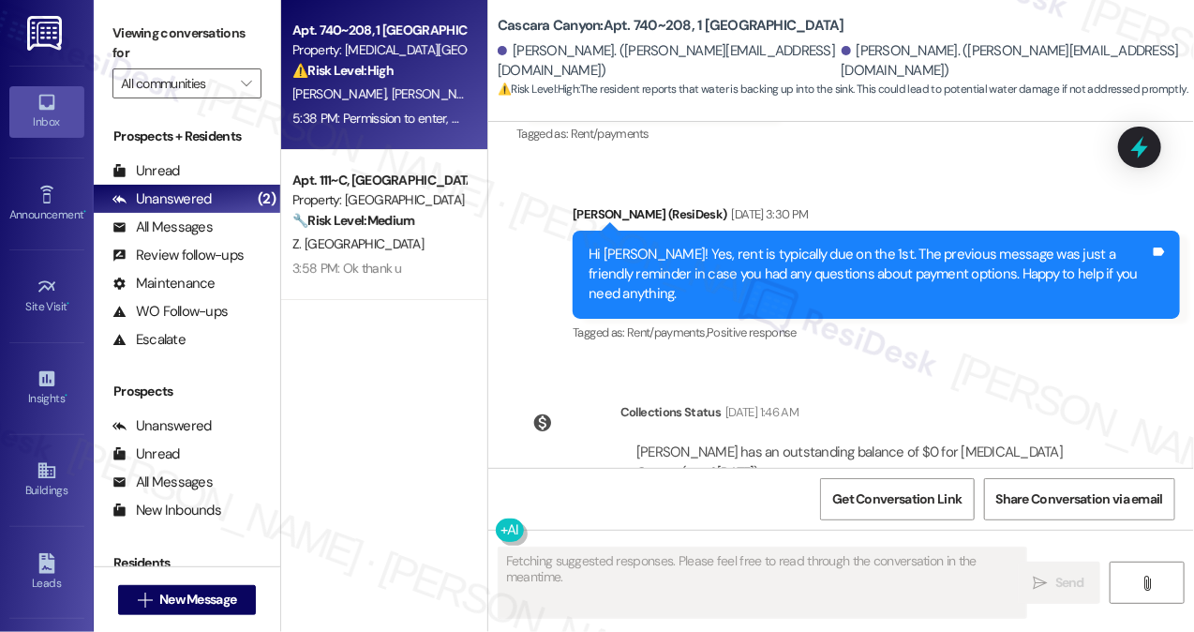
scroll to position [19286, 0]
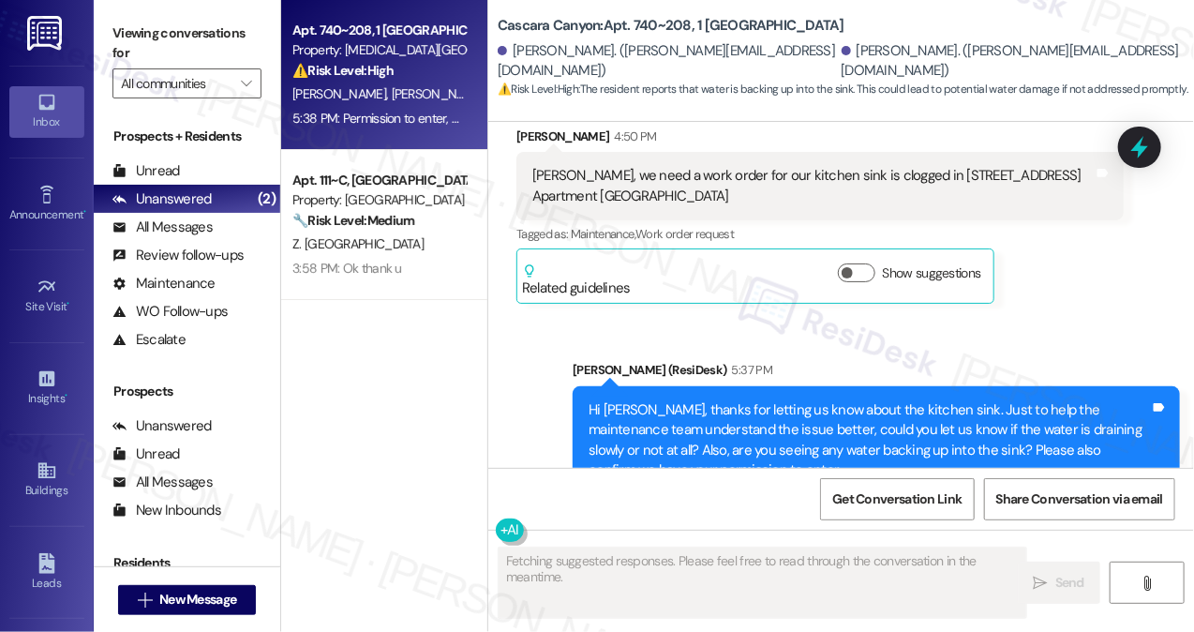
click at [748, 618] on div "Permission to enter, water is backing up into sink" at bounding box center [678, 628] width 293 height 20
click at [746, 618] on div "Permission to enter, water is backing up into sink" at bounding box center [678, 628] width 293 height 20
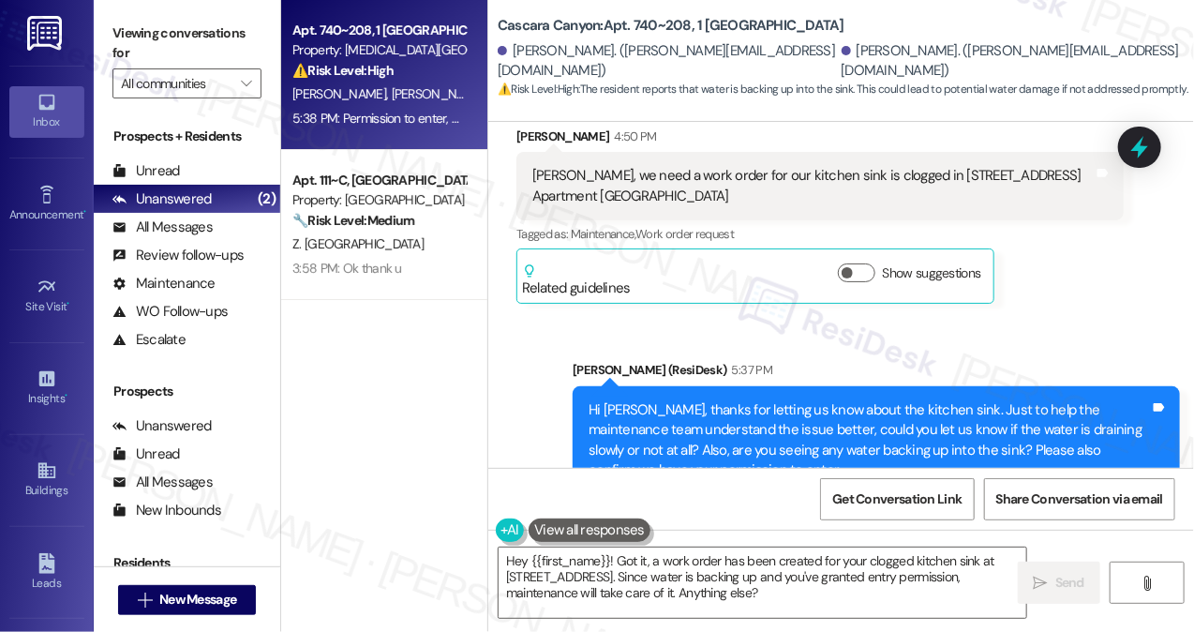
click at [791, 578] on div "[PERSON_NAME] 5:38 PM" at bounding box center [801, 591] width 570 height 26
click at [677, 574] on textarea "Hey {{first_name}}! Got it, a work order has been created for your clogged kitc…" at bounding box center [763, 582] width 528 height 70
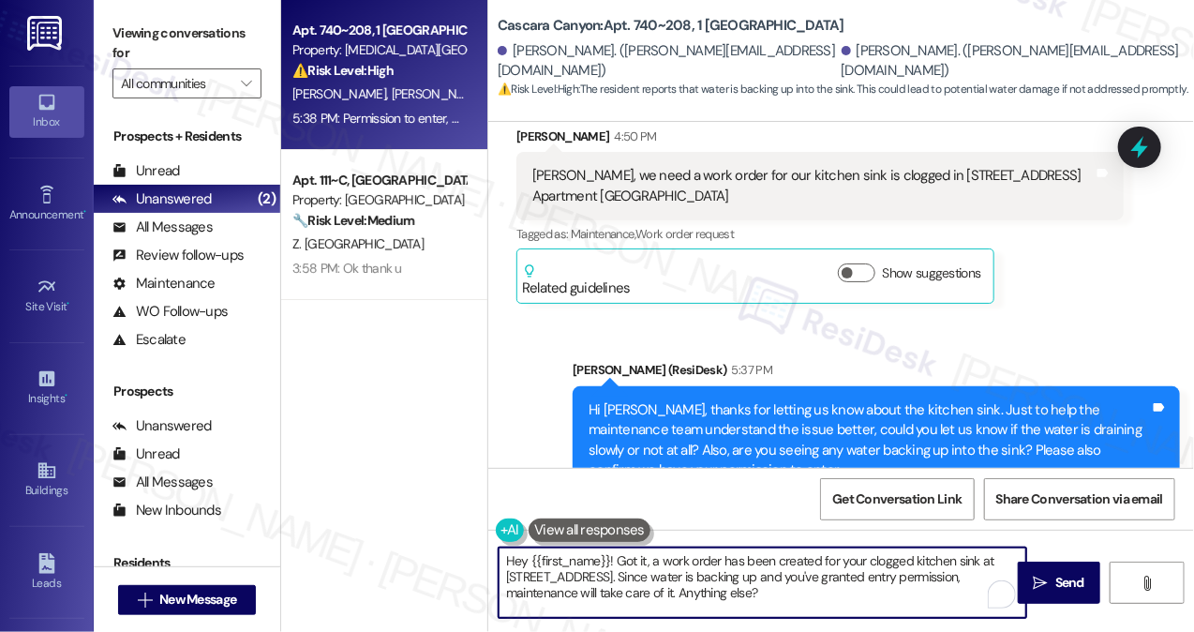
click at [677, 574] on textarea "Hey {{first_name}}! Got it, a work order has been created for your clogged kitc…" at bounding box center [763, 582] width 528 height 70
click at [677, 573] on textarea "Hey {{first_name}}! Got it, a work order has been created for your clogged kitc…" at bounding box center [763, 582] width 528 height 70
click at [667, 577] on textarea "Hey {{first_name}}! Got it, a work order has been created for your clogged kitc…" at bounding box center [763, 582] width 528 height 70
drag, startPoint x: 614, startPoint y: 560, endPoint x: 459, endPoint y: 556, distance: 154.7
click at [459, 557] on div "Apt. 740~208, 1 [GEOGRAPHIC_DATA] Property: [GEOGRAPHIC_DATA] ⚠️ Risk Level: Hi…" at bounding box center [737, 316] width 913 height 632
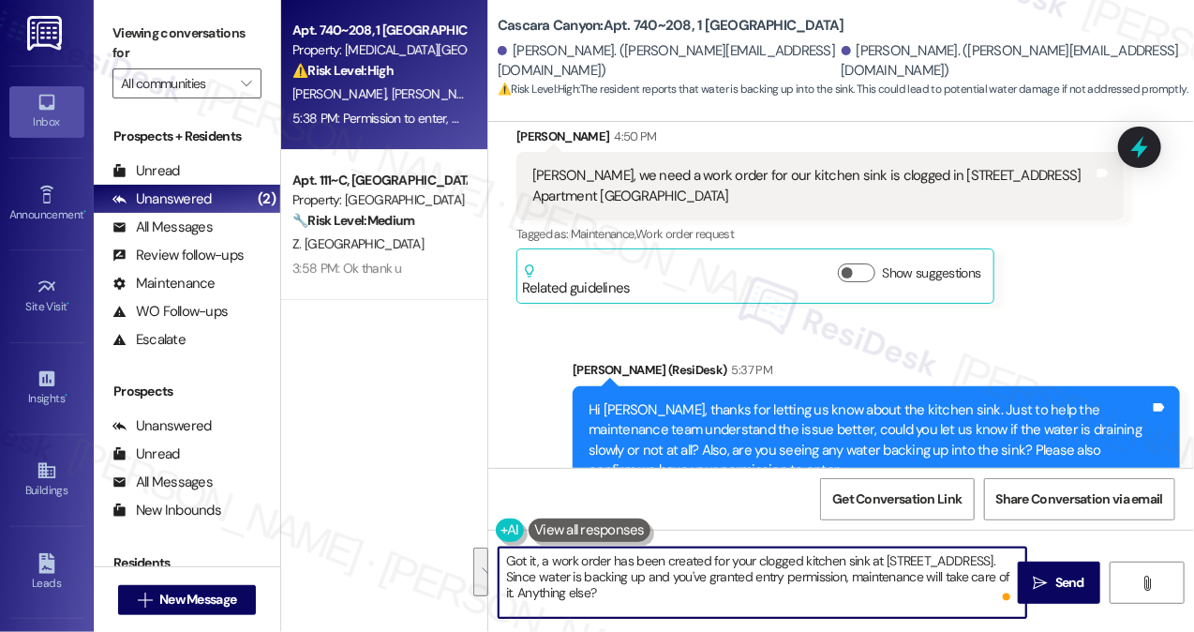
drag, startPoint x: 868, startPoint y: 561, endPoint x: 607, endPoint y: 591, distance: 262.2
click at [607, 591] on textarea "Got it, a work order has been created for your clogged kitchen sink at [STREET_…" at bounding box center [763, 582] width 528 height 70
click at [682, 551] on textarea "Got it, a work order has been created for your clogged kitchen sink, and I have…" at bounding box center [763, 582] width 528 height 70
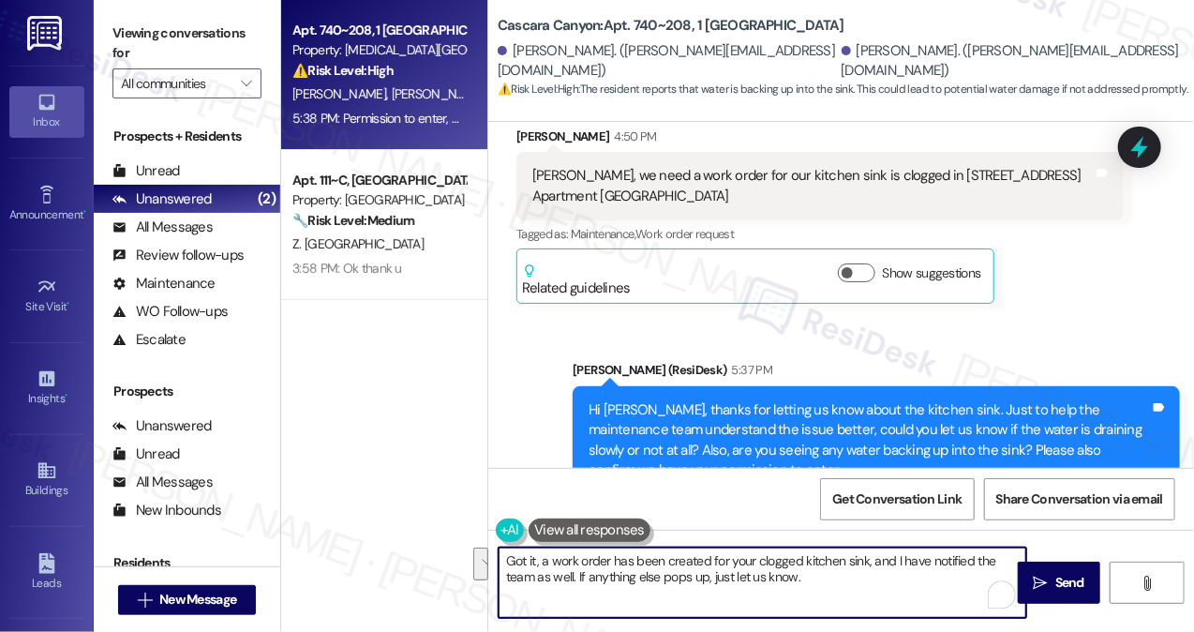
click at [856, 583] on textarea "Got it, a work order has been created for your clogged kitchen sink, and I have…" at bounding box center [763, 582] width 528 height 70
click at [902, 567] on textarea "Got it, a work order has been created for your clogged kitchen sink, and I have…" at bounding box center [763, 582] width 528 height 70
click at [901, 579] on textarea "Got it, a work order has been created for your clogged kitchen sink, and I have…" at bounding box center [763, 582] width 528 height 70
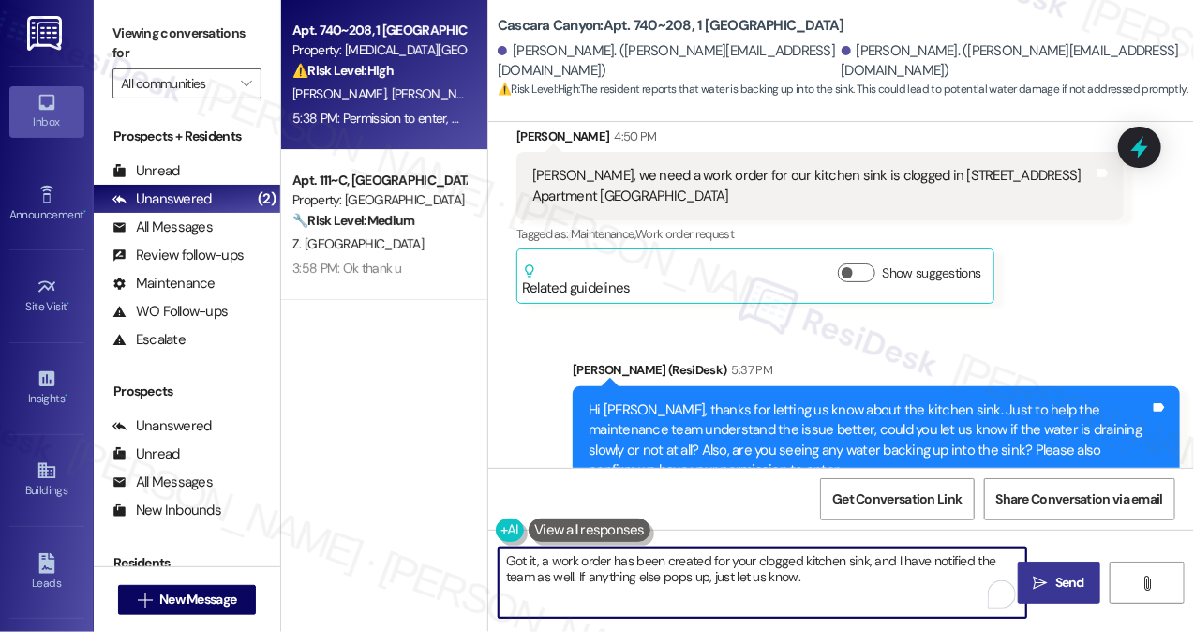
type textarea "Got it, a work order has been created for your clogged kitchen sink, and I have…"
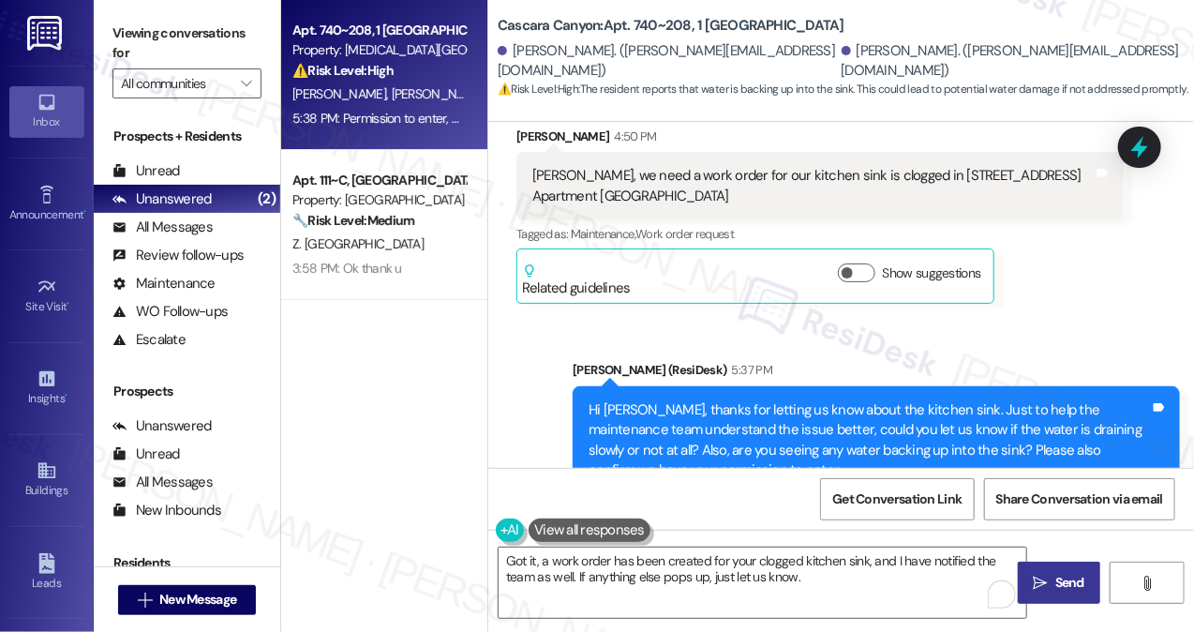
click at [1058, 571] on button " Send" at bounding box center [1059, 582] width 82 height 42
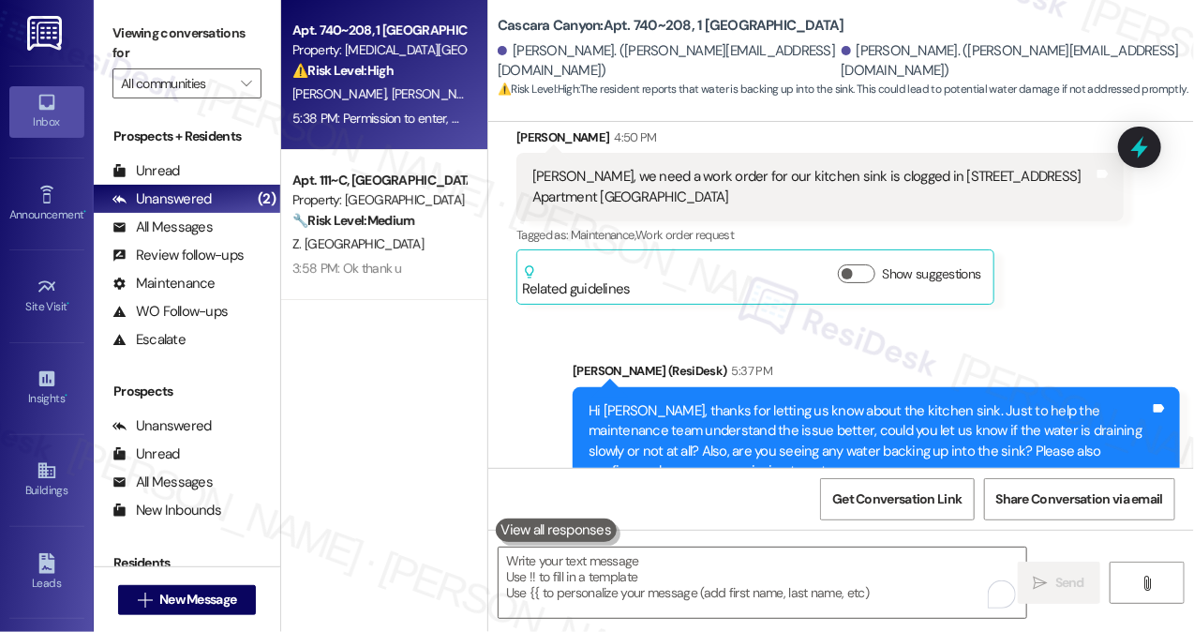
scroll to position [19437, 0]
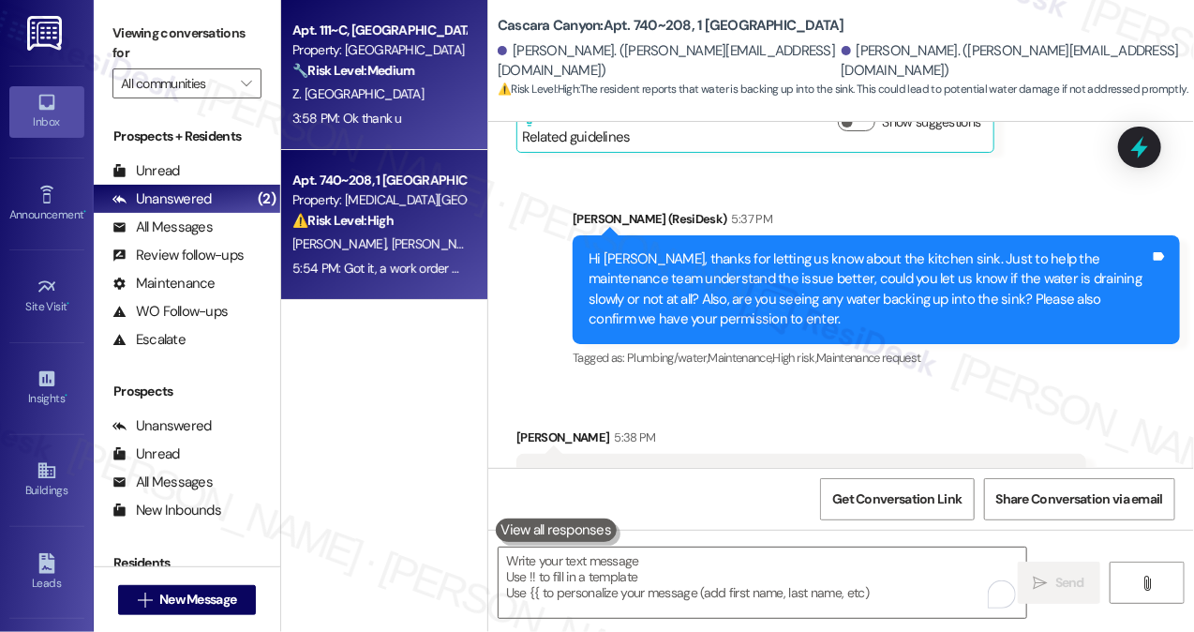
click at [416, 118] on div "3:58 PM: Ok thank u 3:58 PM: Ok thank u" at bounding box center [378, 118] width 177 height 23
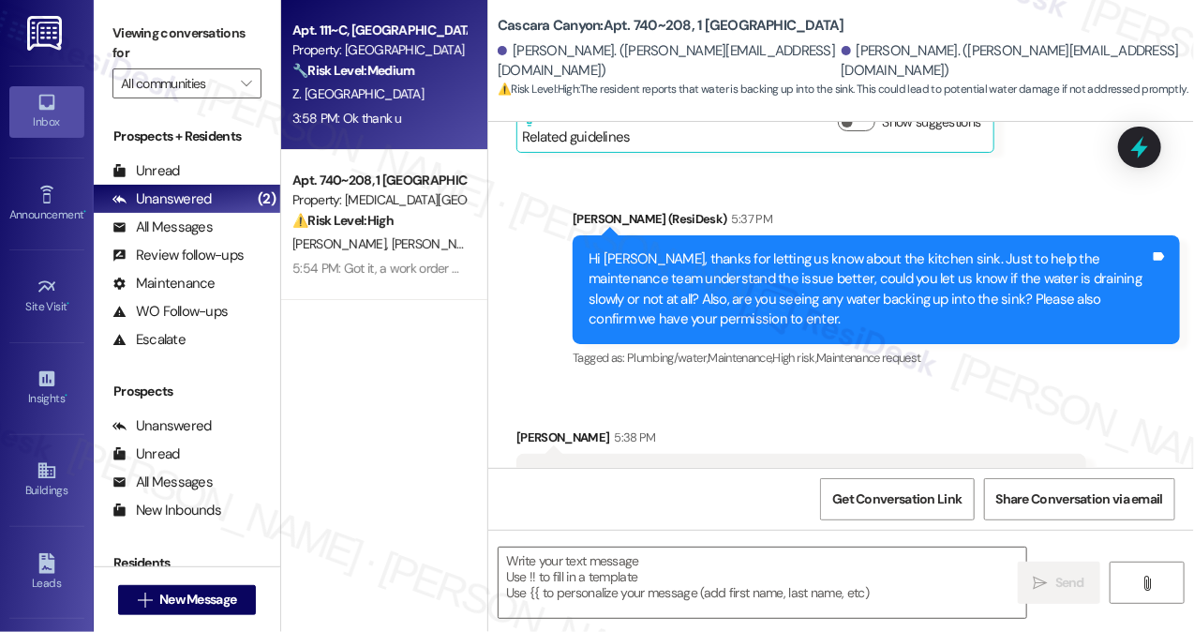
type textarea "Fetching suggested responses. Please feel free to read through the conversation…"
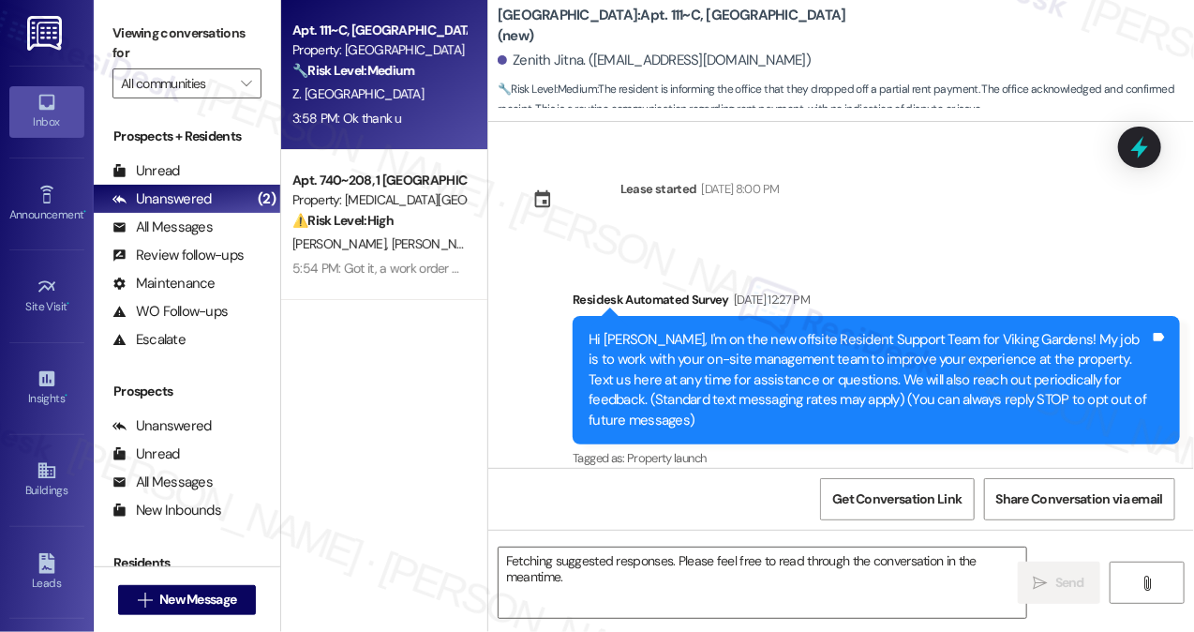
scroll to position [32598, 0]
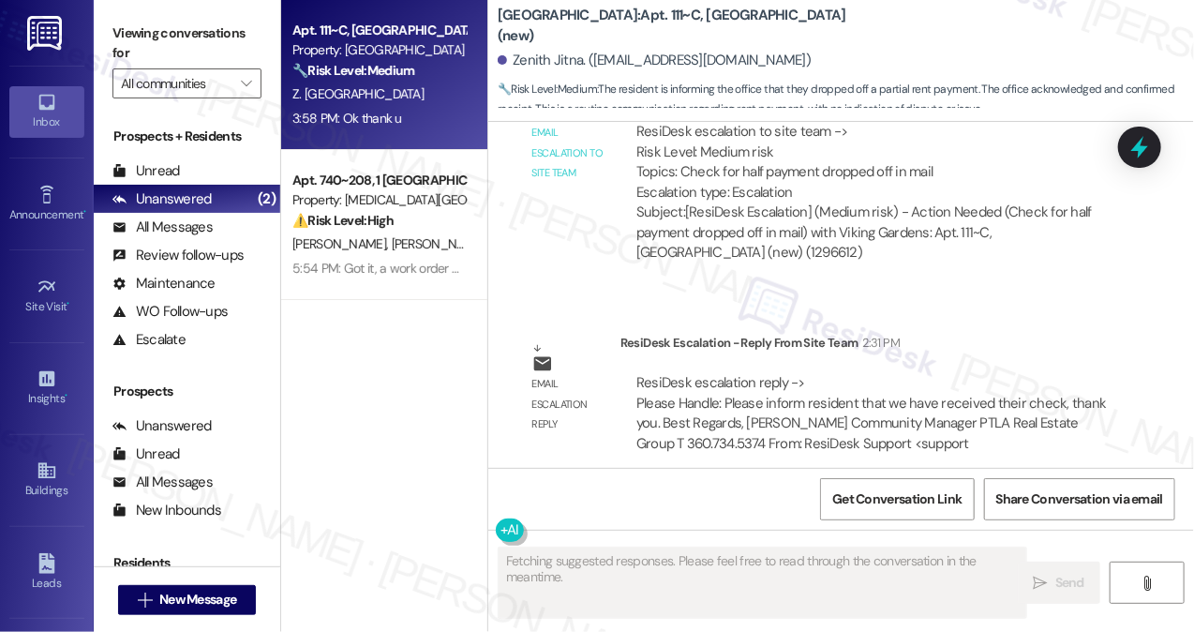
click at [892, 564] on div "Hi [PERSON_NAME], we just want to inform we have received your check. Thank you!" at bounding box center [898, 574] width 501 height 20
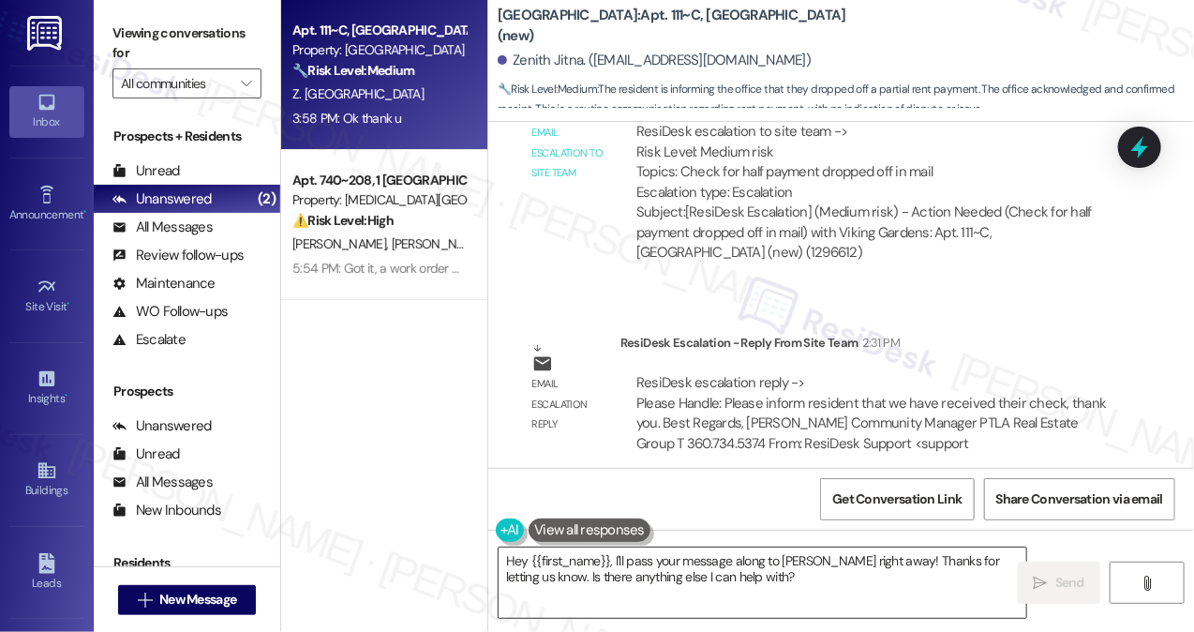
click at [700, 576] on textarea "Hey {{first_name}}, I'll pass your message along to [PERSON_NAME] right away! T…" at bounding box center [763, 582] width 528 height 70
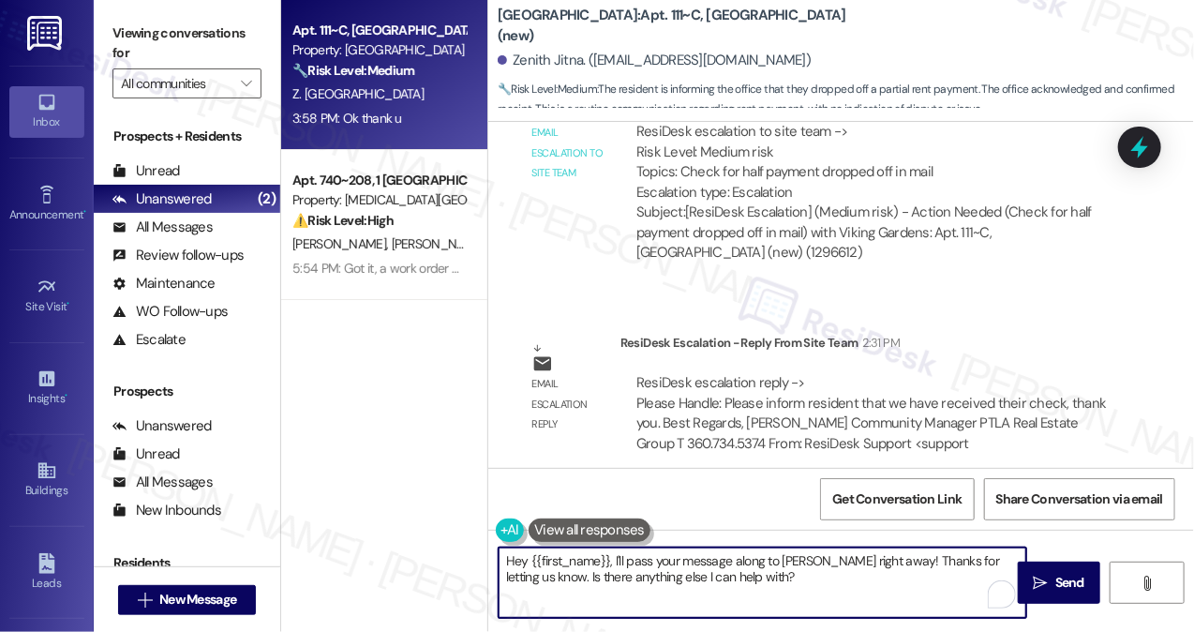
click at [700, 576] on textarea "Hey {{first_name}}, I'll pass your message along to [PERSON_NAME] right away! T…" at bounding box center [763, 582] width 528 height 70
click at [754, 563] on textarea "You're very welcome! If you have questions or home-related concerns, please fee…" at bounding box center [763, 582] width 528 height 70
type textarea "You're very welcome! If you have questions or any home-related concerns, please…"
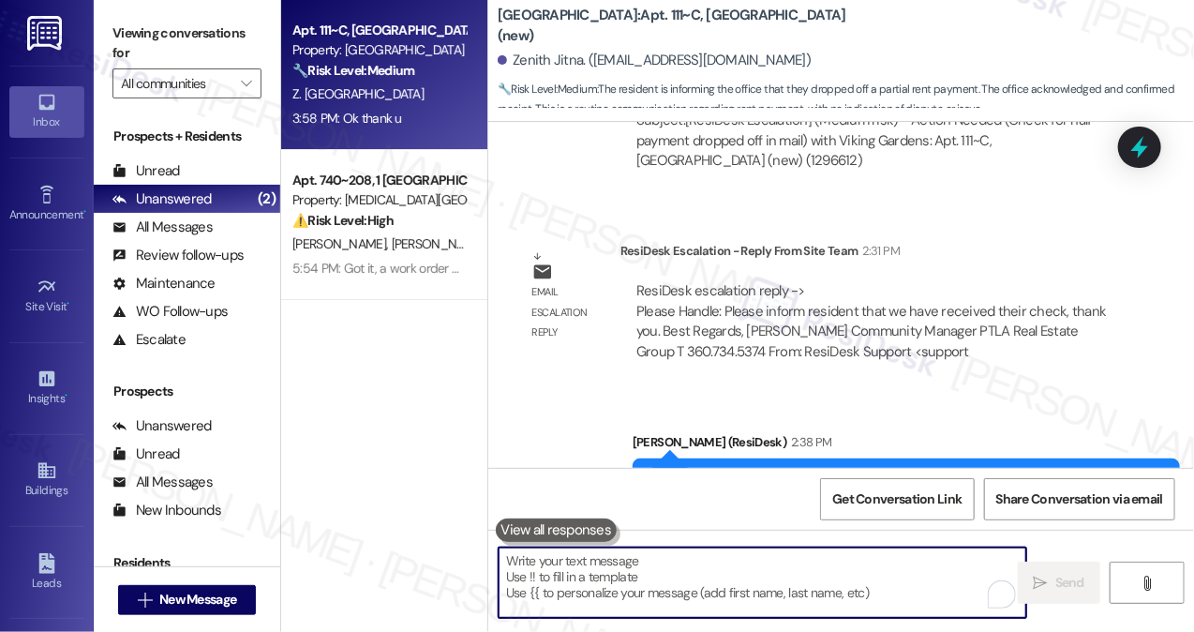
scroll to position [32749, 0]
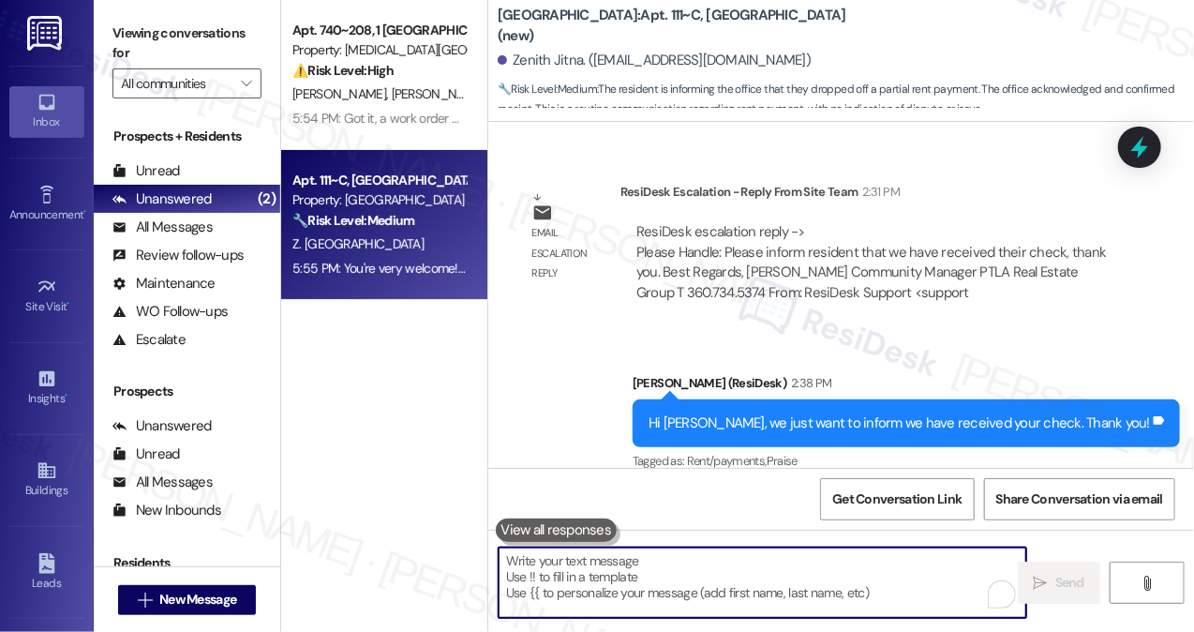
click at [428, 208] on div "Property: [GEOGRAPHIC_DATA]" at bounding box center [378, 200] width 173 height 20
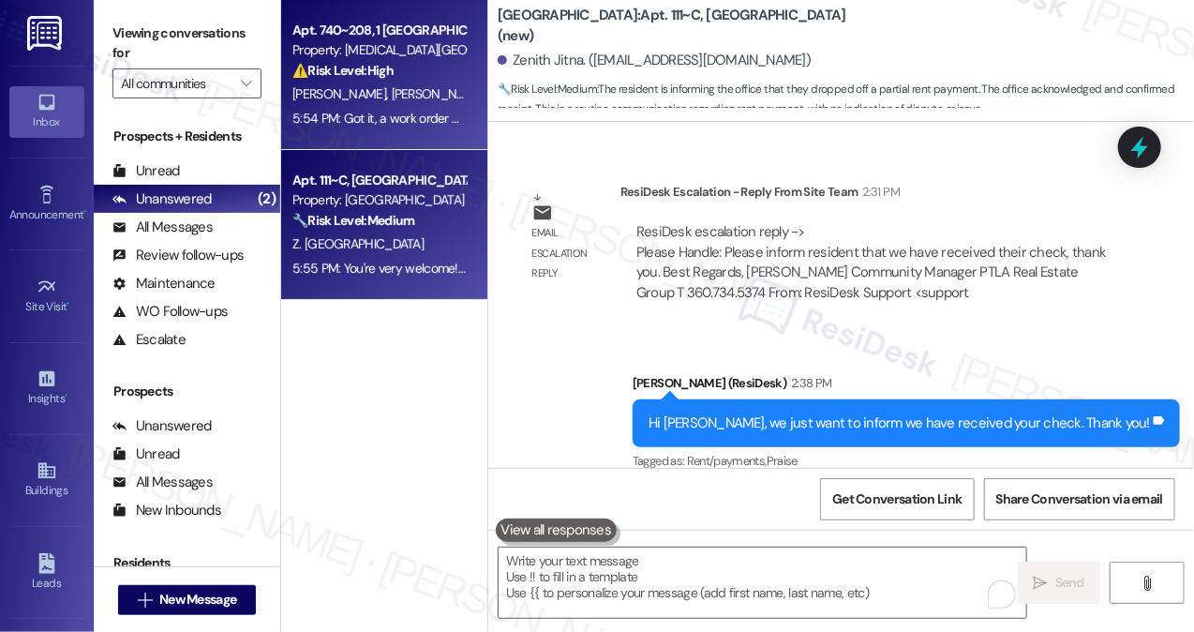
click at [442, 69] on div "⚠️ Risk Level: High The resident reports that water is backing up into the sink…" at bounding box center [378, 71] width 173 height 20
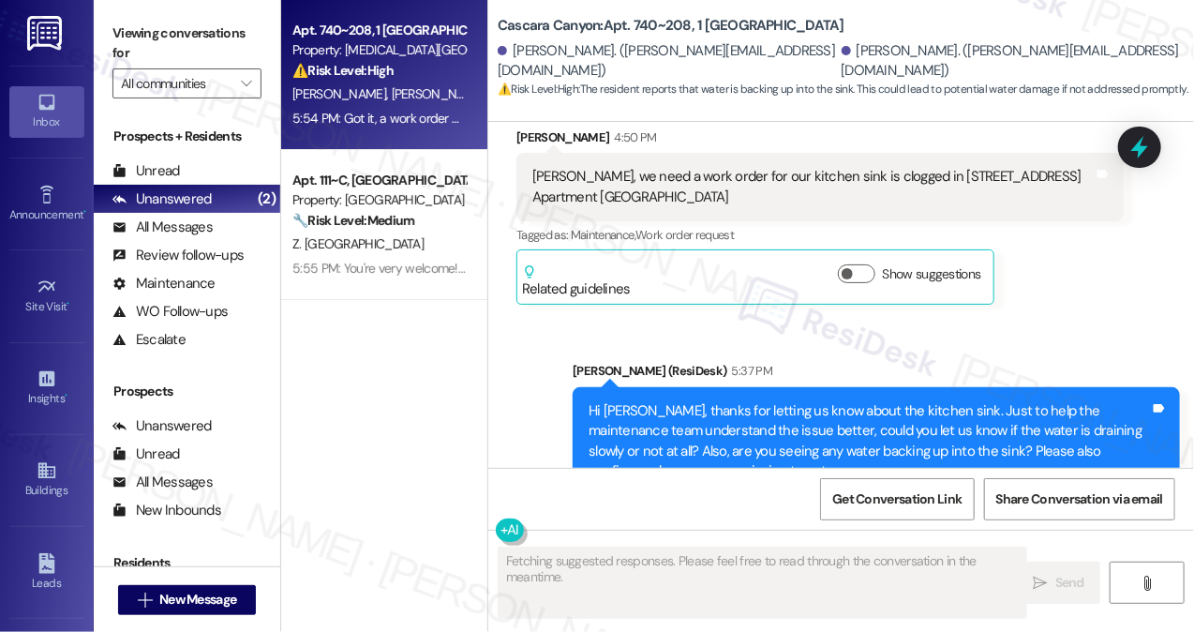
scroll to position [19716, 0]
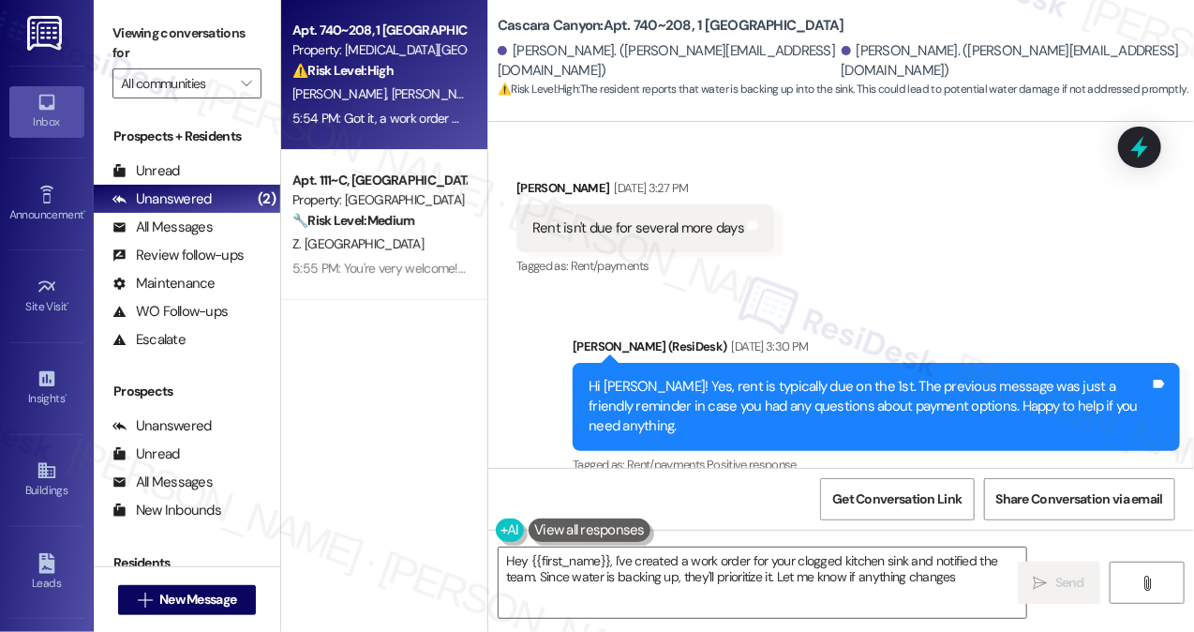
type textarea "Hey {{first_name}}, I've created a work order for your clogged kitchen sink and…"
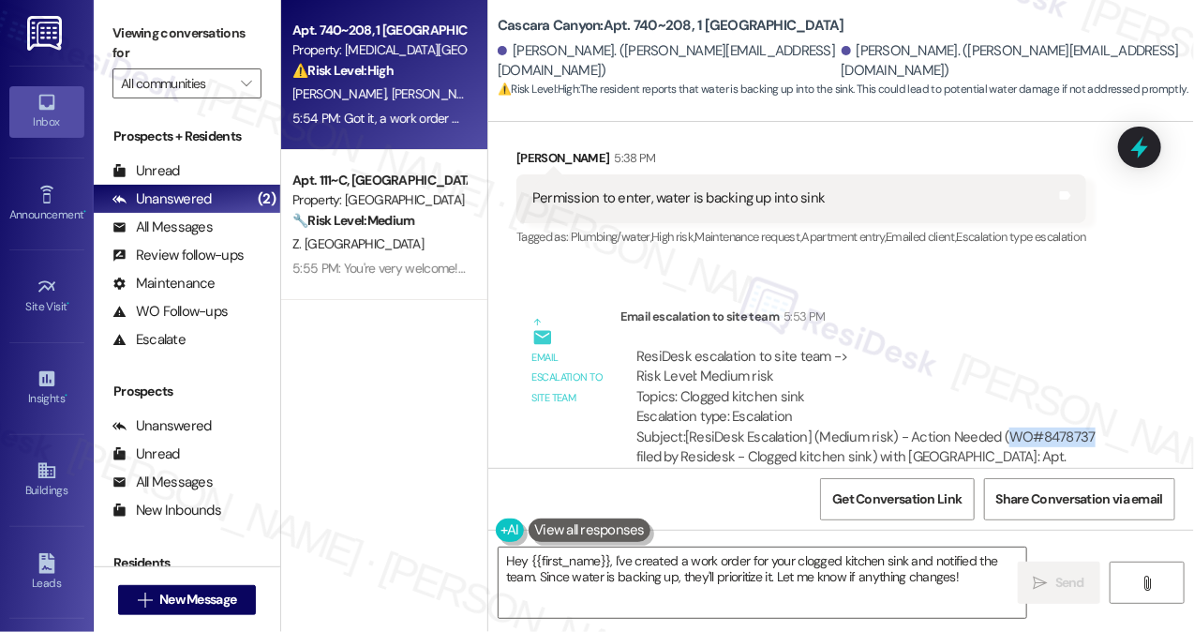
drag, startPoint x: 1001, startPoint y: 211, endPoint x: 1103, endPoint y: 210, distance: 102.1
click at [1103, 333] on div "ResiDesk escalation to site team -> Risk Level: Medium risk Topics: Clogged kit…" at bounding box center [871, 417] width 503 height 169
copy div "WO#8478737"
click at [1136, 147] on icon at bounding box center [1139, 147] width 17 height 22
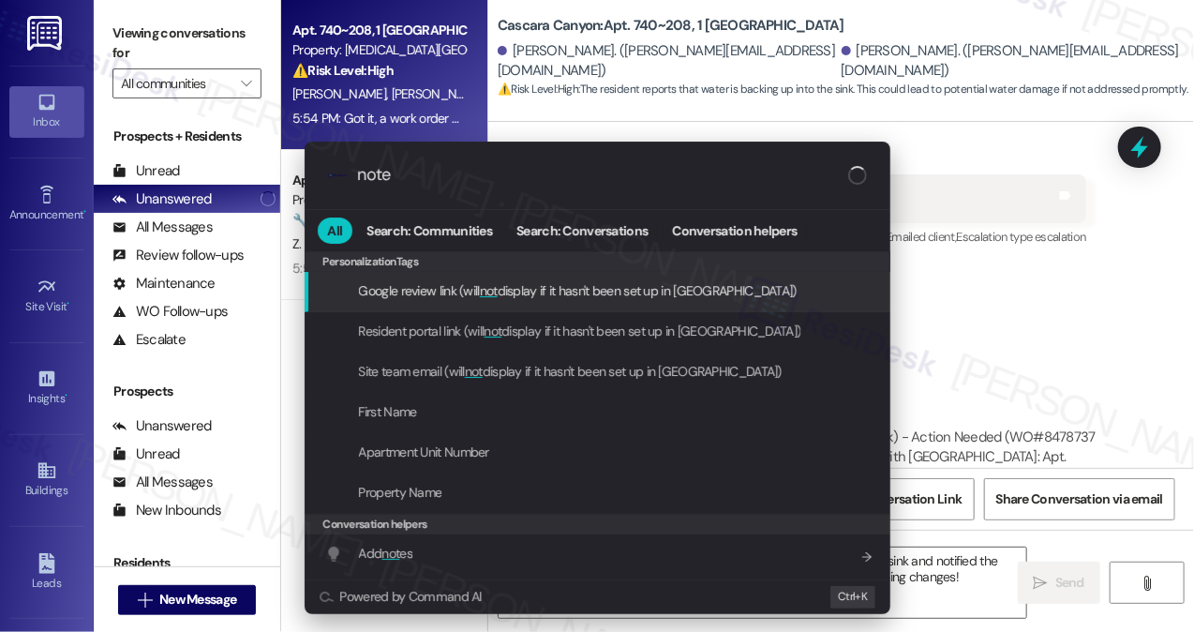
type input "notes"
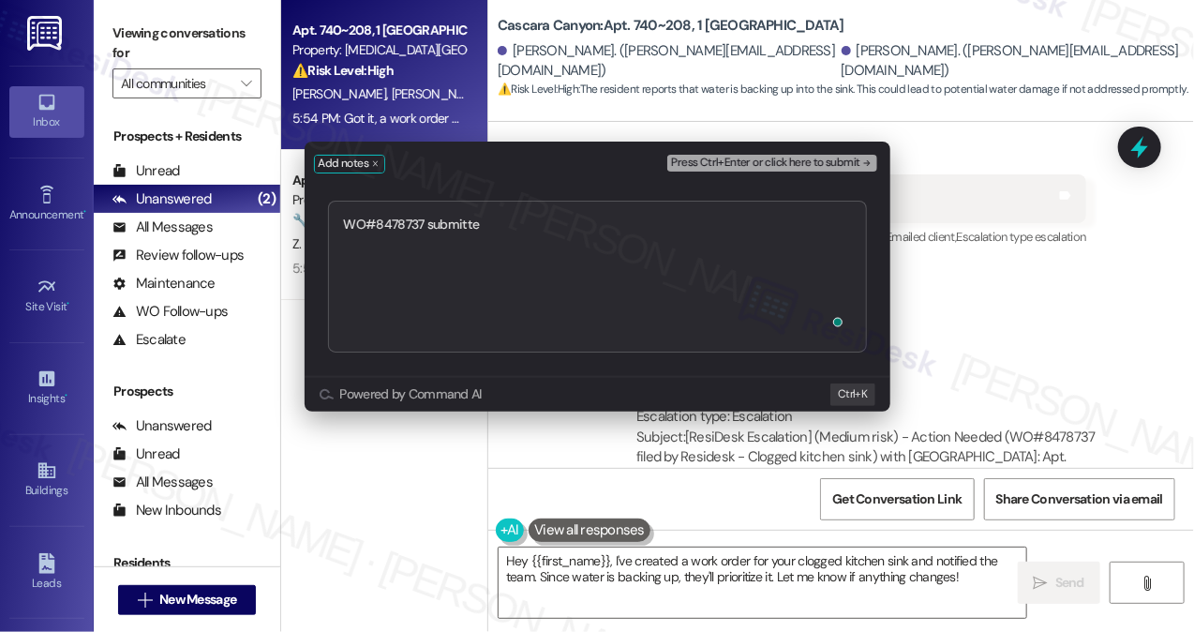
type textarea "WO#8478737 submitted"
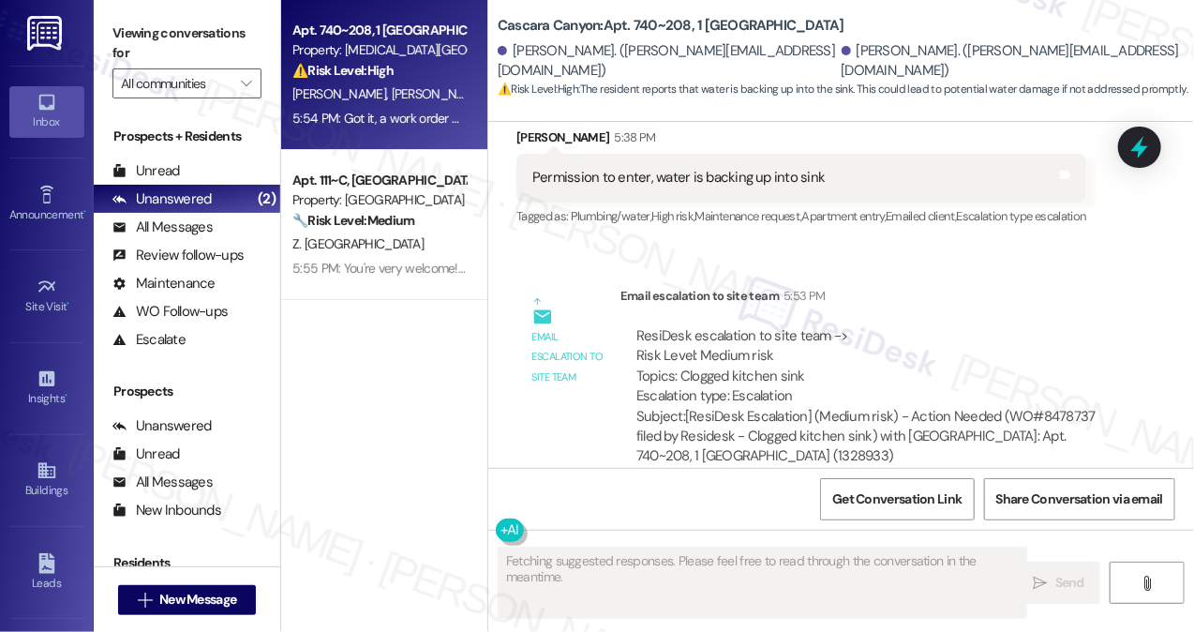
scroll to position [19426, 0]
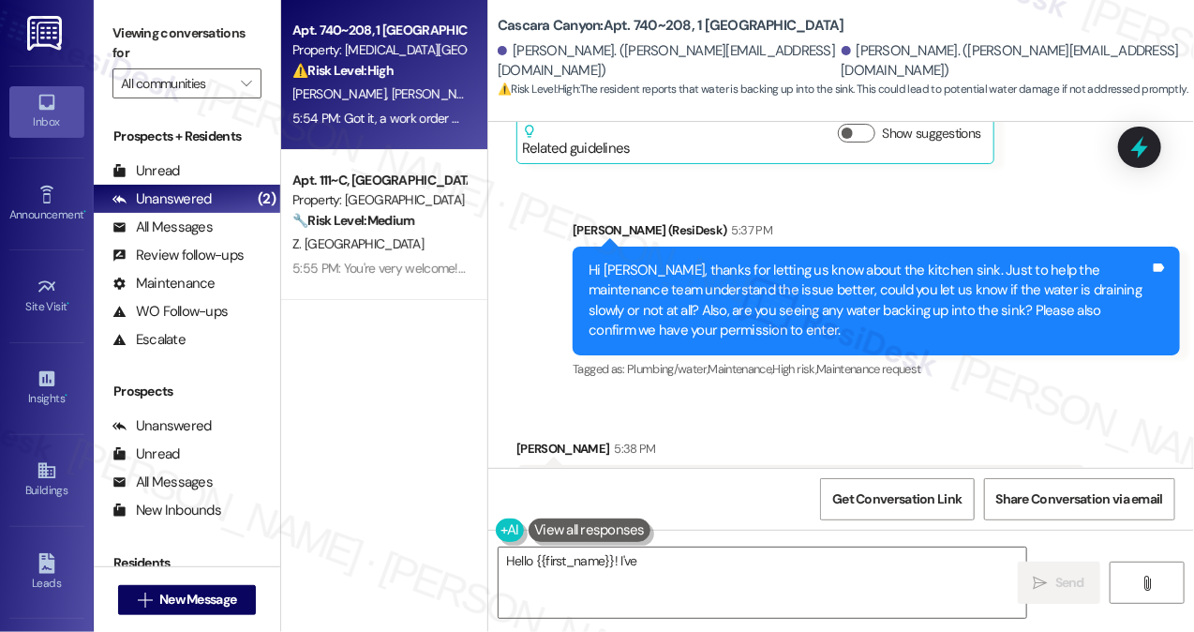
type textarea "Hello {{first_name}}! I've"
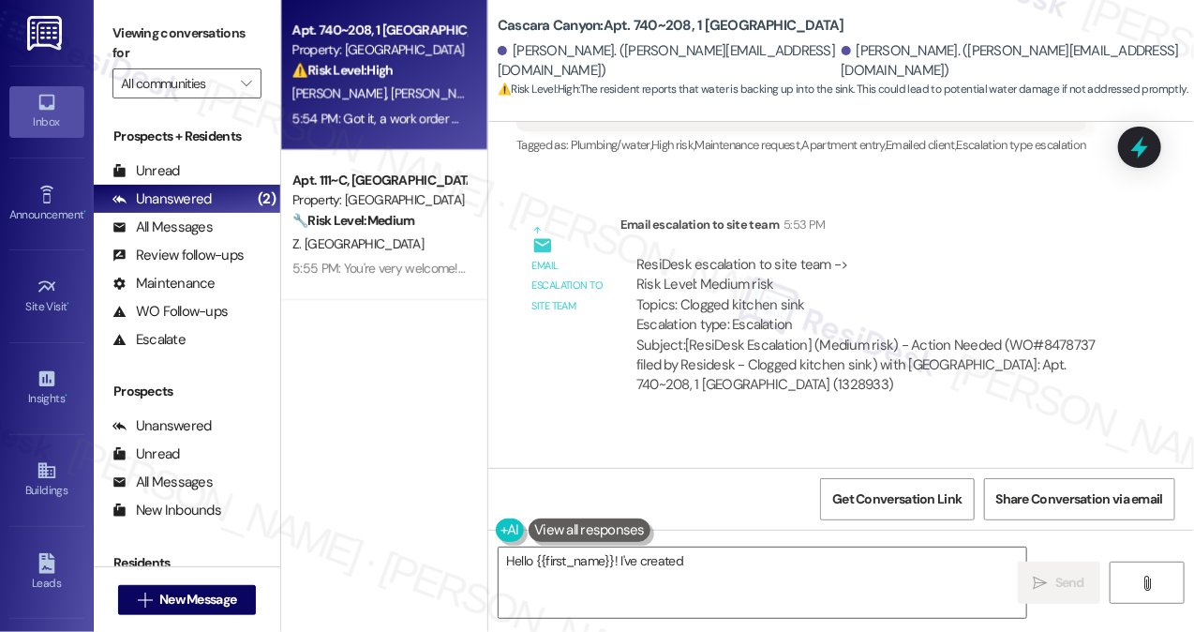
scroll to position [19707, 0]
